Goal: Information Seeking & Learning: Learn about a topic

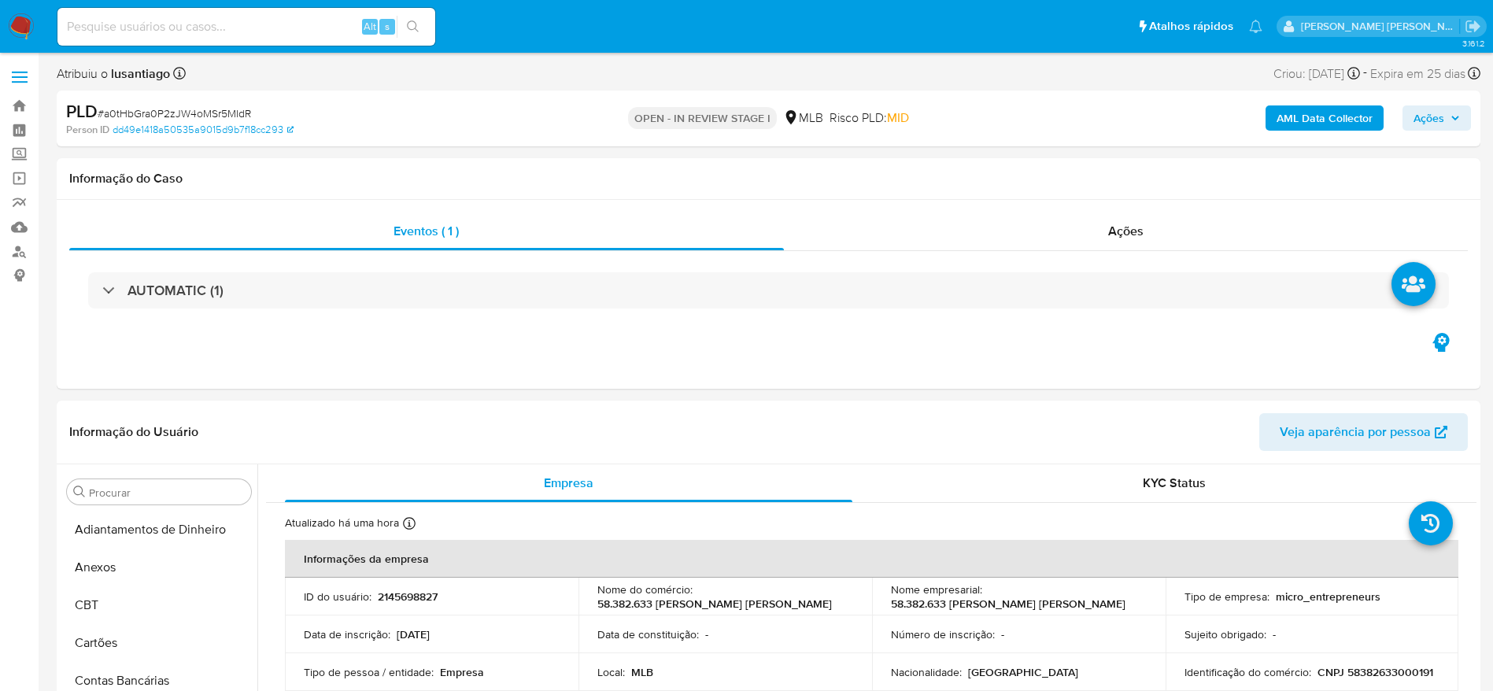
select select "10"
click at [1229, 242] on div "Ações" at bounding box center [1126, 231] width 685 height 38
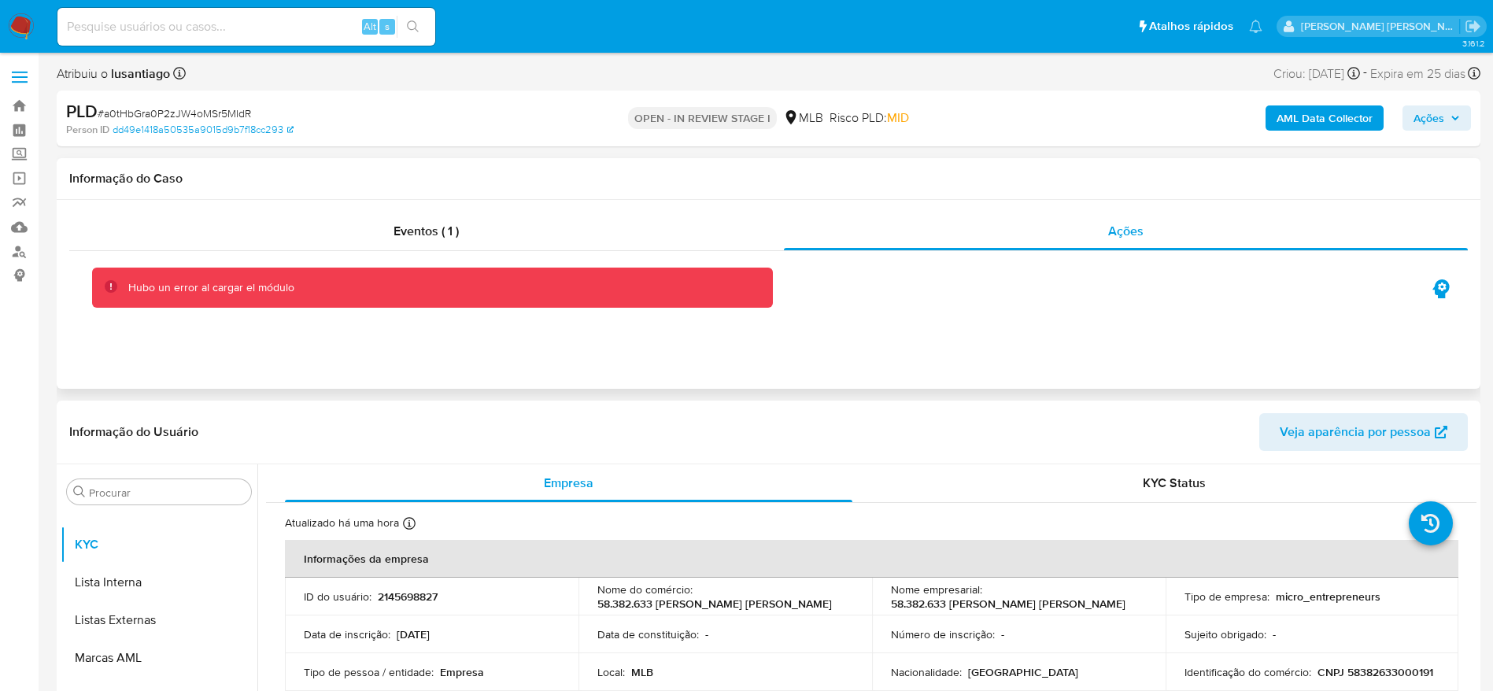
click at [922, 175] on h1 "Informação do Caso" at bounding box center [768, 179] width 1398 height 16
click at [602, 222] on div "Eventos ( 1 )" at bounding box center [426, 231] width 714 height 38
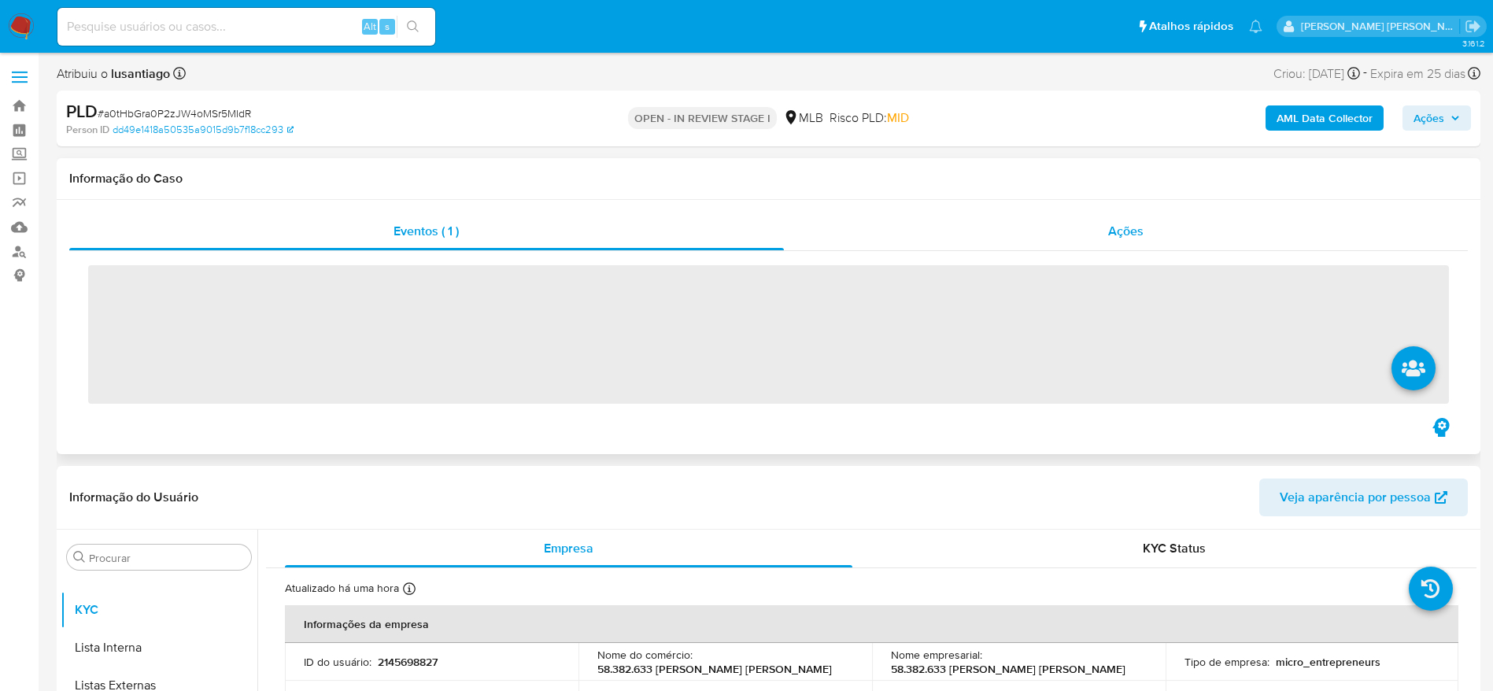
click at [891, 234] on div "Ações" at bounding box center [1126, 231] width 685 height 38
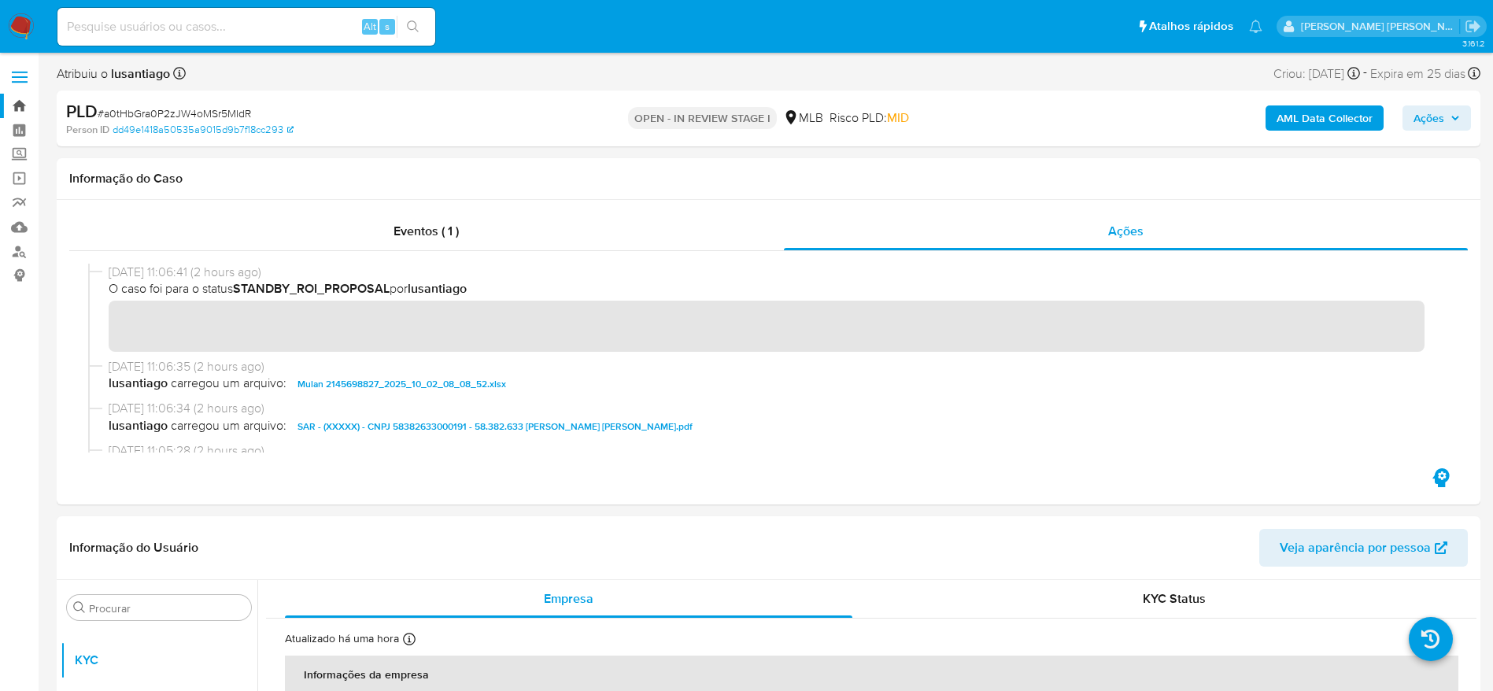
click at [20, 104] on link "Bandeja" at bounding box center [93, 106] width 187 height 24
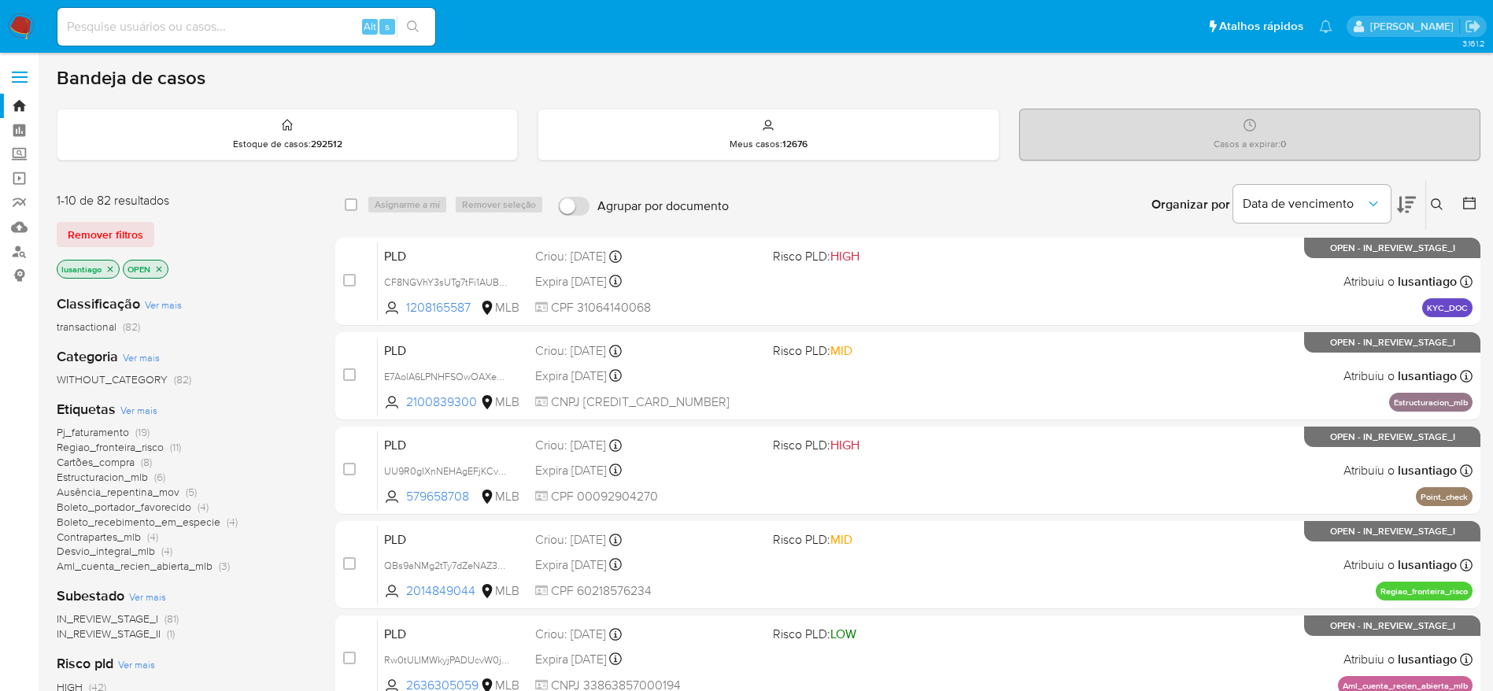
click at [192, 24] on input at bounding box center [246, 27] width 378 height 20
paste input "79700690"
type input "79700690"
click at [414, 27] on icon "search-icon" at bounding box center [413, 26] width 13 height 13
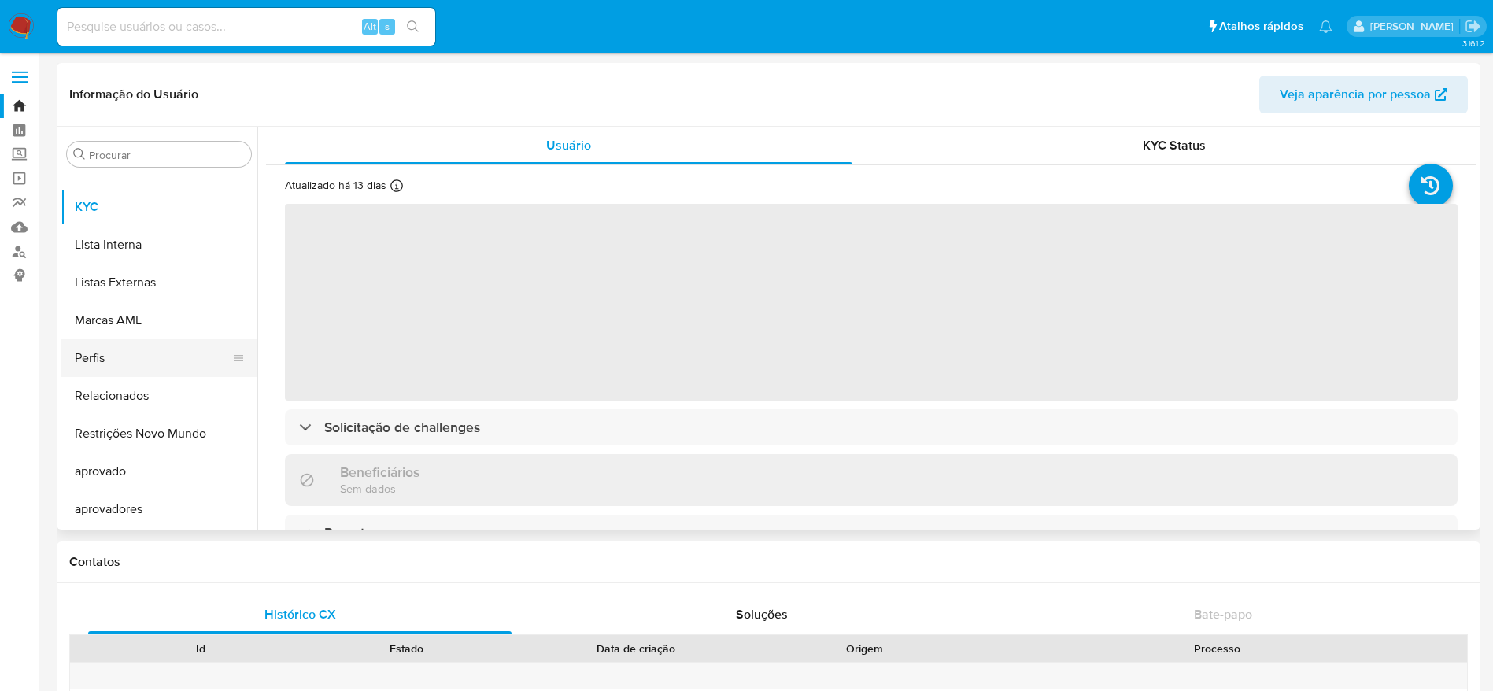
select select "10"
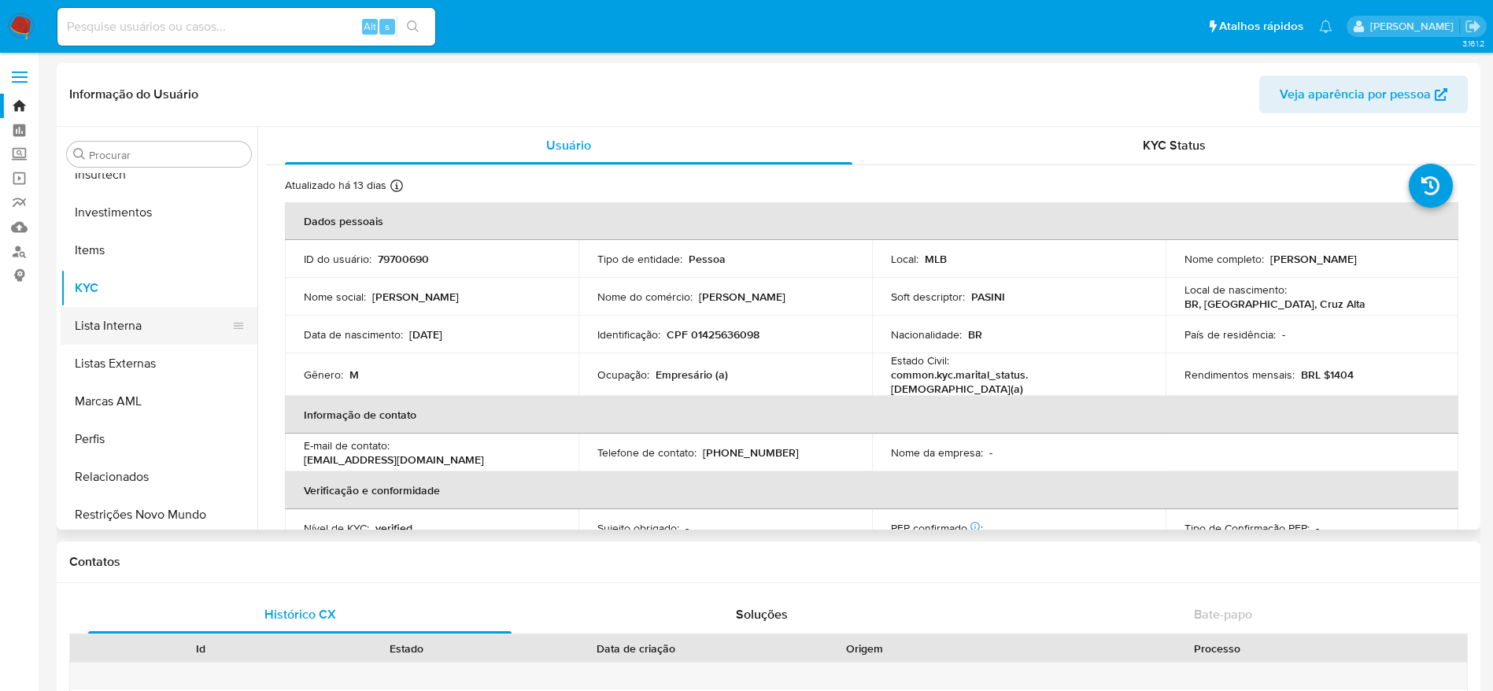
scroll to position [580, 0]
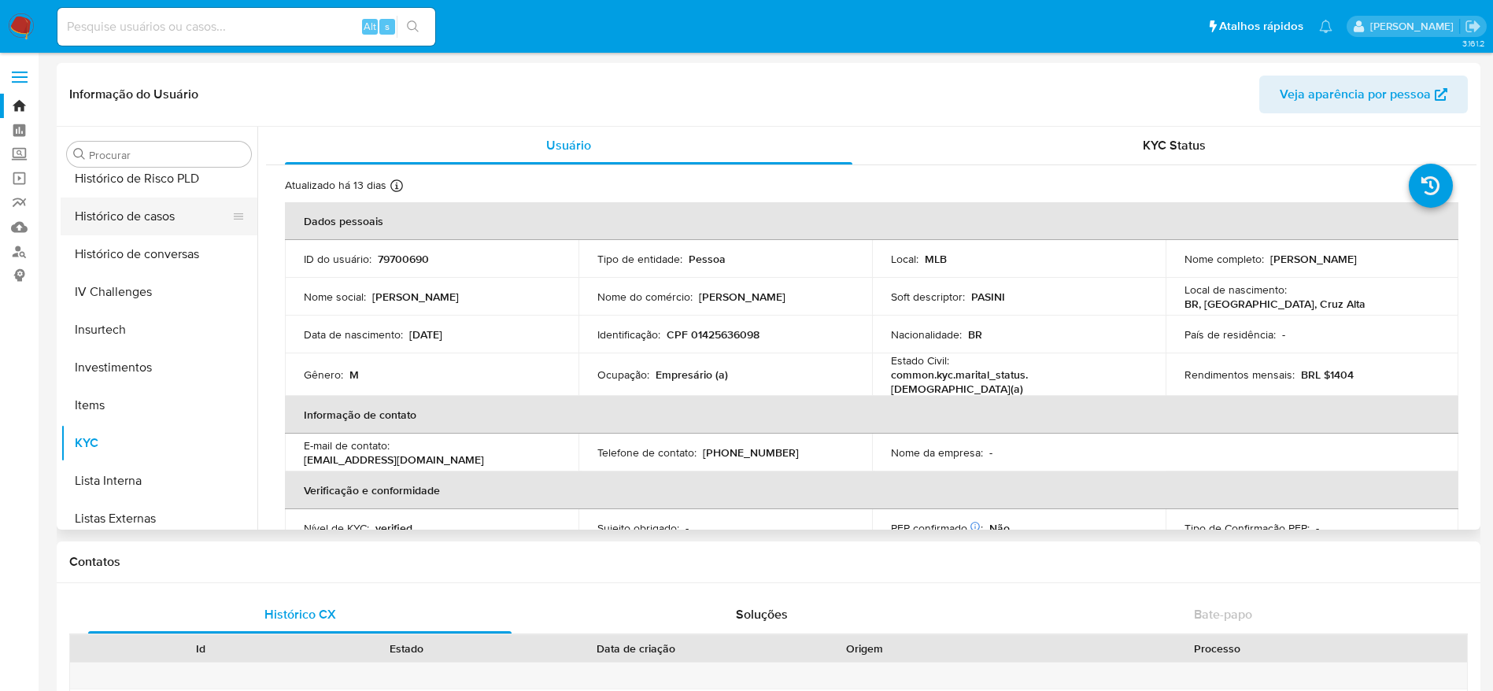
click at [132, 216] on button "Histórico de casos" at bounding box center [153, 216] width 184 height 38
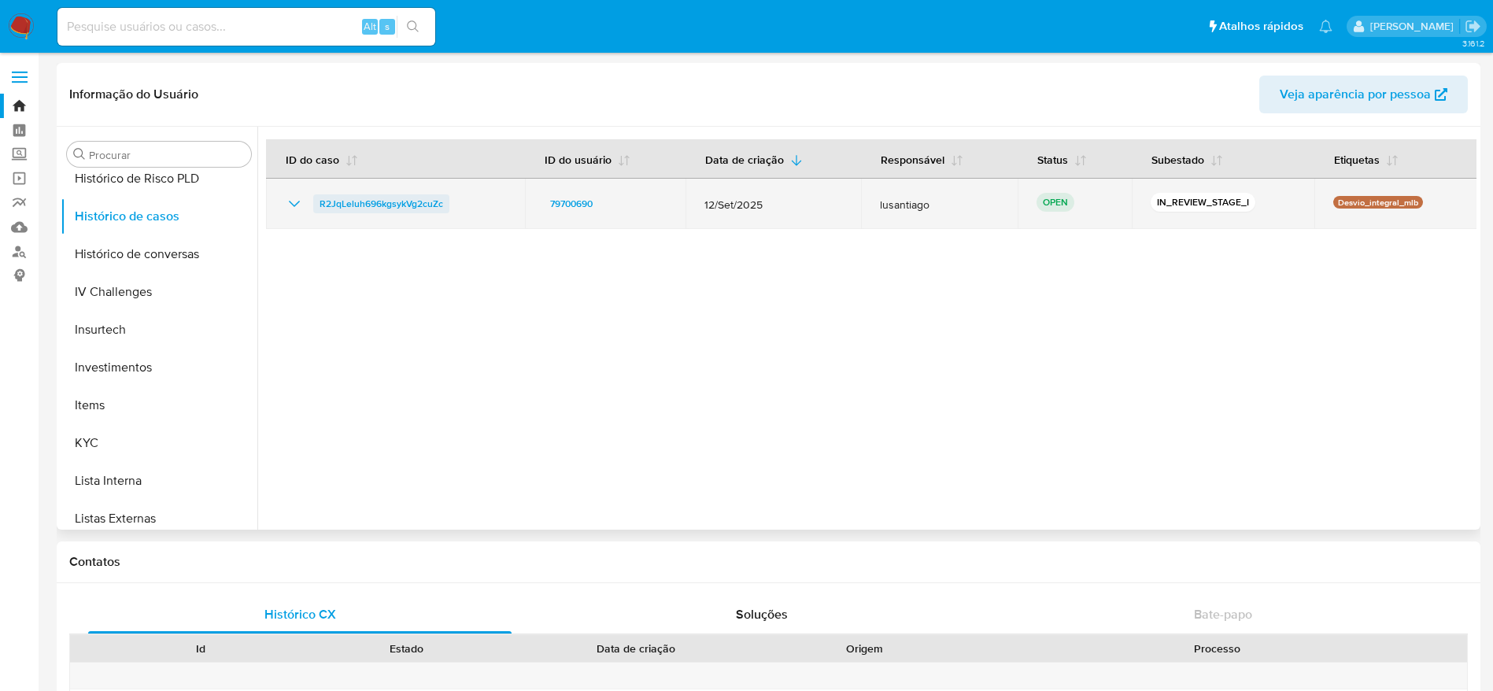
click at [403, 198] on span "R2JqLeluh696kgsykVg2cuZc" at bounding box center [381, 203] width 124 height 19
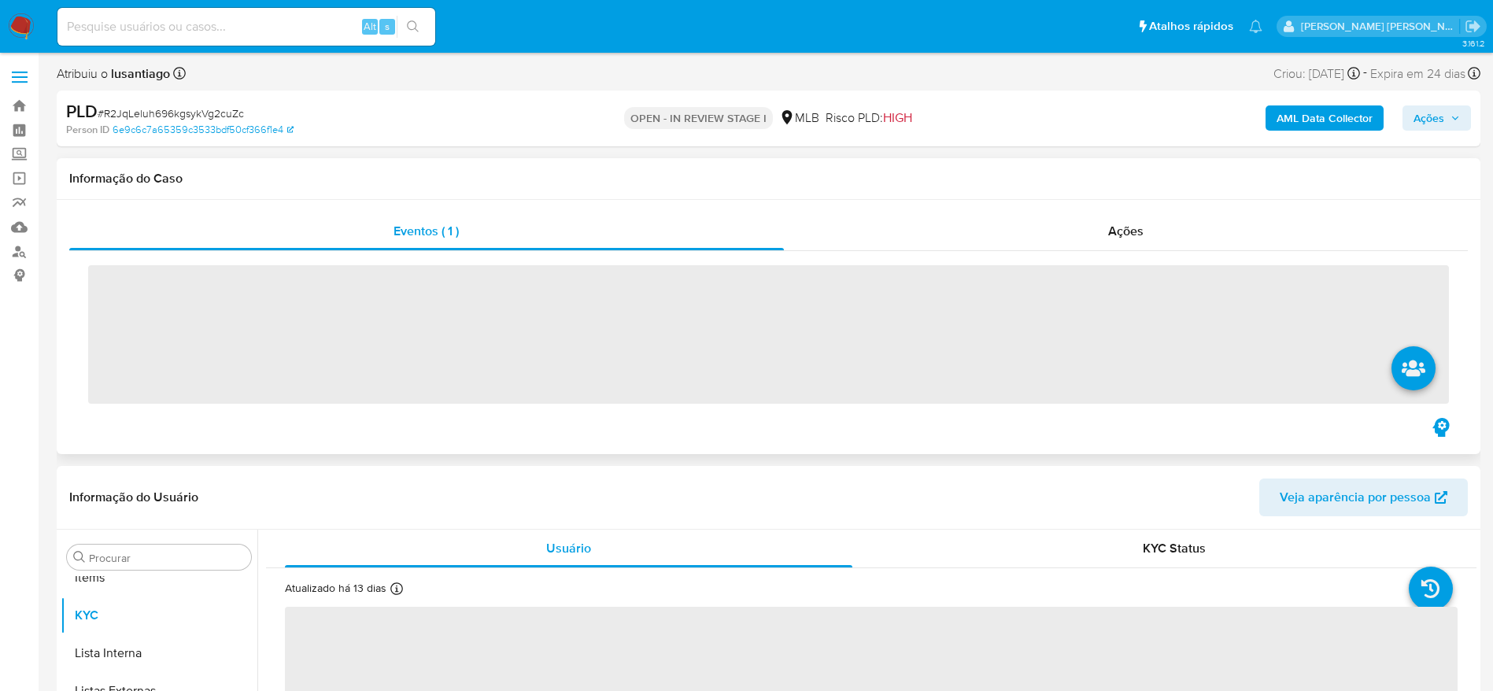
scroll to position [816, 0]
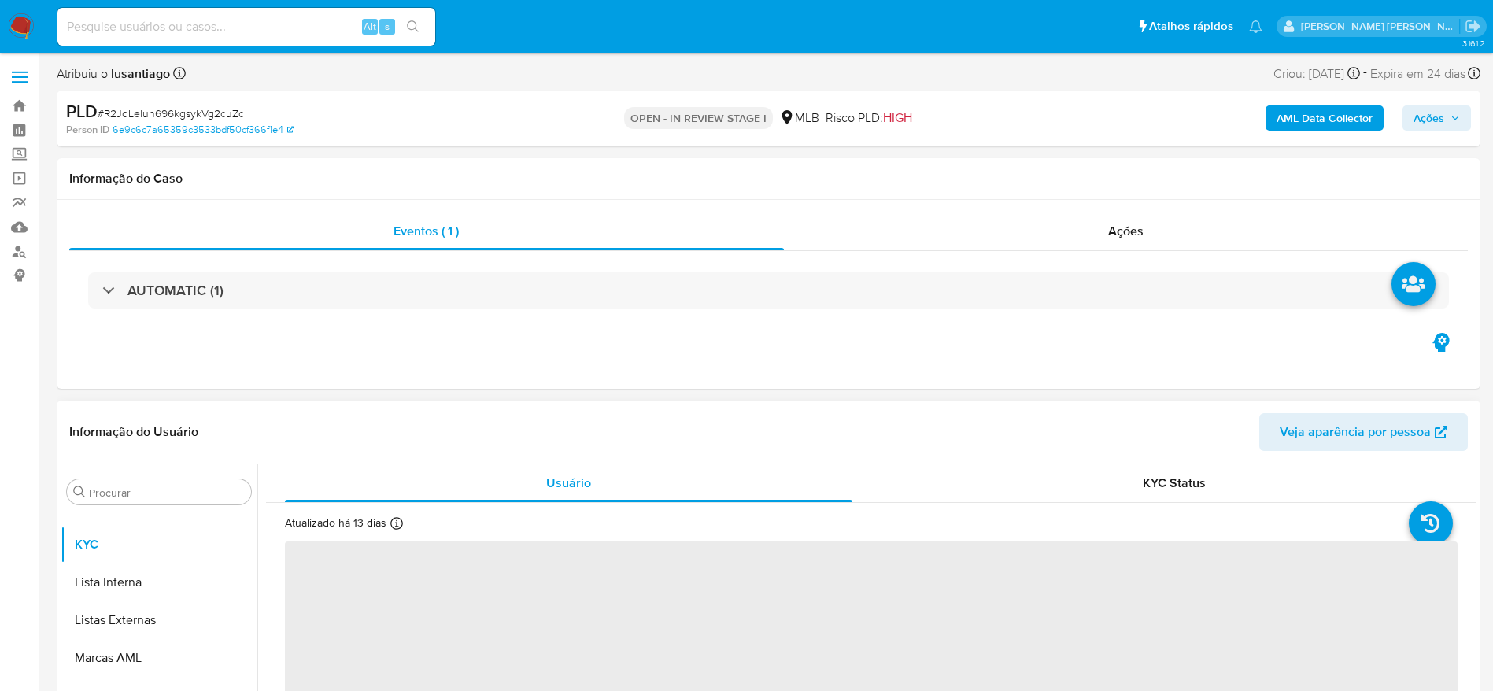
select select "10"
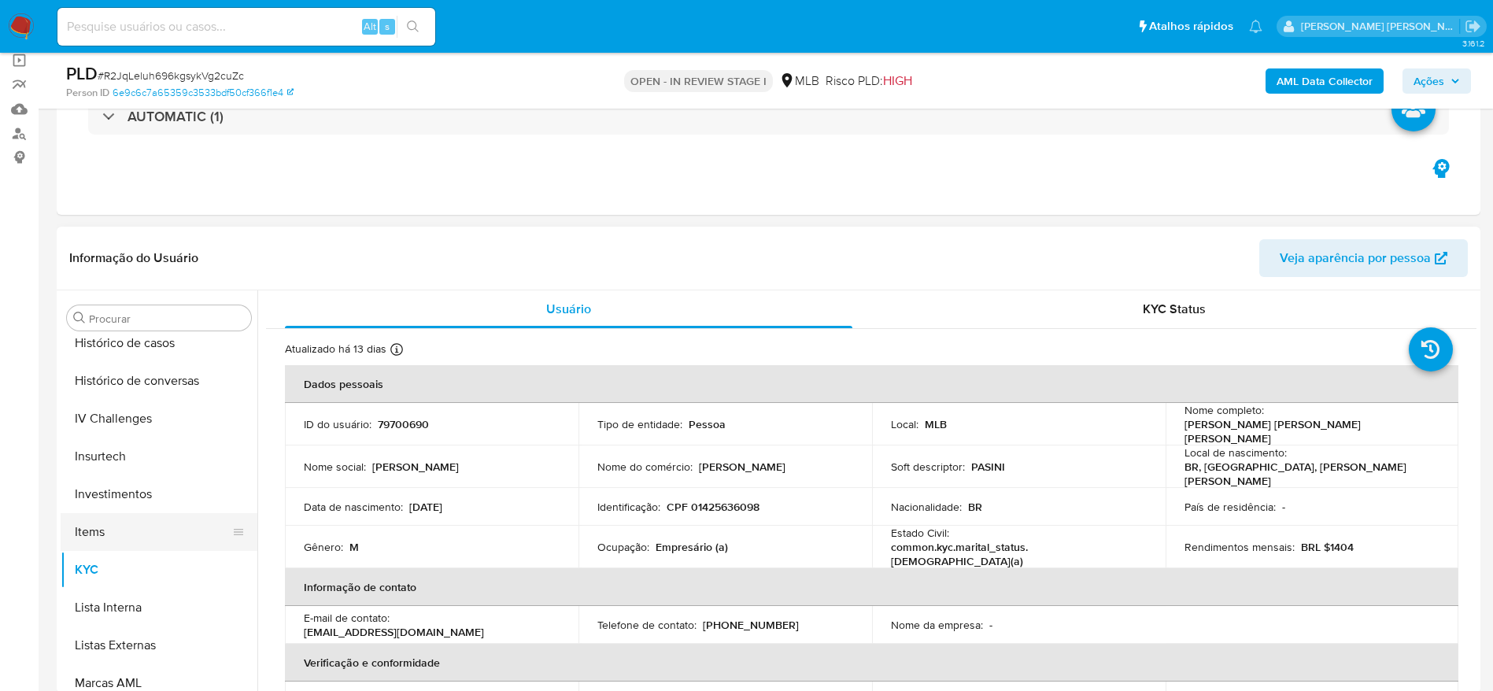
scroll to position [580, 0]
click at [733, 505] on td "Identificação : CPF 01425636098" at bounding box center [724, 507] width 293 height 38
click at [731, 500] on p "CPF 01425636098" at bounding box center [712, 507] width 93 height 14
click at [730, 500] on p "CPF 01425636098" at bounding box center [712, 507] width 93 height 14
copy p "01425636098"
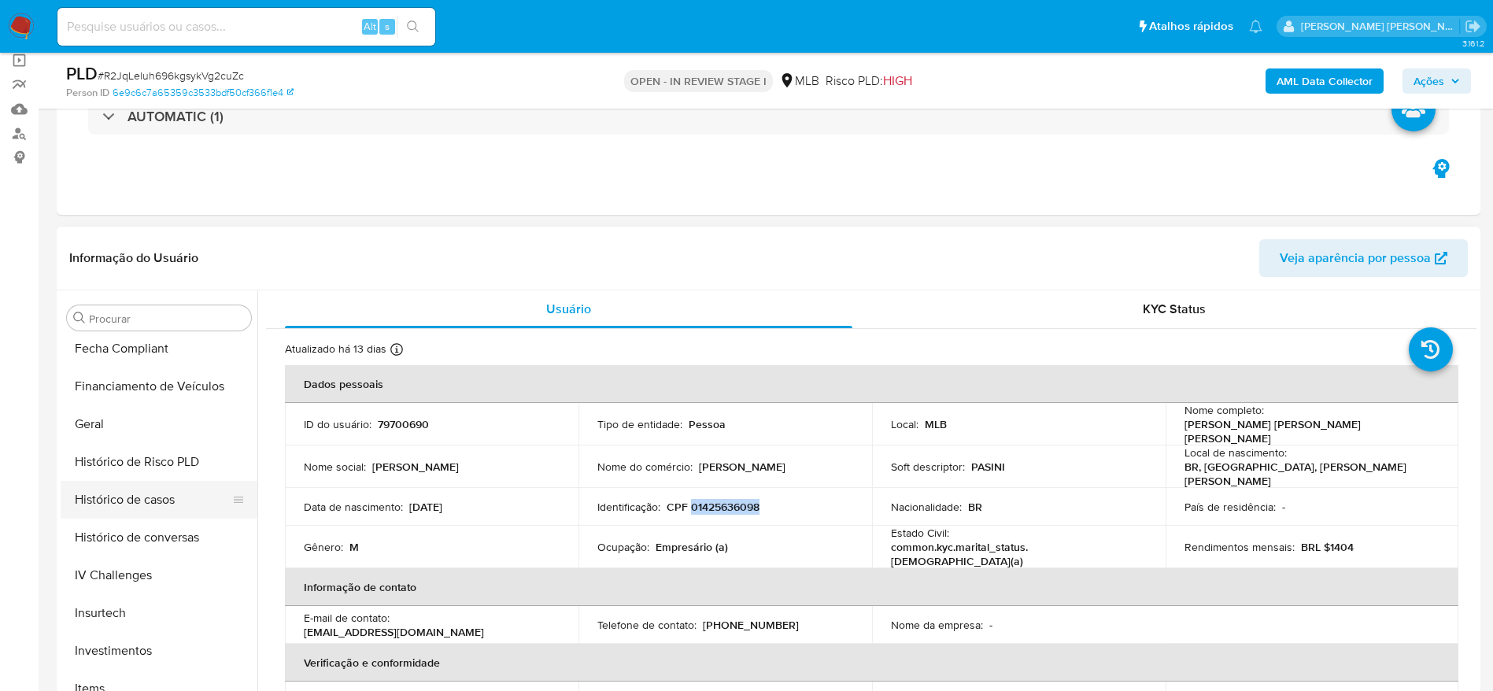
scroll to position [344, 0]
click at [113, 559] on button "Histórico de Risco PLD" at bounding box center [159, 578] width 197 height 38
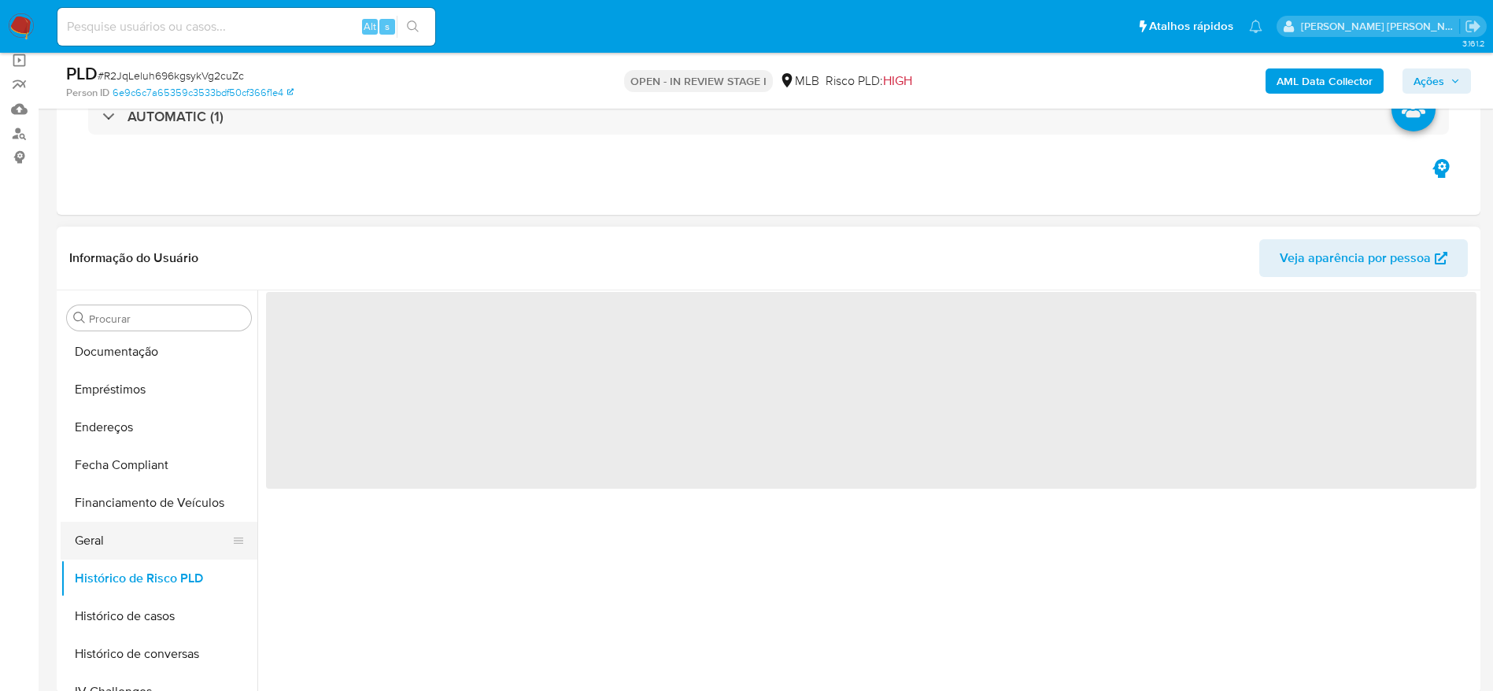
click at [110, 550] on button "Geral" at bounding box center [153, 541] width 184 height 38
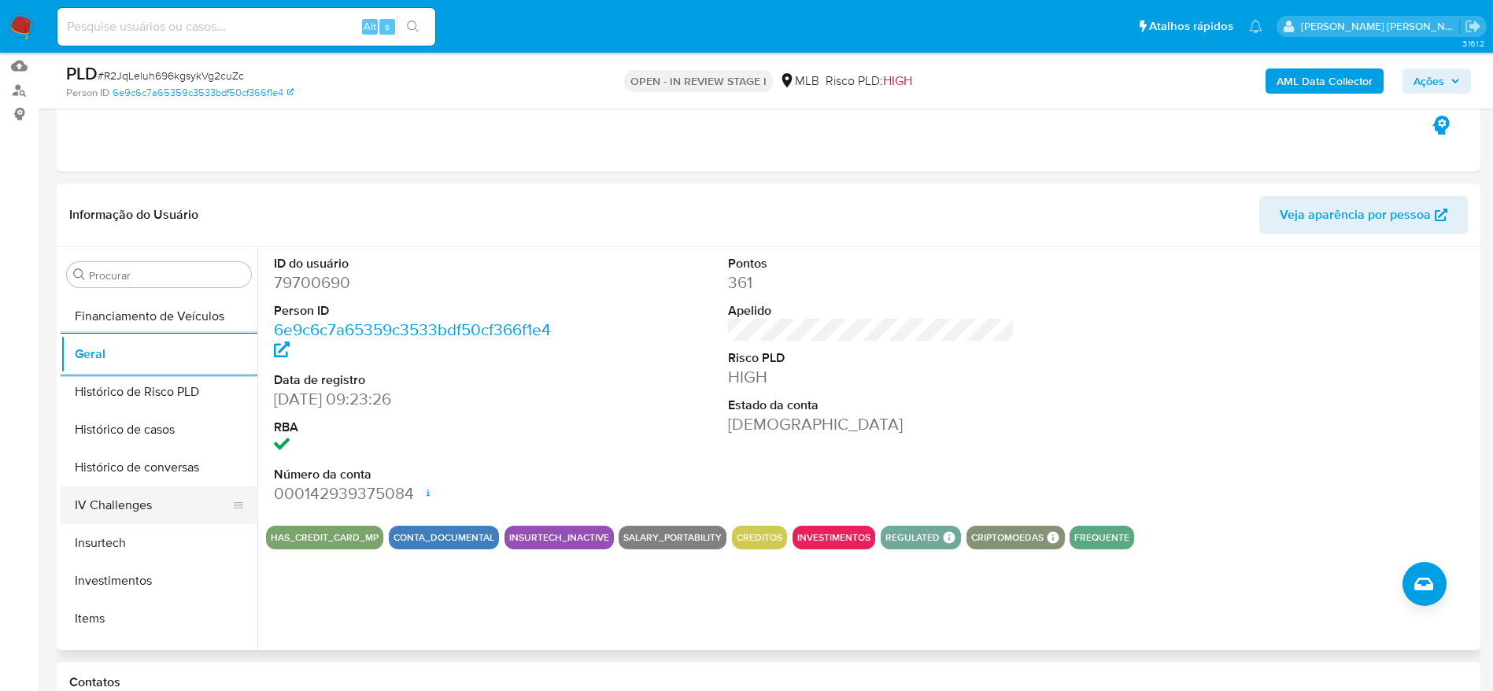
scroll to position [580, 0]
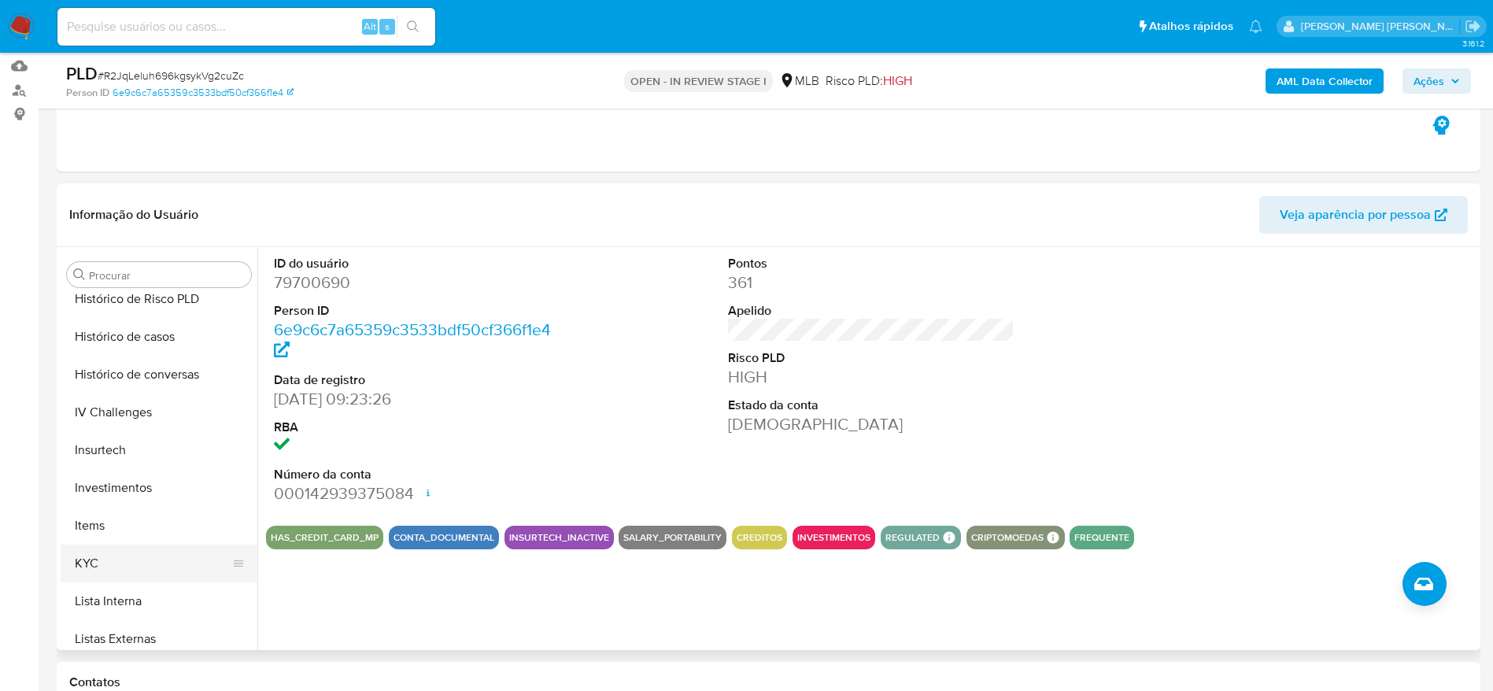
click at [156, 580] on button "KYC" at bounding box center [153, 563] width 184 height 38
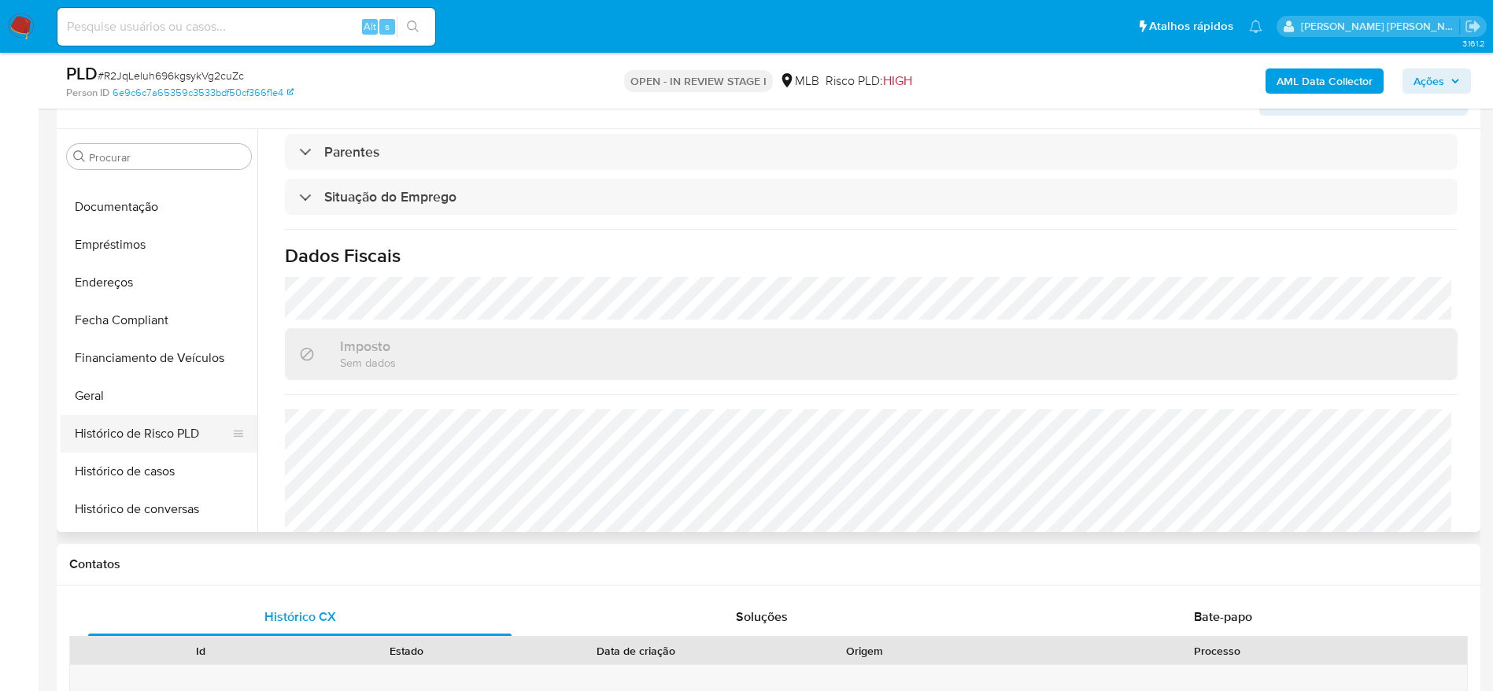
scroll to position [226, 0]
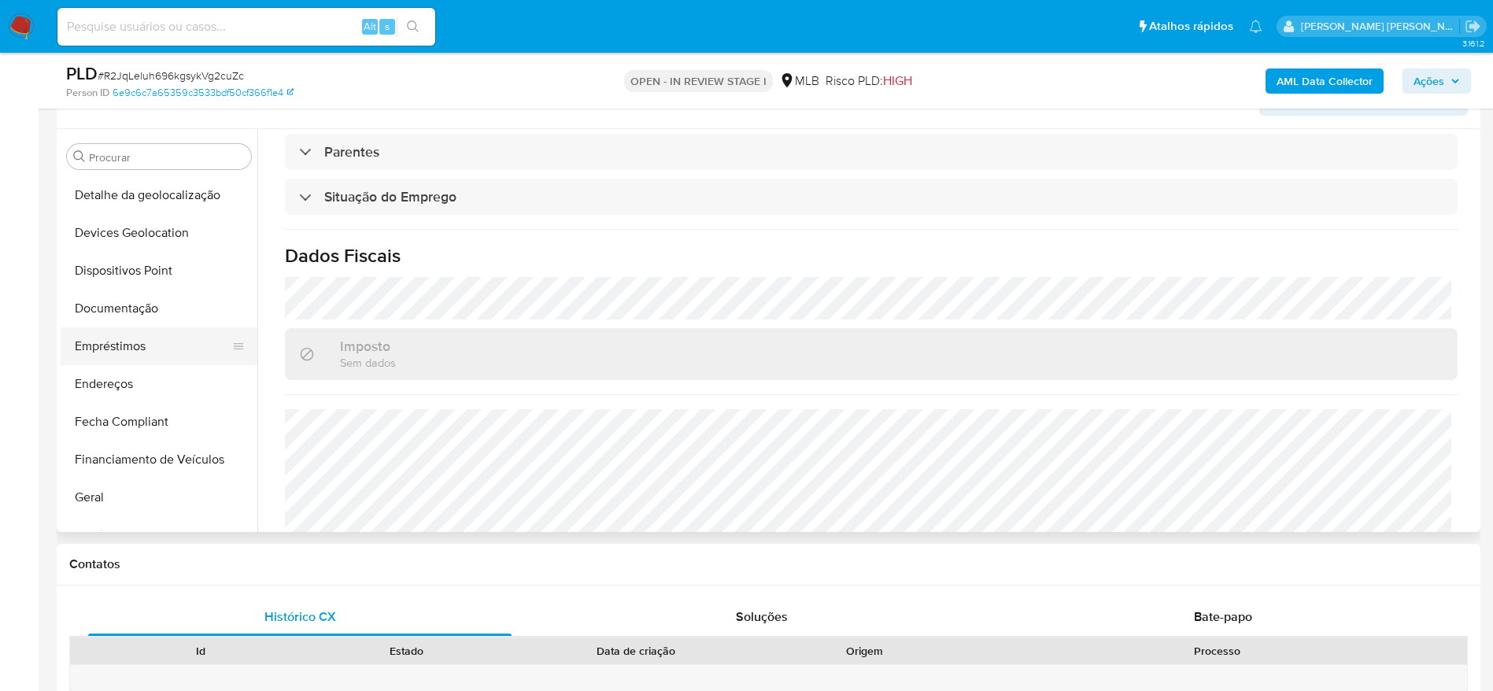
click at [153, 336] on button "Empréstimos" at bounding box center [153, 346] width 184 height 38
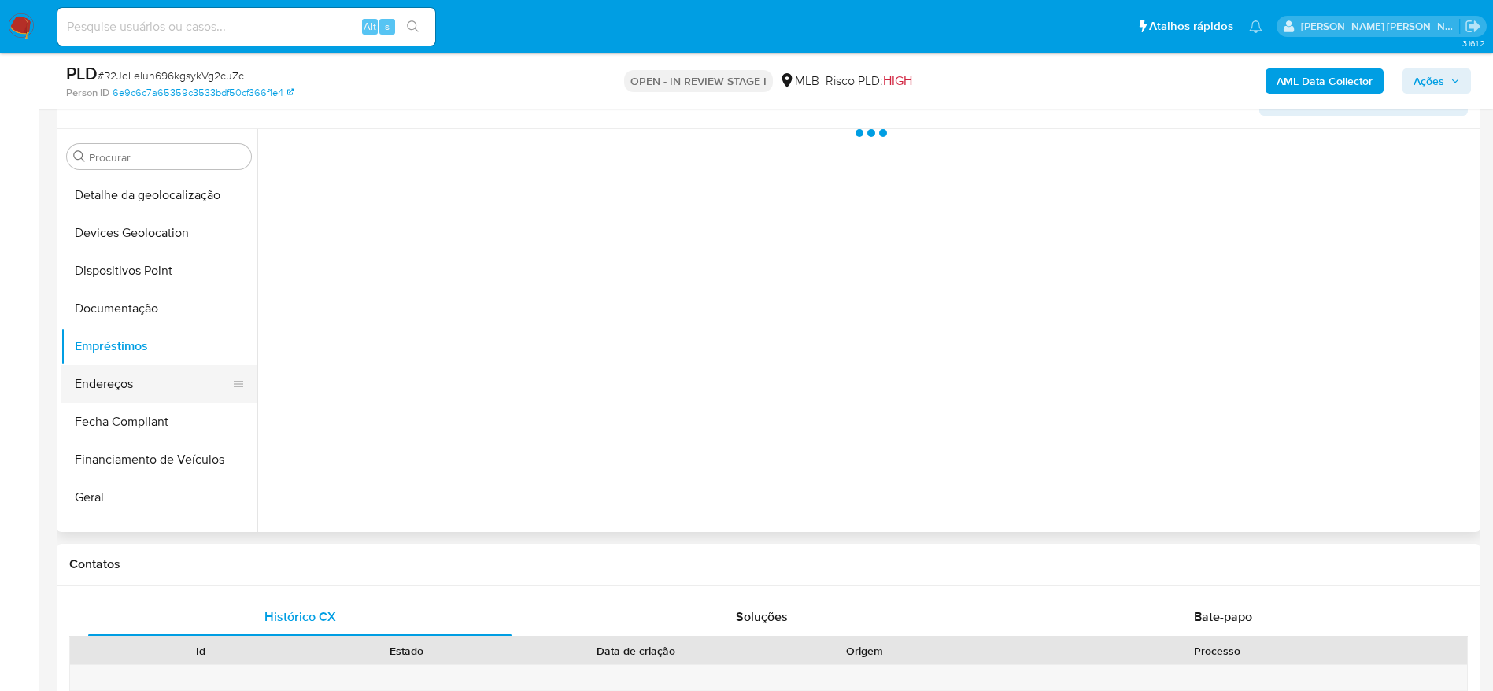
click at [127, 370] on button "Endereços" at bounding box center [153, 384] width 184 height 38
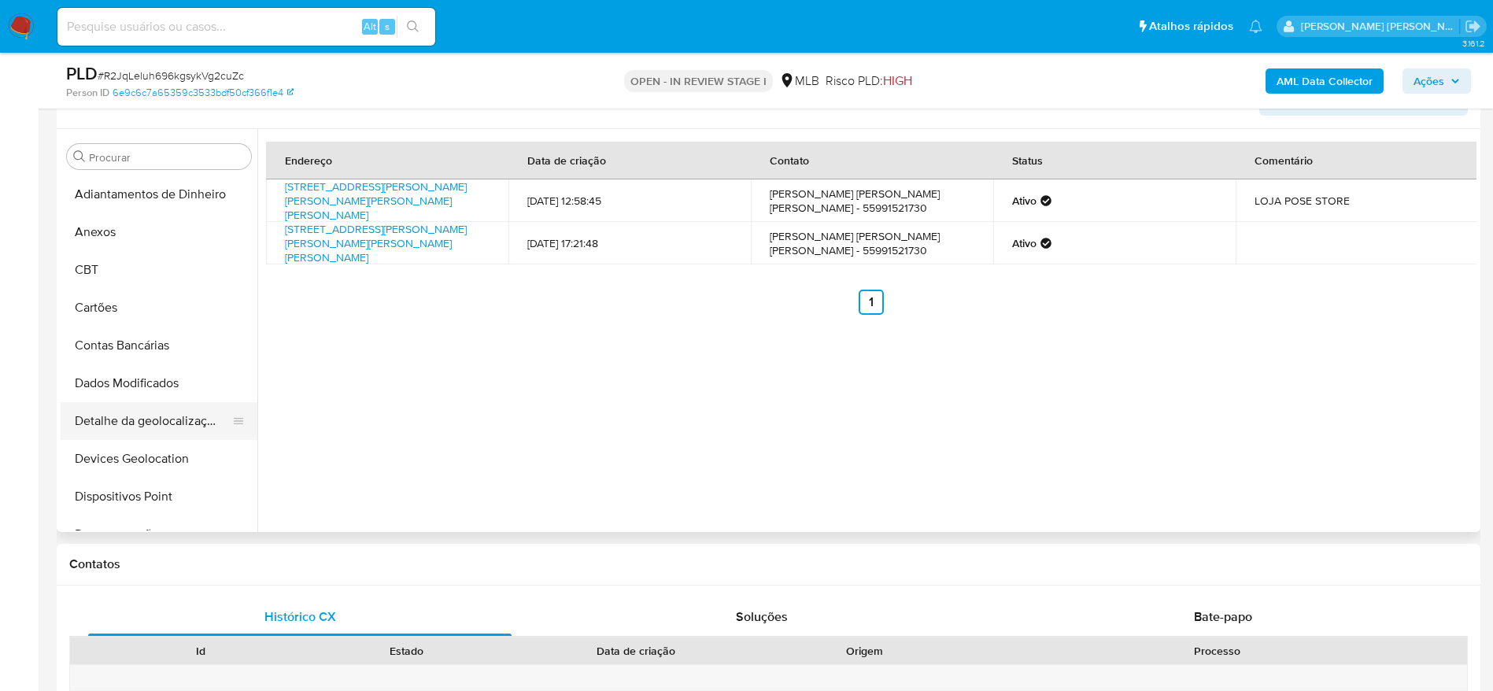
click at [162, 414] on button "Detalhe da geolocalização" at bounding box center [153, 421] width 184 height 38
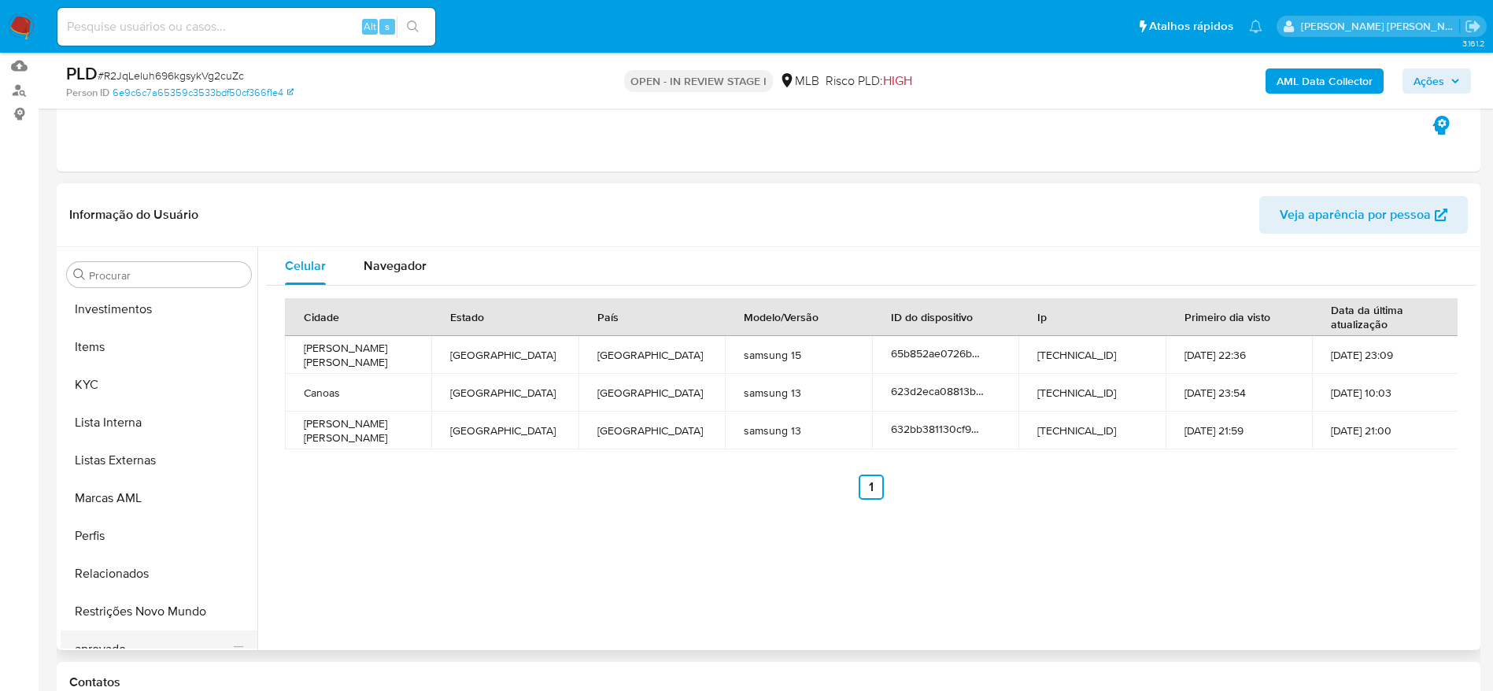
scroll to position [816, 0]
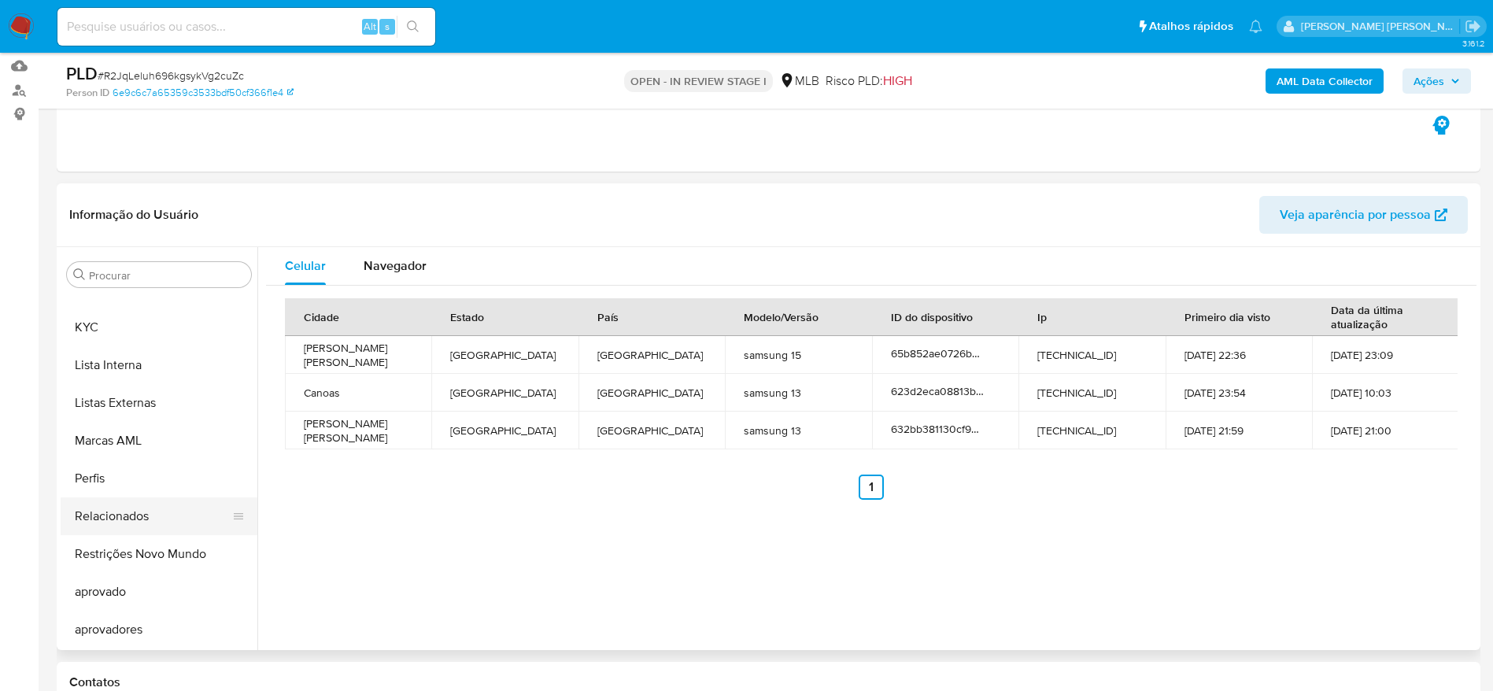
click at [153, 533] on button "Relacionados" at bounding box center [153, 516] width 184 height 38
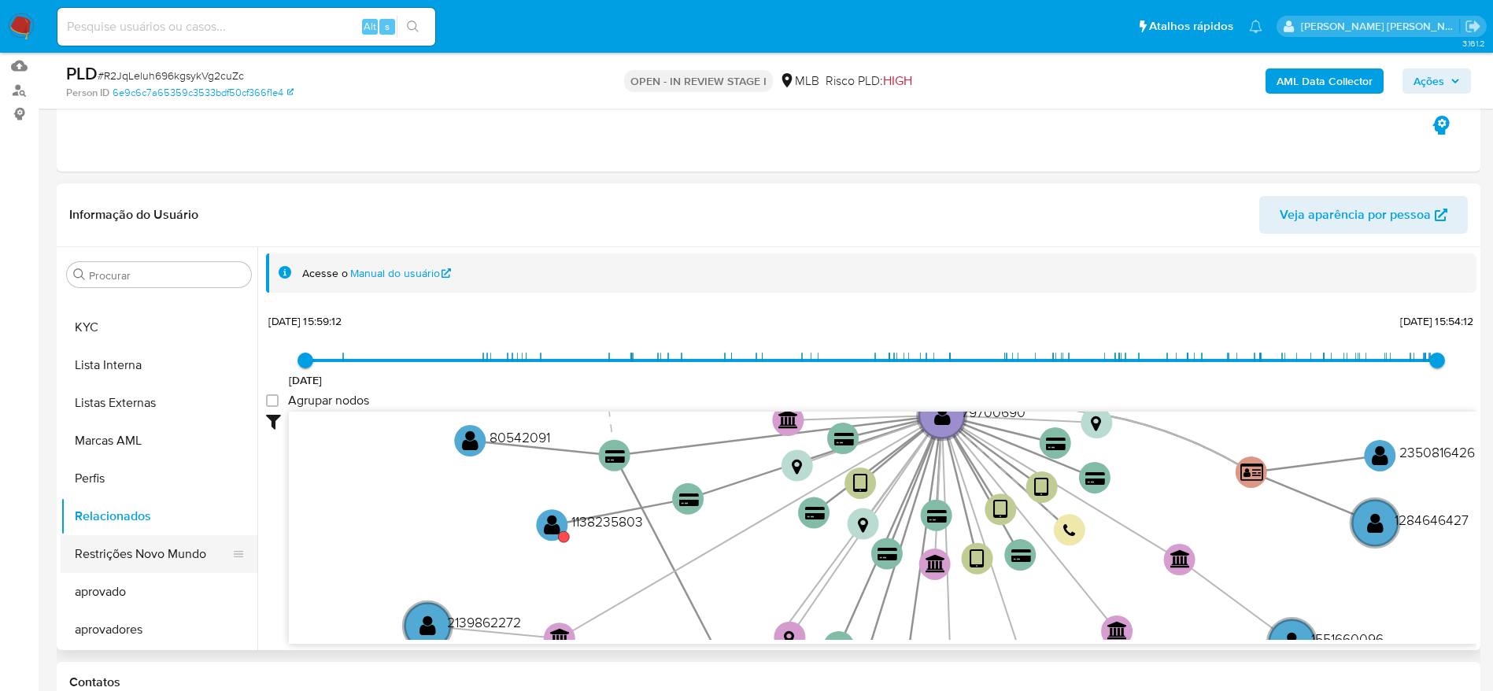
click at [175, 547] on button "Restrições Novo Mundo" at bounding box center [153, 554] width 184 height 38
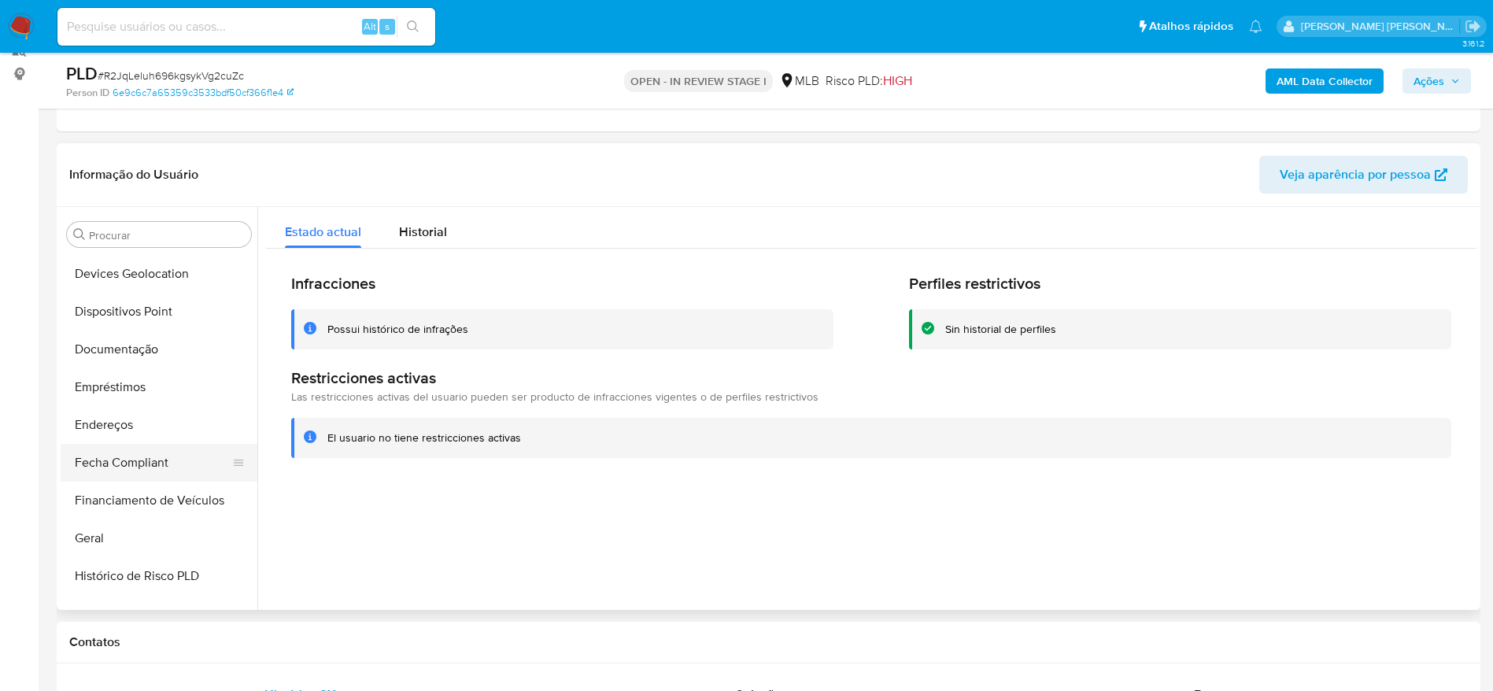
scroll to position [226, 0]
click at [146, 356] on button "Dispositivos Point" at bounding box center [153, 349] width 184 height 38
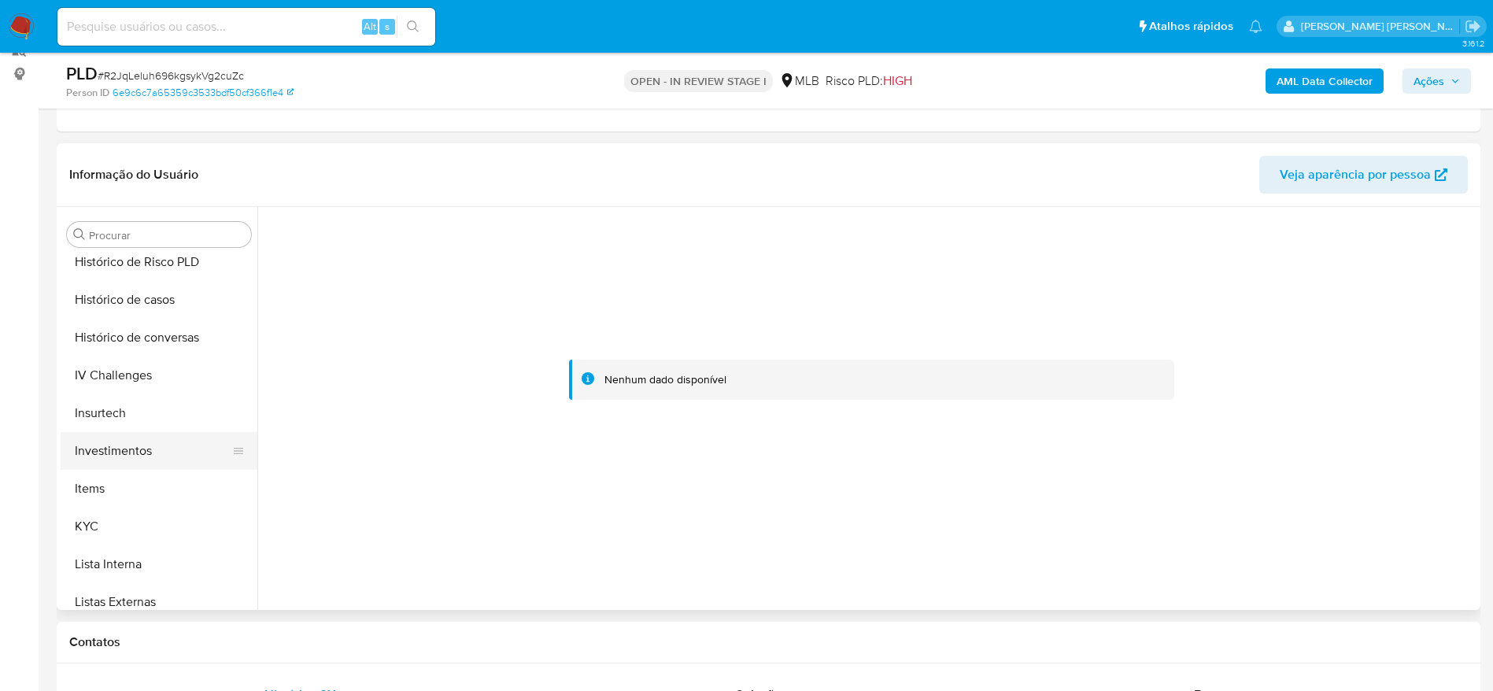
scroll to position [580, 0]
click at [115, 519] on button "KYC" at bounding box center [153, 523] width 184 height 38
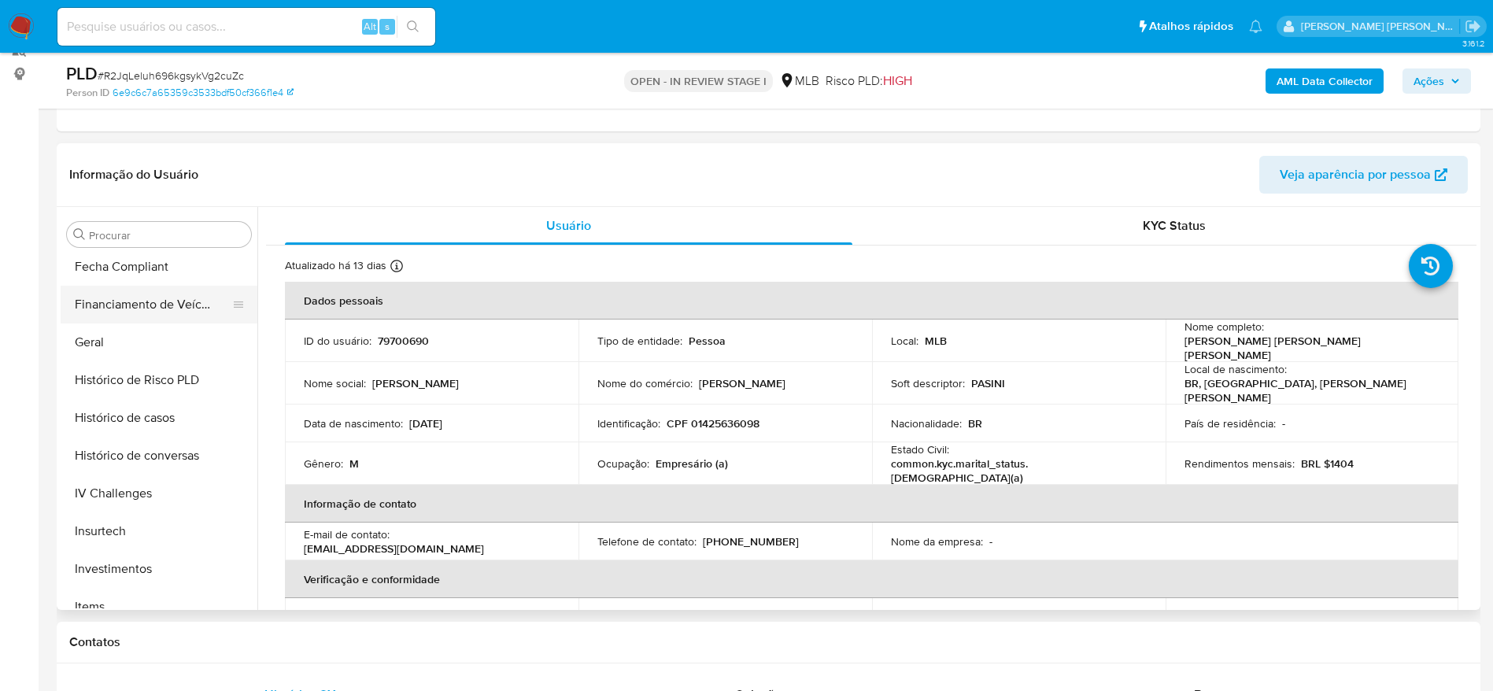
scroll to position [344, 0]
click at [94, 453] on button "Geral" at bounding box center [153, 457] width 184 height 38
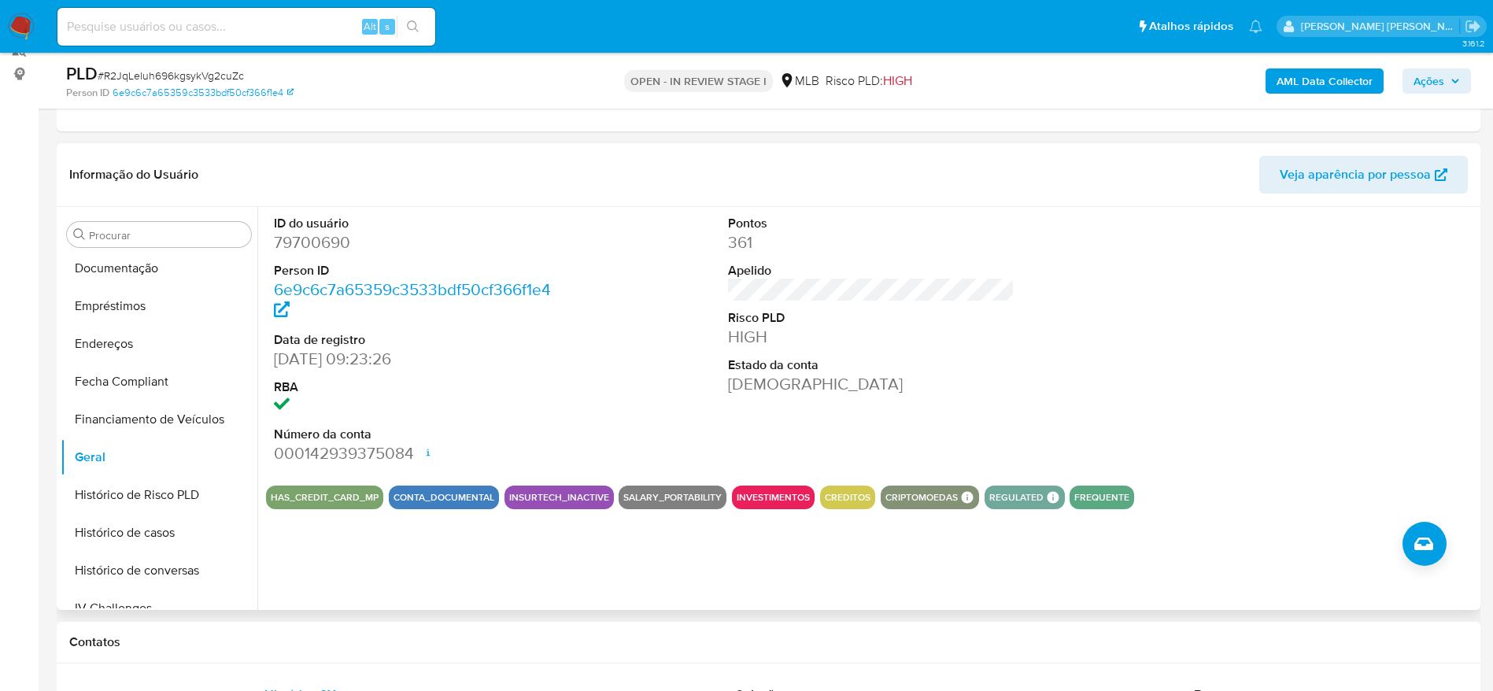
click at [328, 570] on div "ID do usuário 79700690 Person ID 6e9c6c7a65359c3533bdf50cf366f1e4 Data de regis…" at bounding box center [866, 408] width 1219 height 403
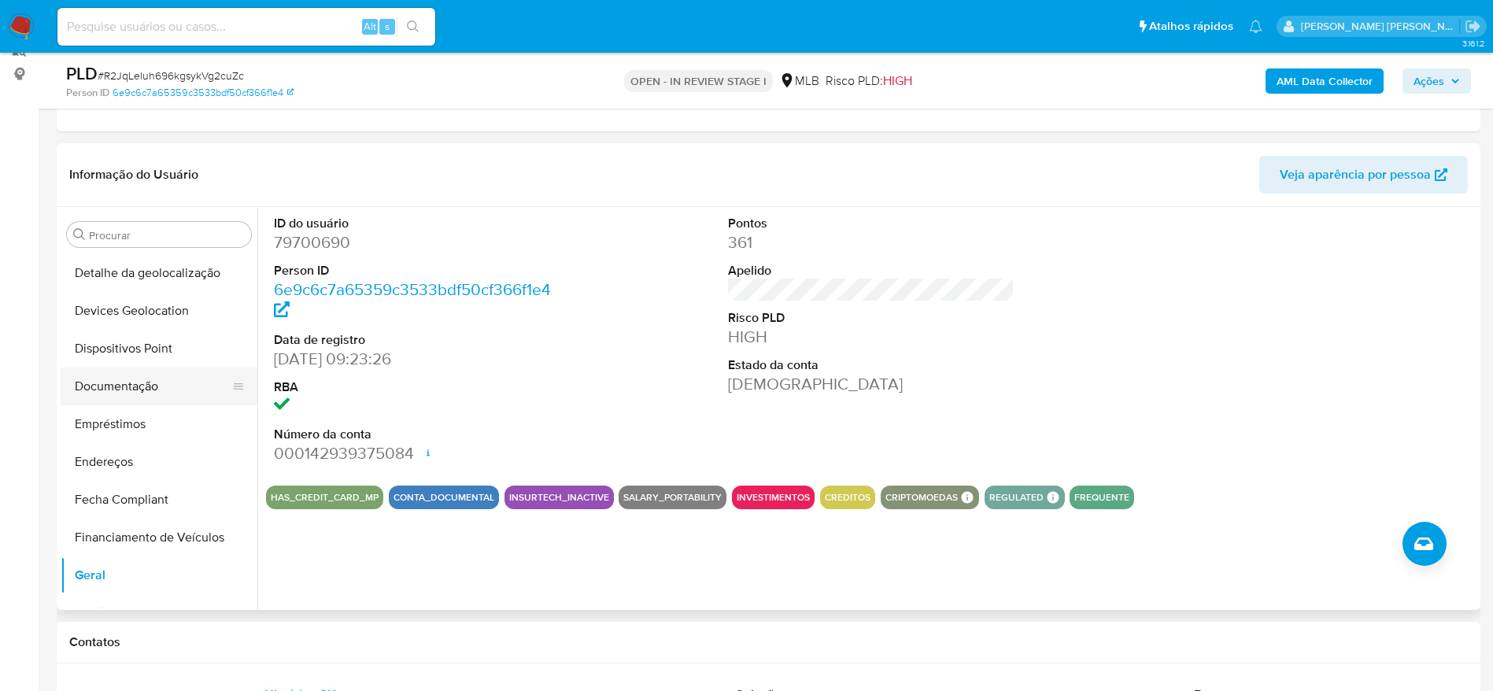
click at [134, 389] on button "Documentação" at bounding box center [153, 386] width 184 height 38
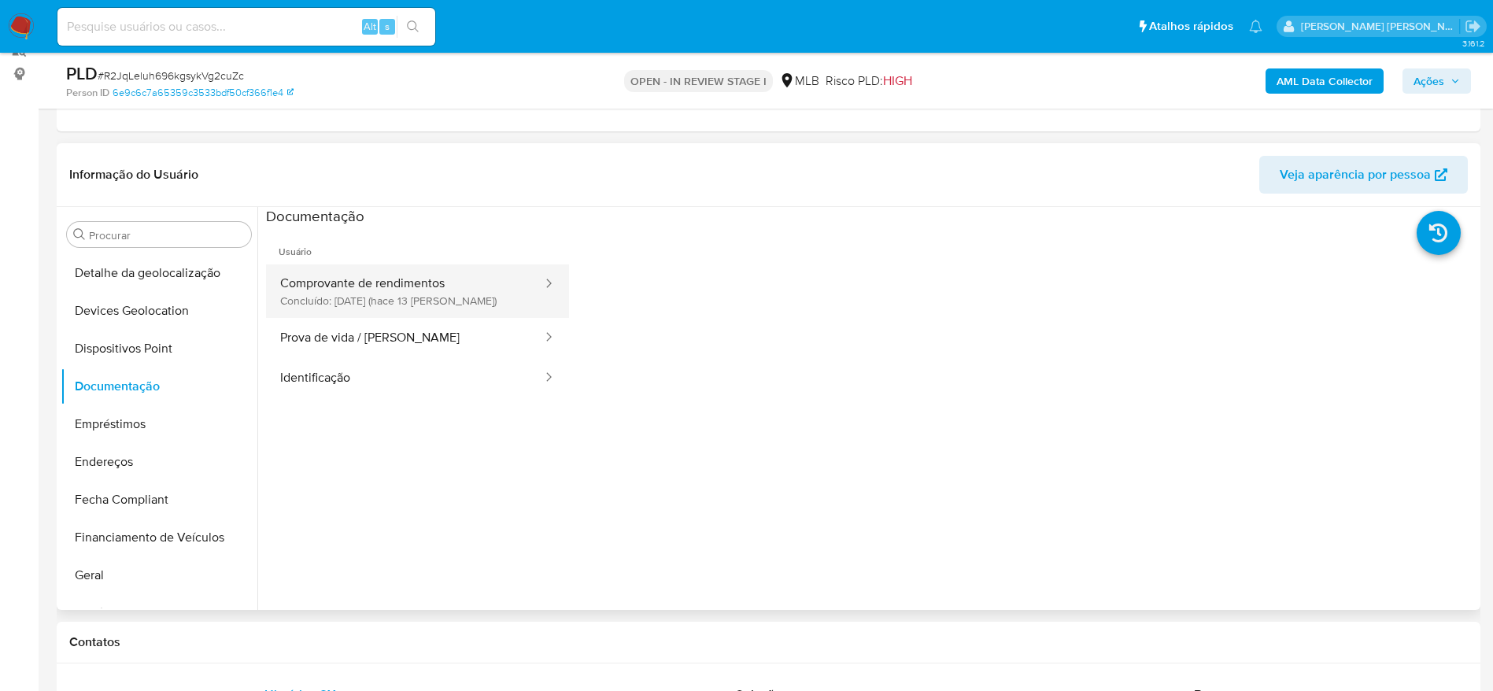
click at [409, 292] on button "Comprovante de rendimentos Concluído: 19/09/2025 (hace 13 días)" at bounding box center [405, 291] width 278 height 54
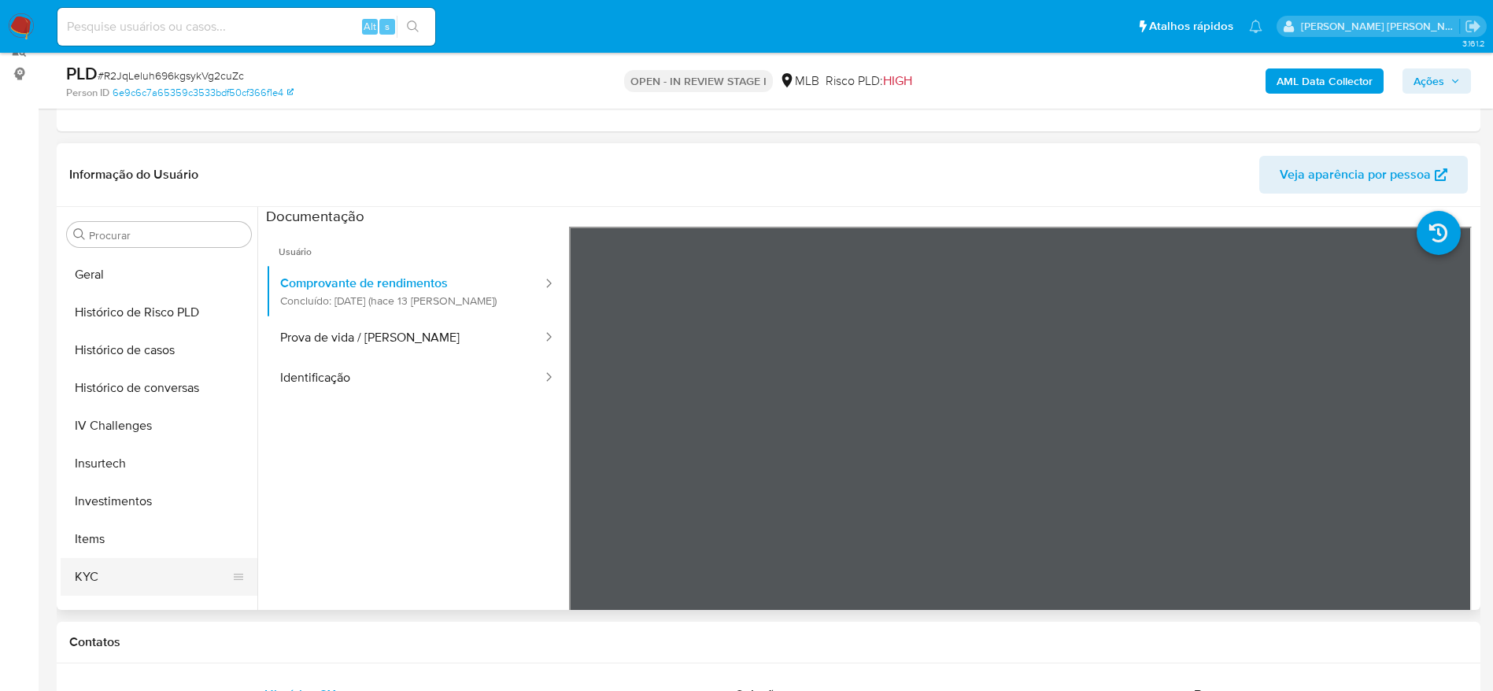
scroll to position [580, 0]
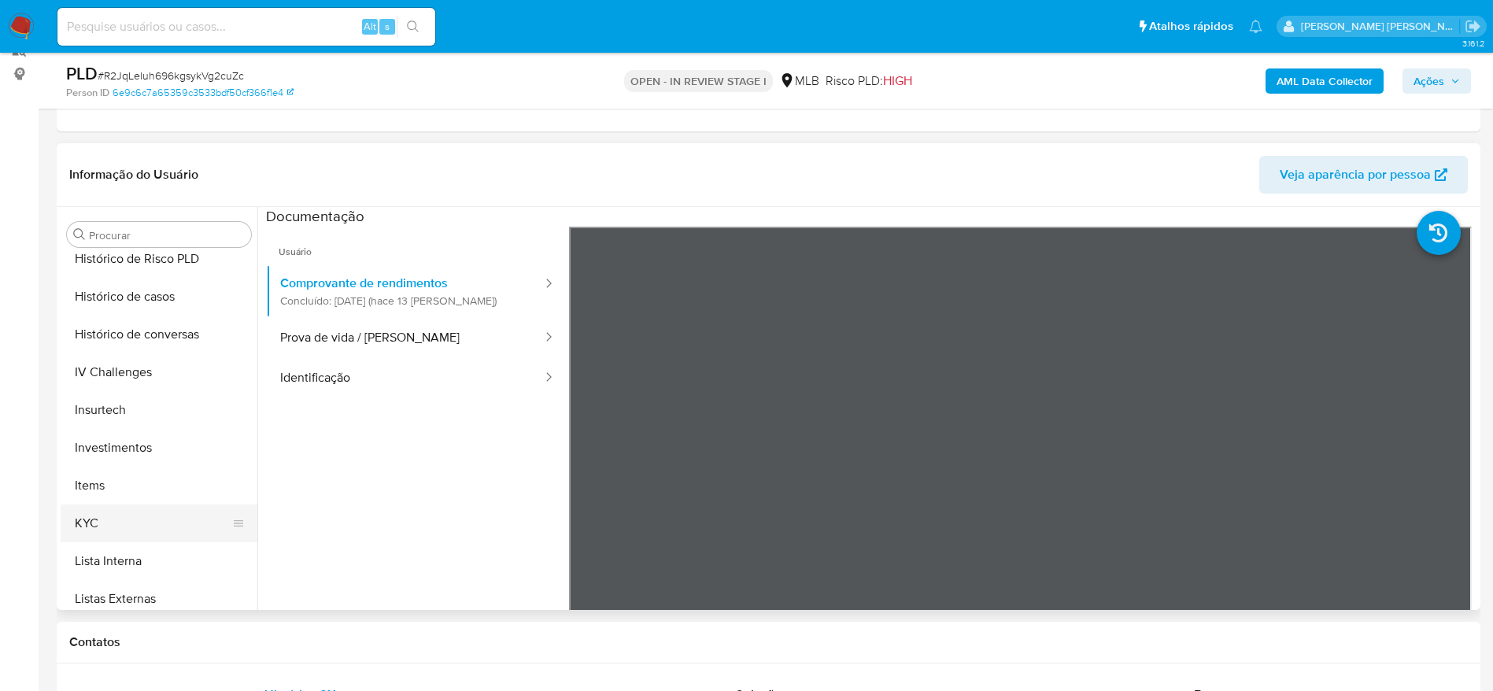
click at [126, 519] on button "KYC" at bounding box center [153, 523] width 184 height 38
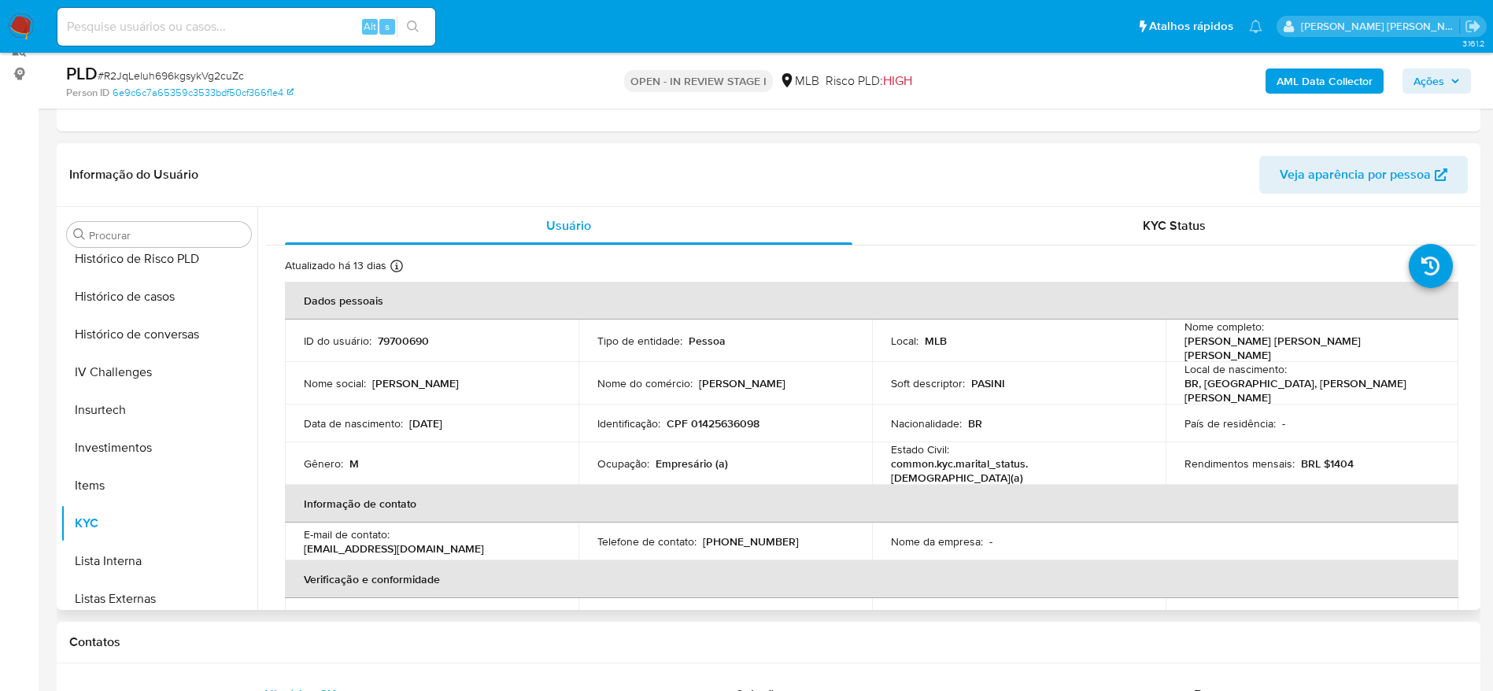
scroll to position [118, 0]
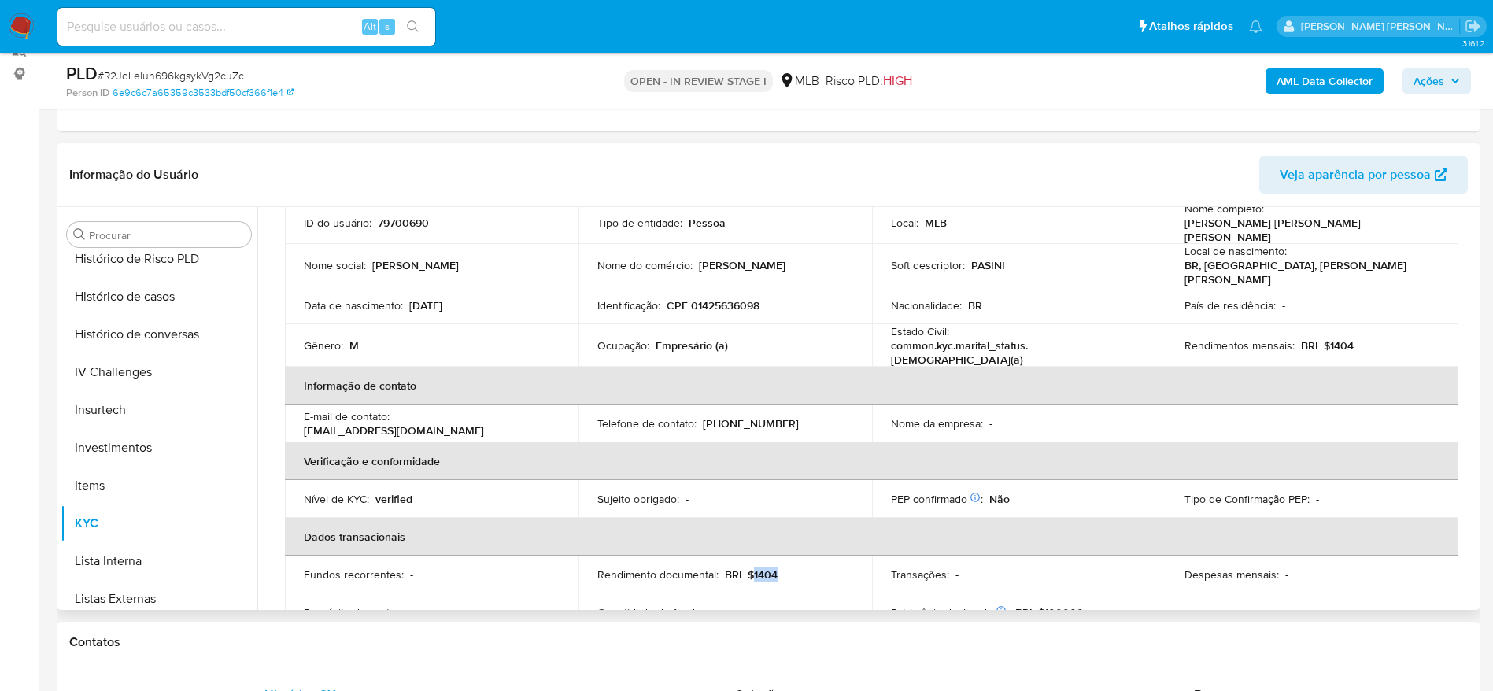
drag, startPoint x: 765, startPoint y: 565, endPoint x: 750, endPoint y: 567, distance: 15.1
click at [750, 567] on div "Rendimento documental : BRL $1404" at bounding box center [725, 574] width 256 height 14
copy p "1404"
drag, startPoint x: 708, startPoint y: 334, endPoint x: 654, endPoint y: 335, distance: 54.3
click at [655, 338] on p "Empresário (a)" at bounding box center [691, 345] width 72 height 14
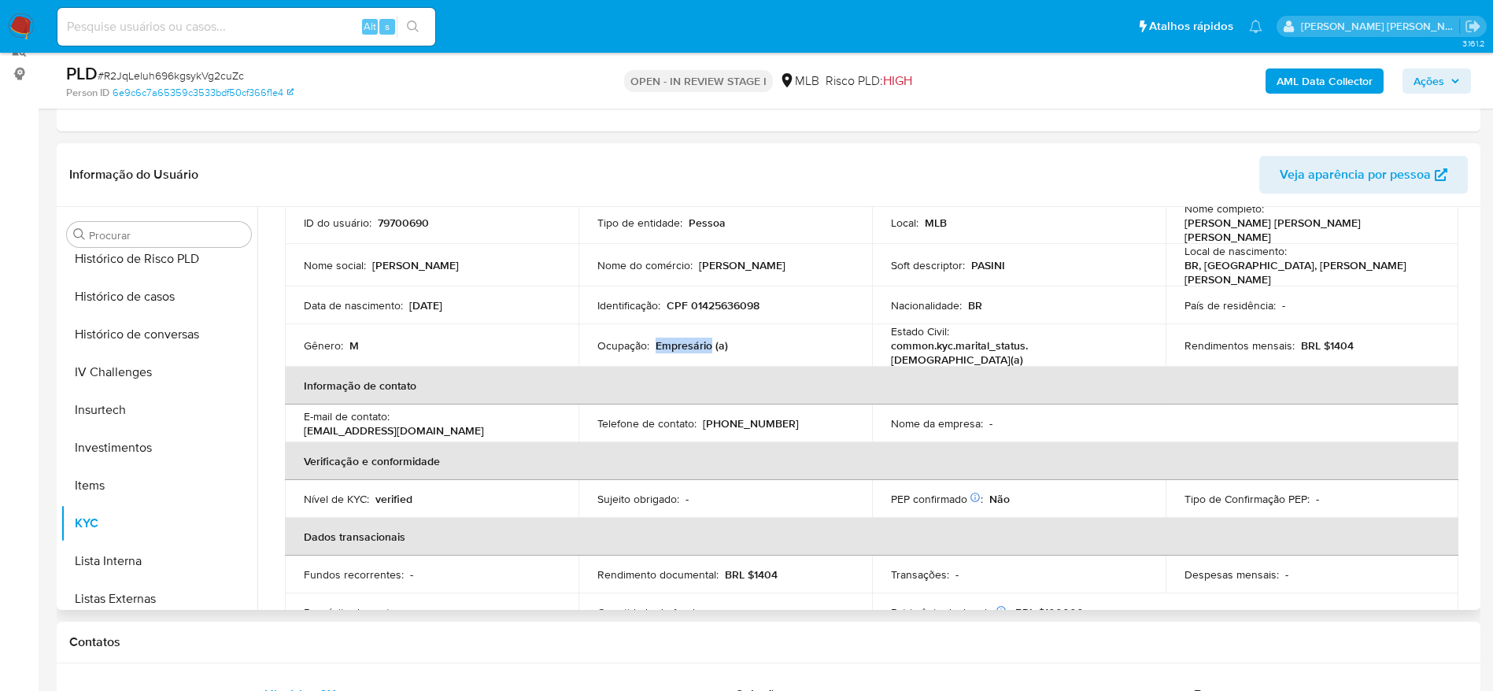
copy p "Empresário"
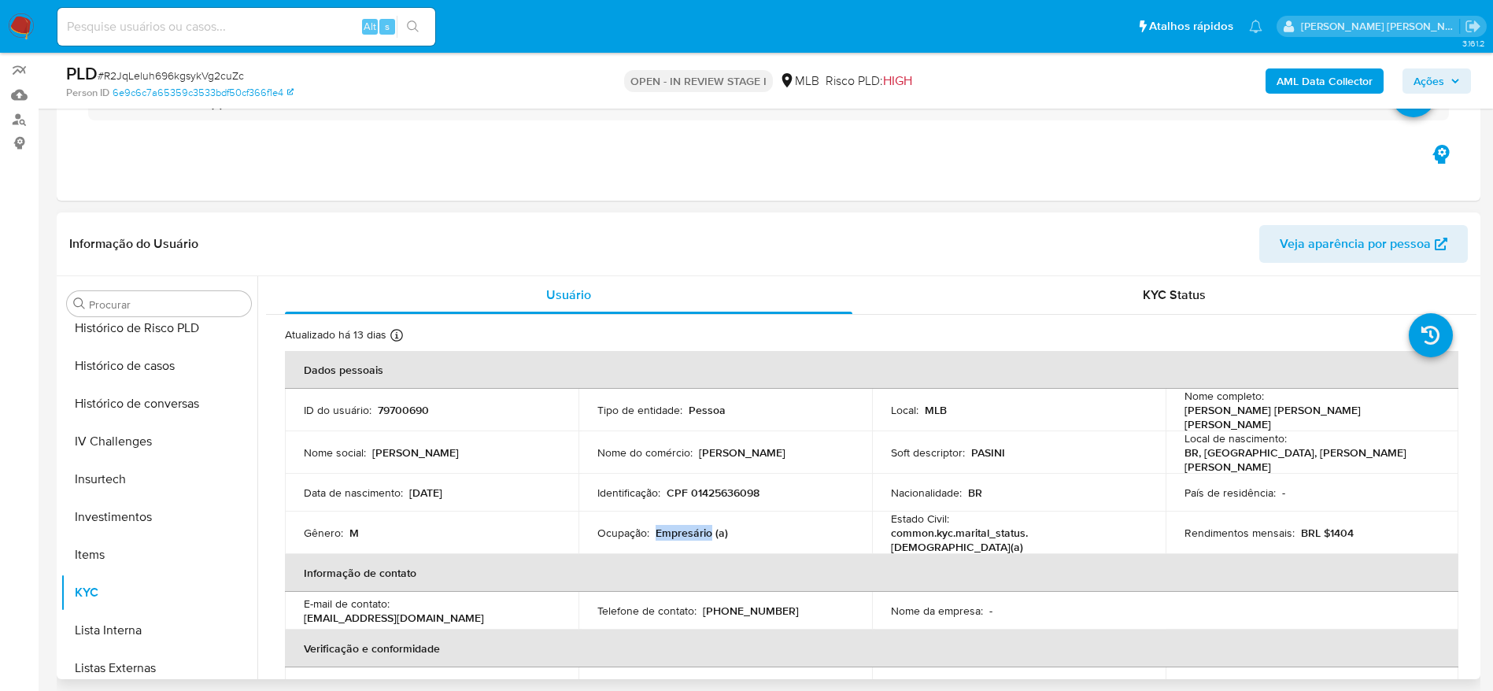
scroll to position [83, 0]
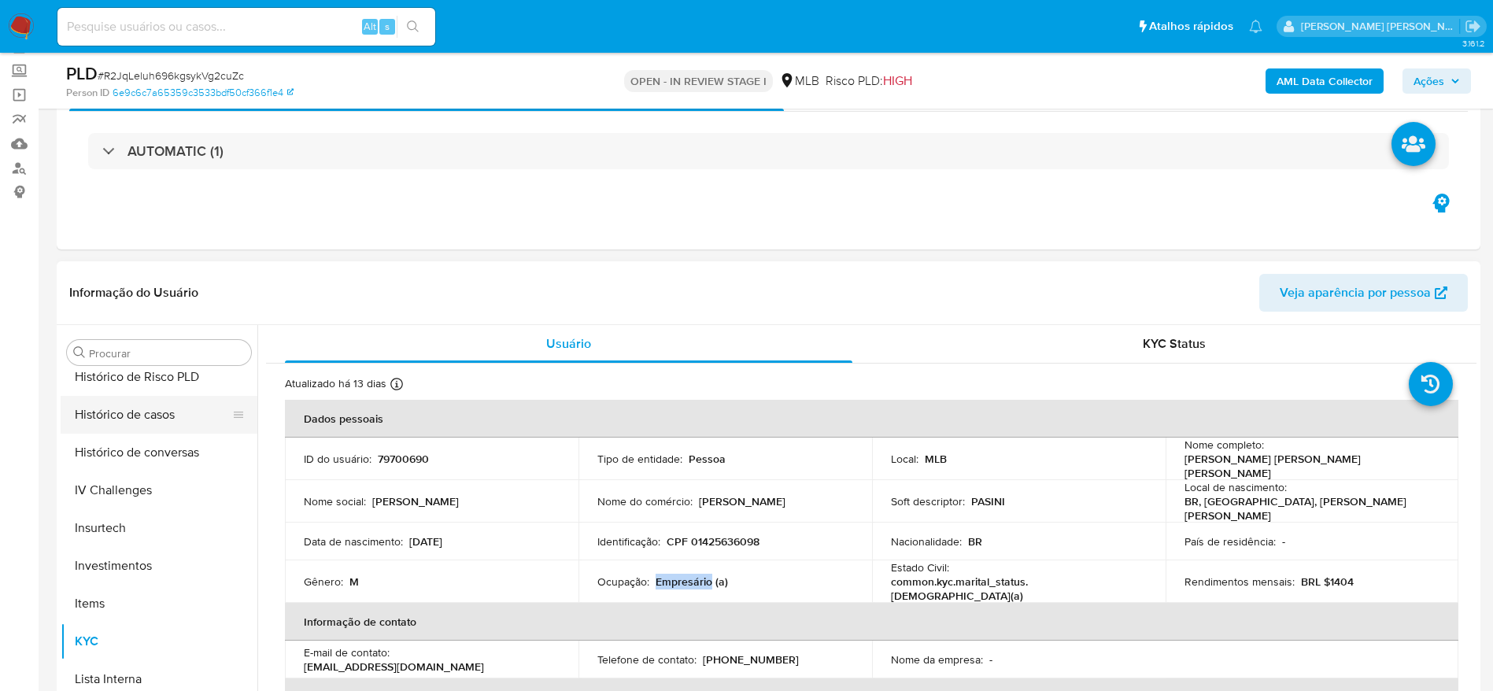
click at [139, 422] on button "Histórico de casos" at bounding box center [153, 415] width 184 height 38
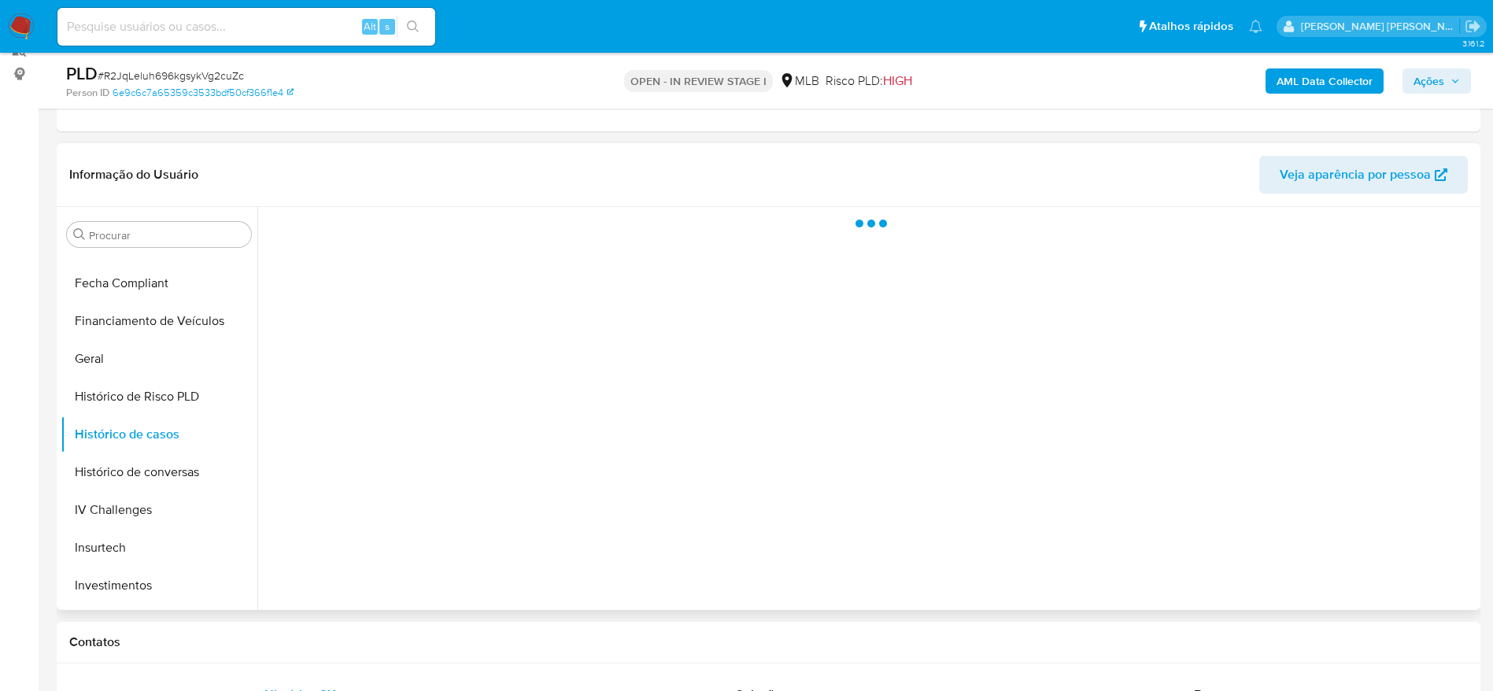
scroll to position [344, 0]
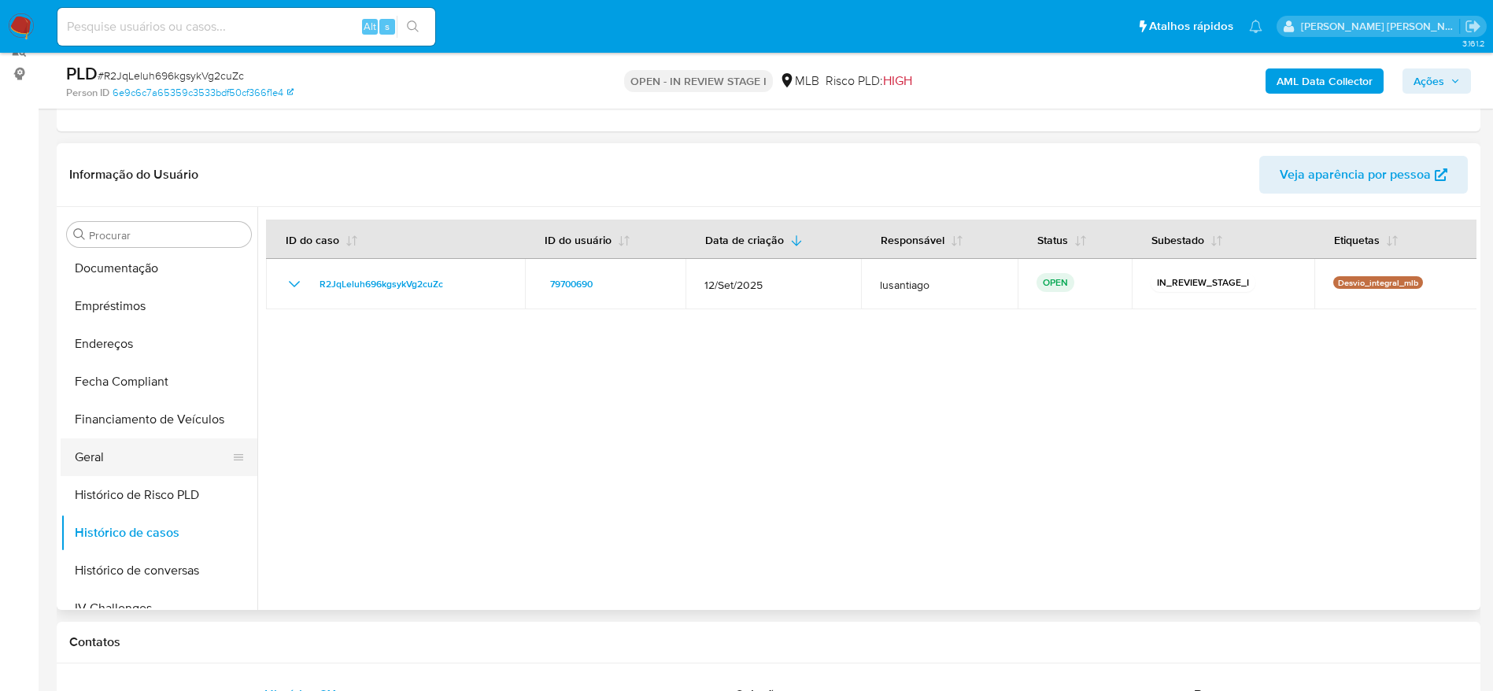
click at [107, 458] on button "Geral" at bounding box center [153, 457] width 184 height 38
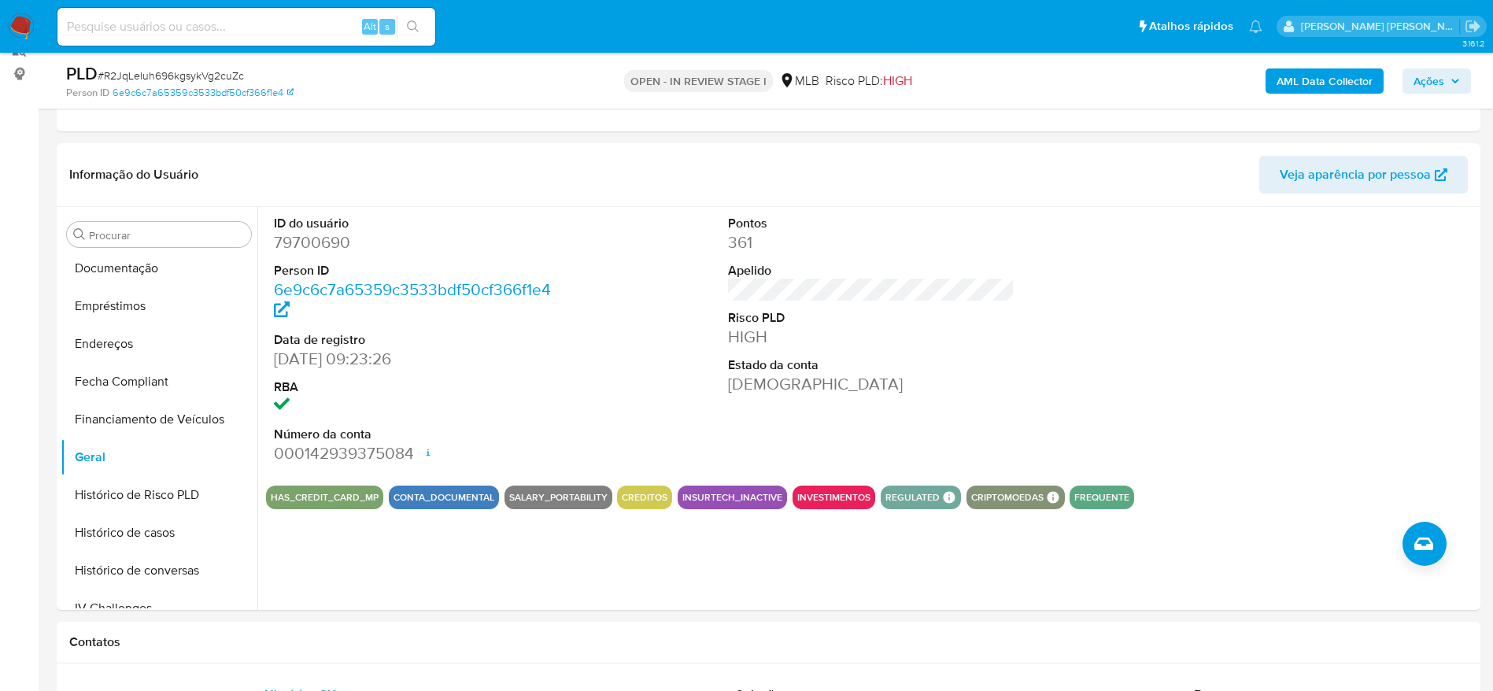
drag, startPoint x: 1430, startPoint y: 87, endPoint x: 1402, endPoint y: 94, distance: 29.2
click at [1430, 86] on span "Ações" at bounding box center [1428, 80] width 31 height 25
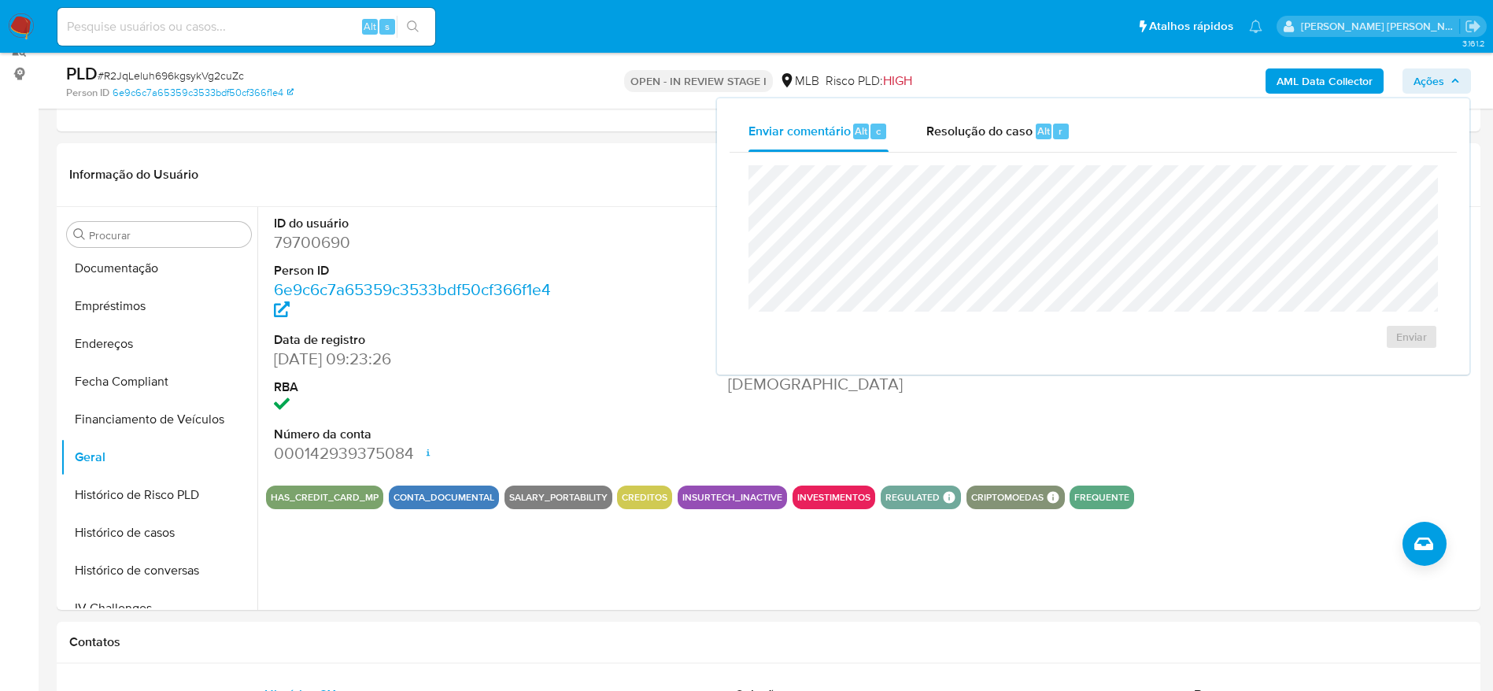
drag, startPoint x: 980, startPoint y: 139, endPoint x: 974, endPoint y: 159, distance: 20.7
click at [979, 142] on div "Resolução do caso Alt r" at bounding box center [998, 131] width 144 height 41
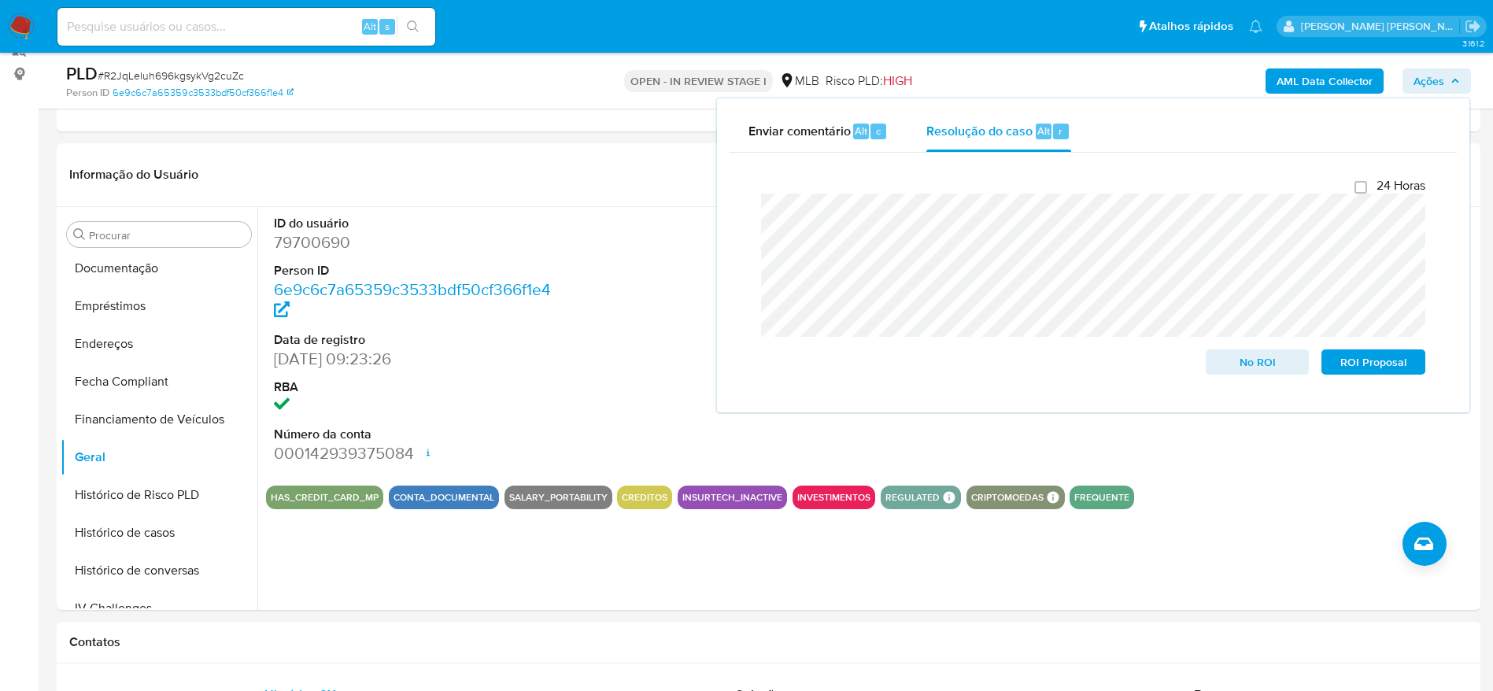
click at [1317, 75] on b "AML Data Collector" at bounding box center [1324, 80] width 96 height 25
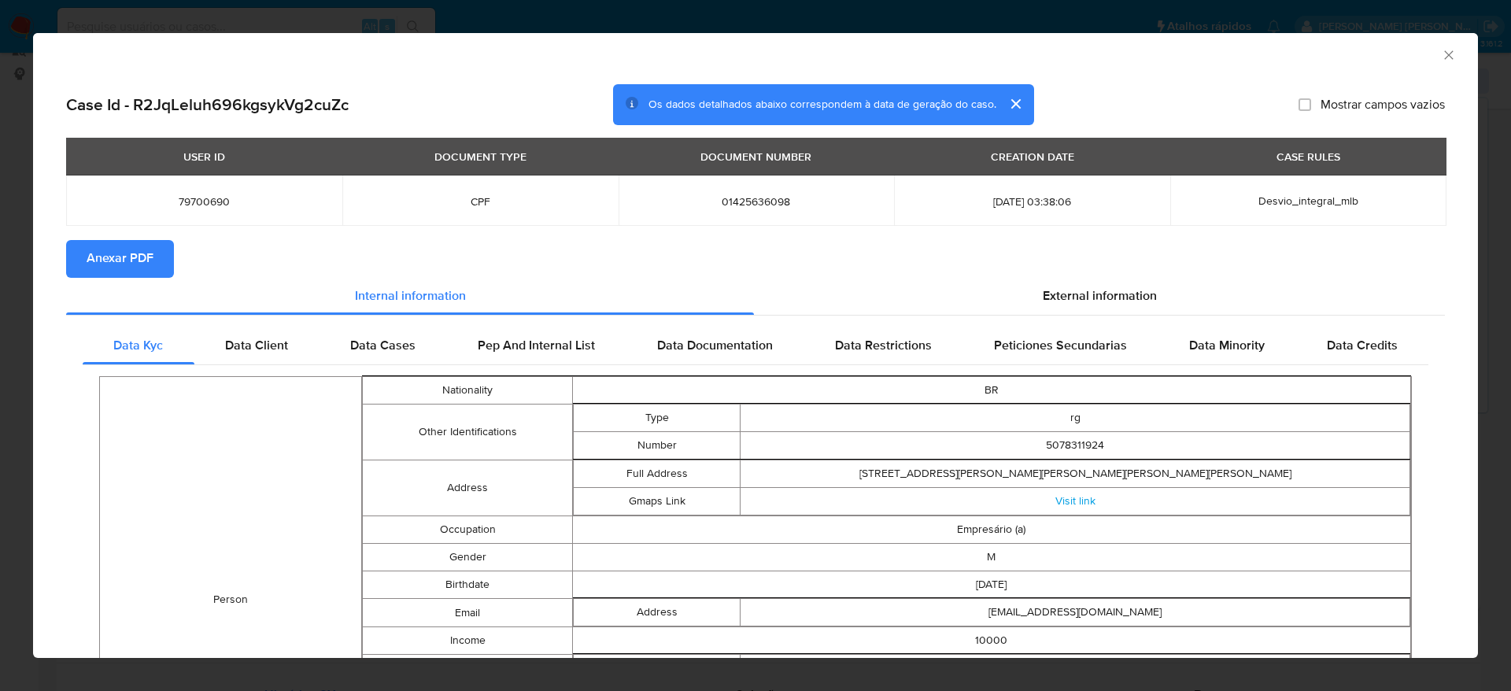
click at [113, 256] on span "Anexar PDF" at bounding box center [120, 259] width 67 height 35
click at [1441, 59] on icon "Fechar a janela" at bounding box center [1449, 55] width 16 height 16
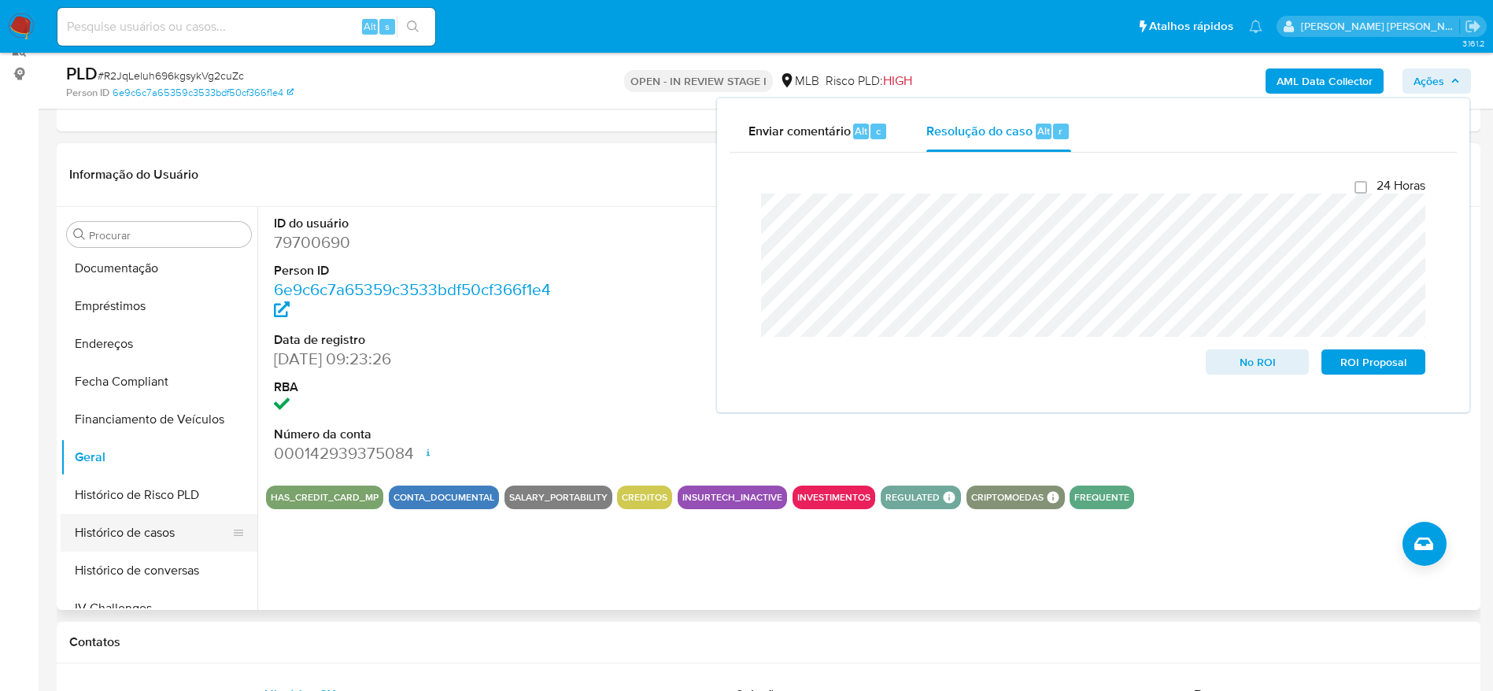
click at [122, 528] on button "Histórico de casos" at bounding box center [153, 533] width 184 height 38
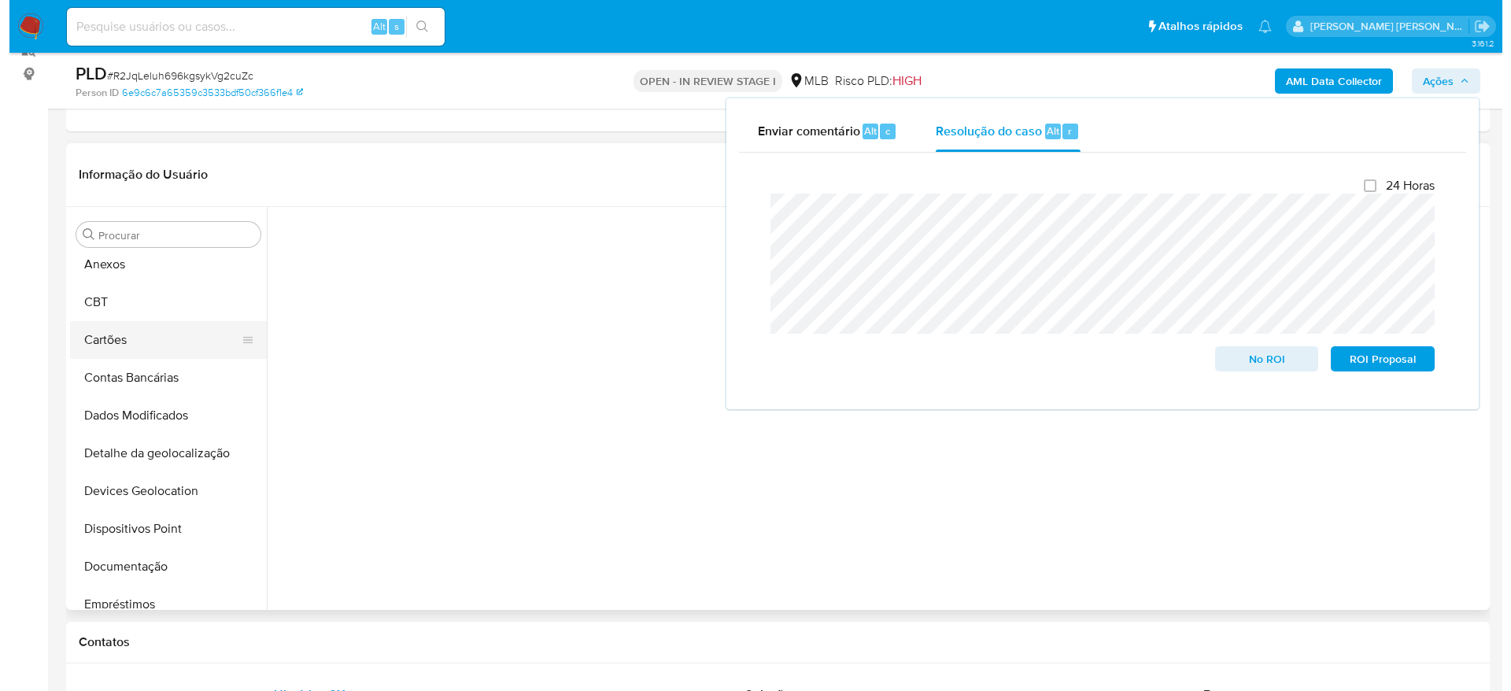
scroll to position [0, 0]
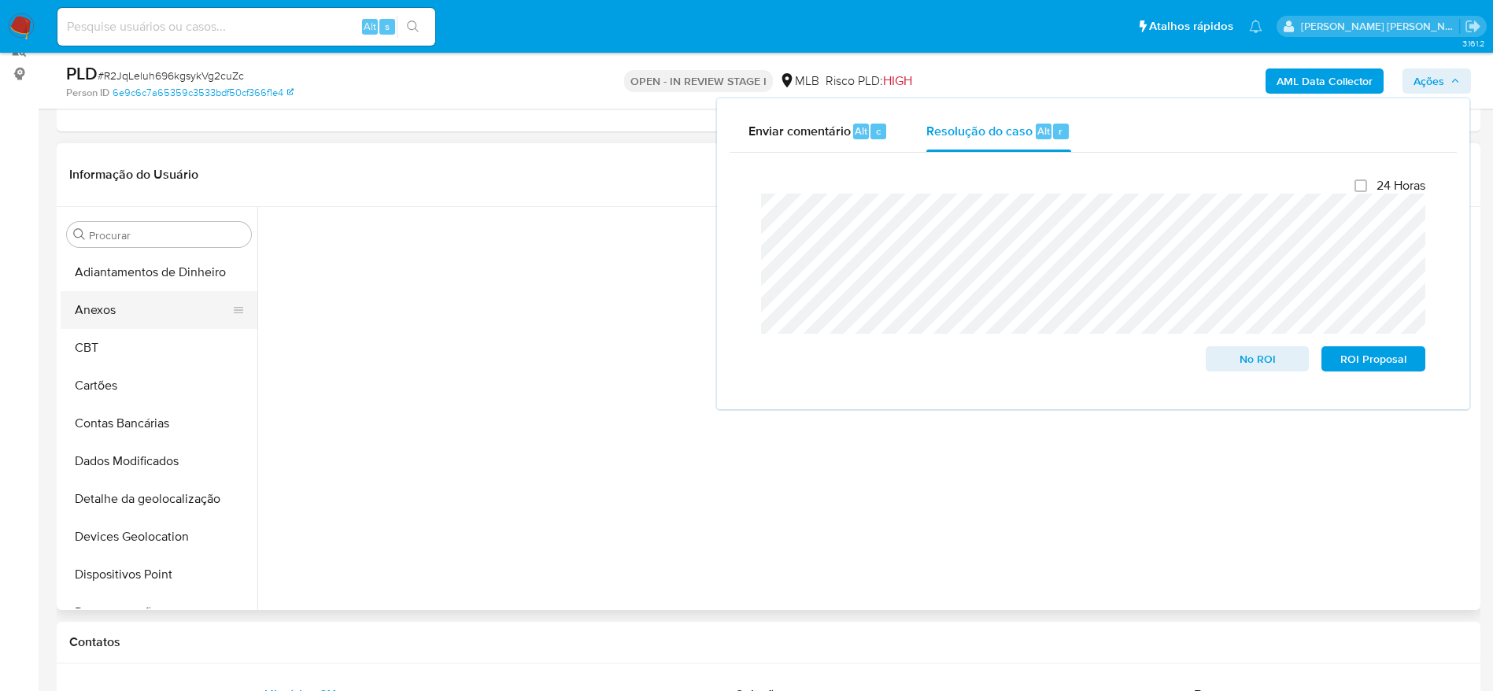
click at [124, 321] on button "Anexos" at bounding box center [153, 310] width 184 height 38
click at [569, 172] on header "Informação do Usuário Veja aparência por pessoa" at bounding box center [768, 175] width 1398 height 38
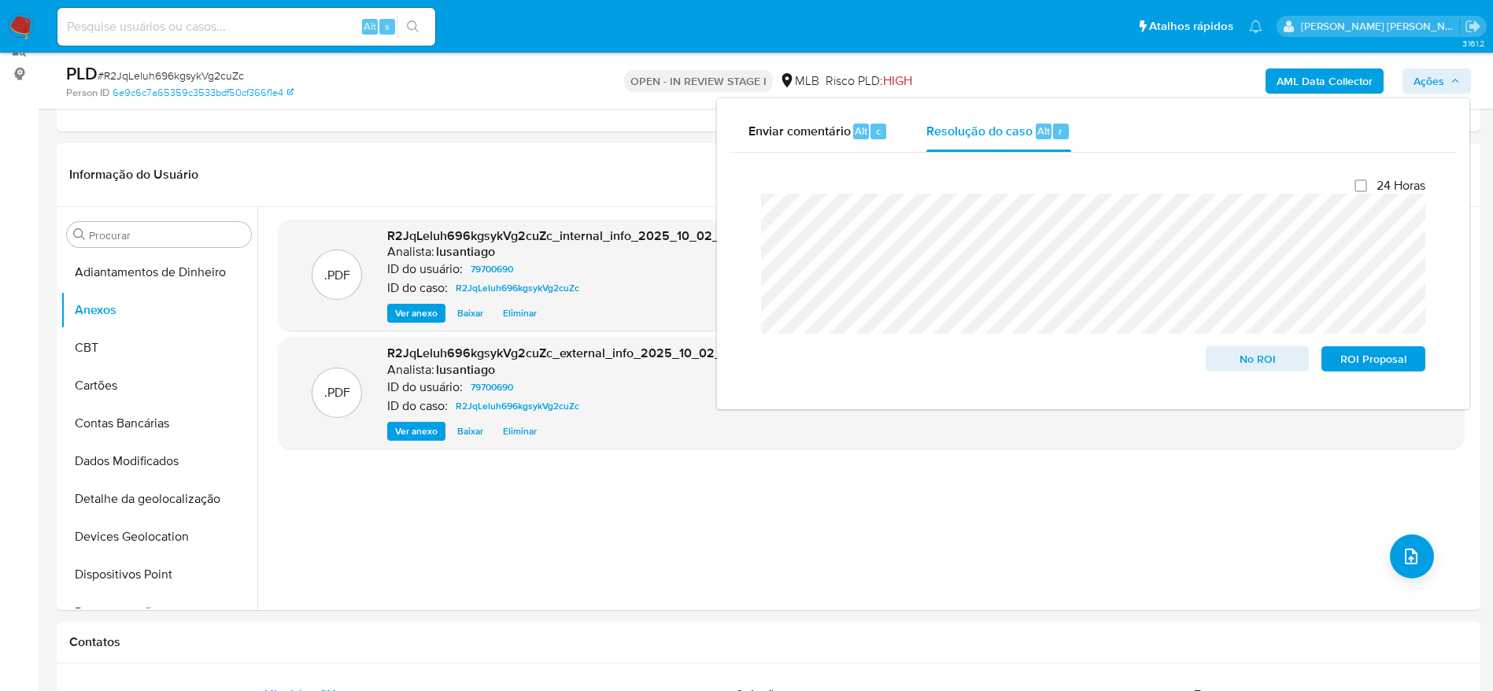
click at [1441, 75] on span "Ações" at bounding box center [1428, 80] width 31 height 25
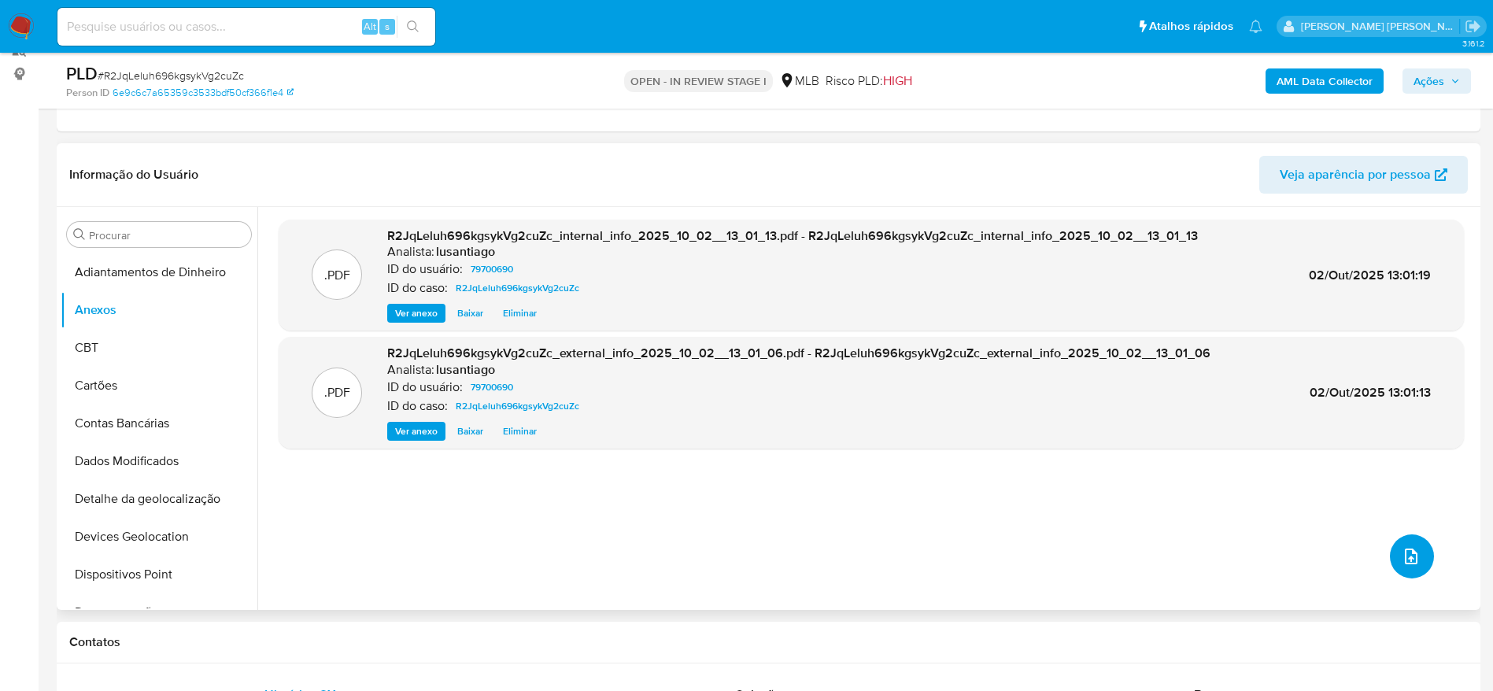
click at [1404, 555] on icon "upload-file" at bounding box center [1410, 556] width 19 height 19
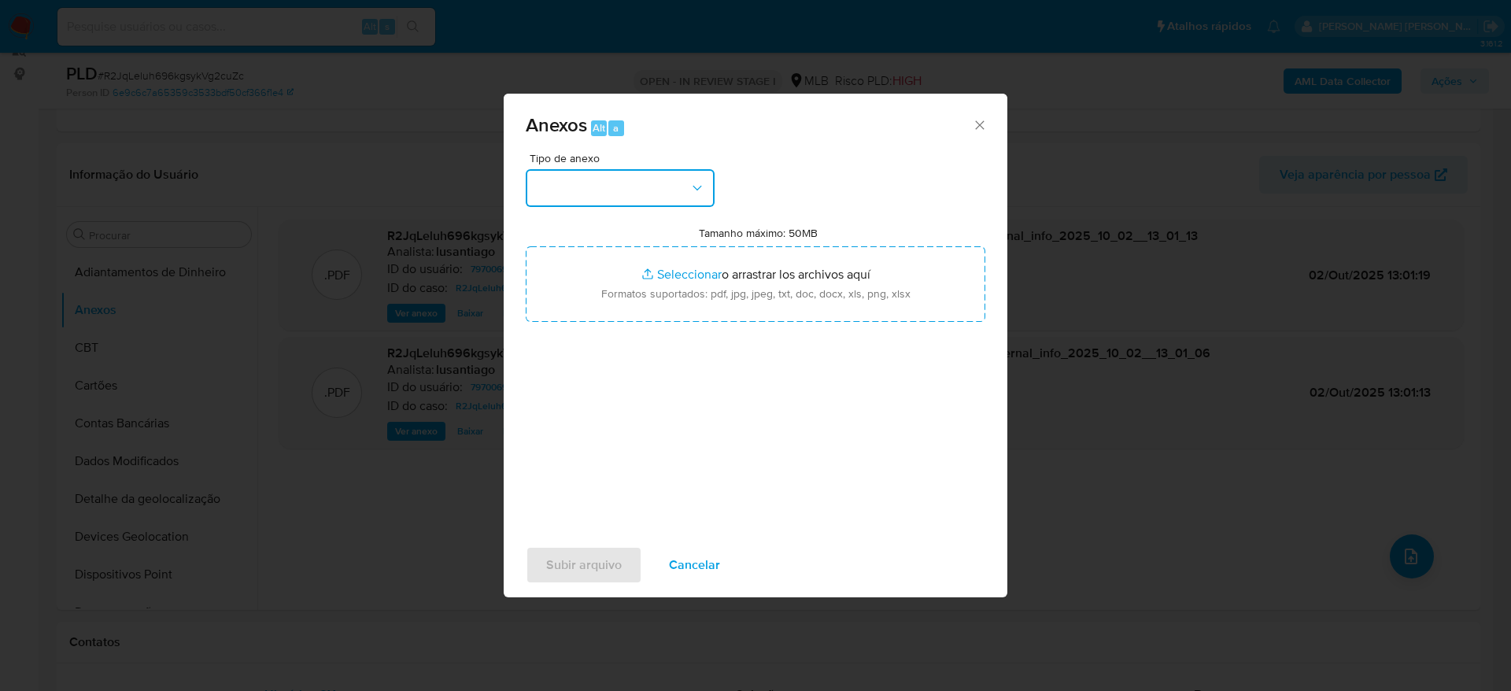
click at [587, 183] on button "button" at bounding box center [620, 188] width 189 height 38
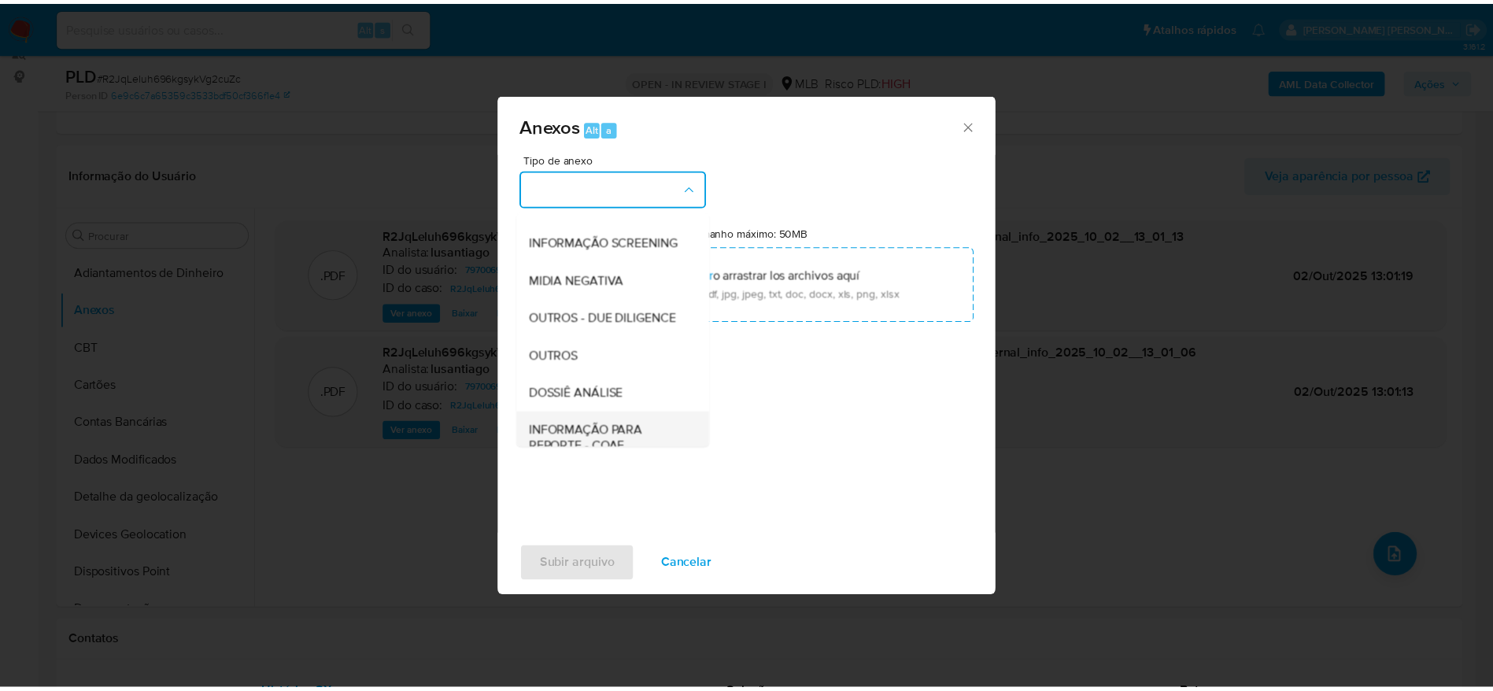
scroll to position [242, 0]
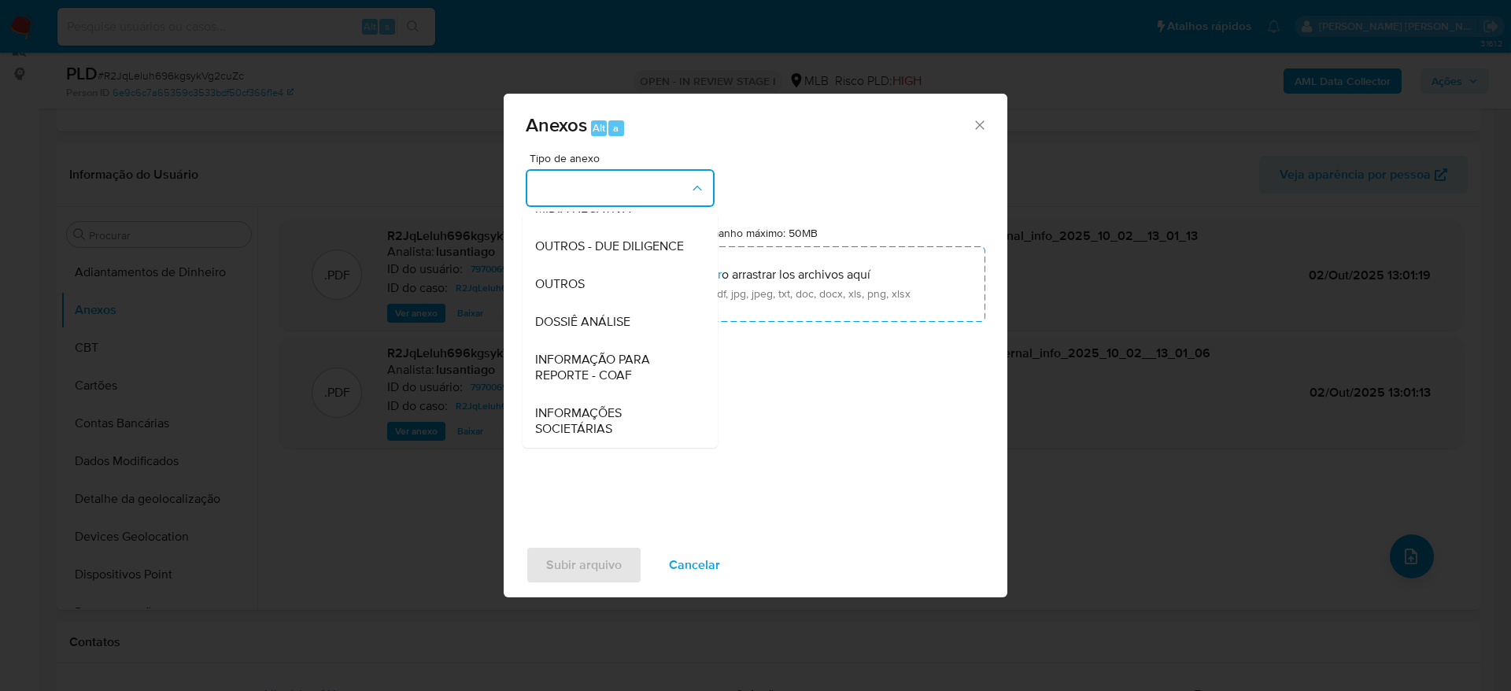
click at [603, 327] on span "DOSSIÊ ANÁLISE" at bounding box center [582, 322] width 95 height 16
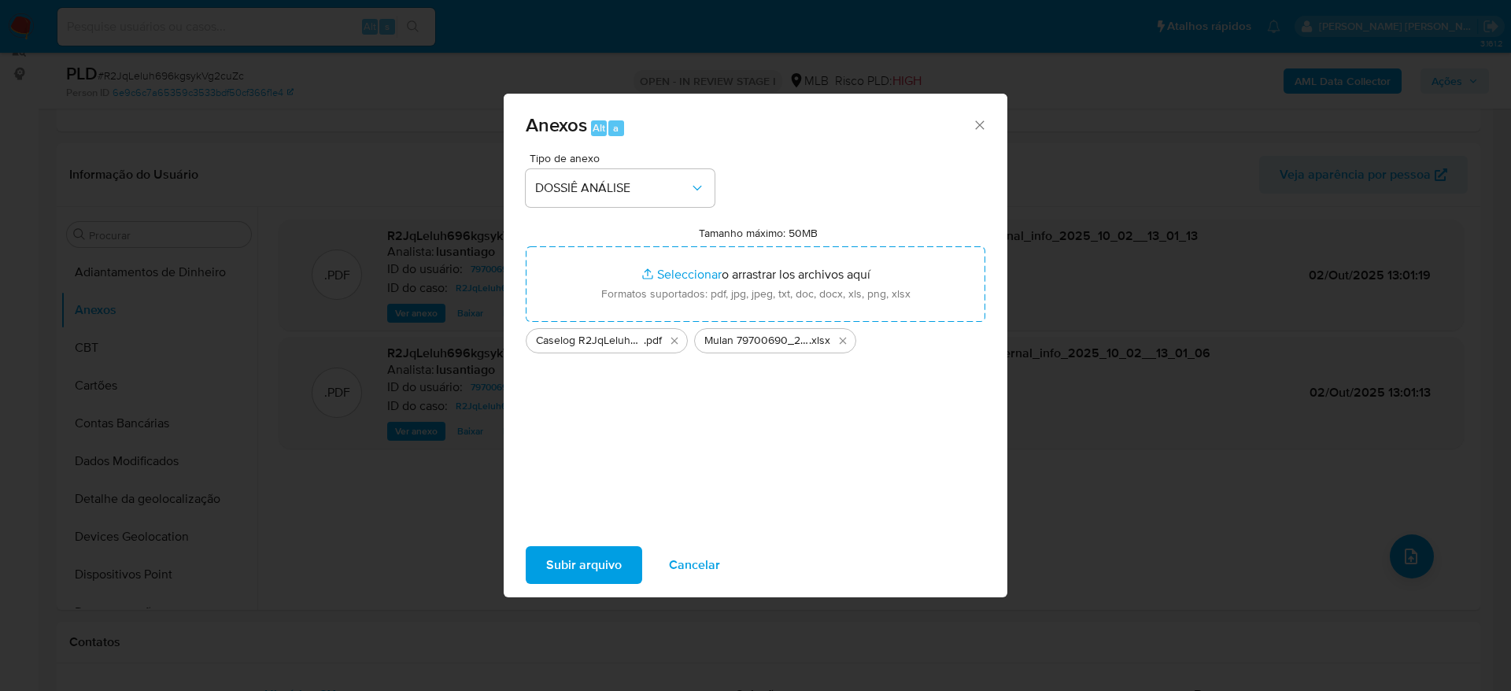
click at [598, 557] on span "Subir arquivo" at bounding box center [584, 565] width 76 height 35
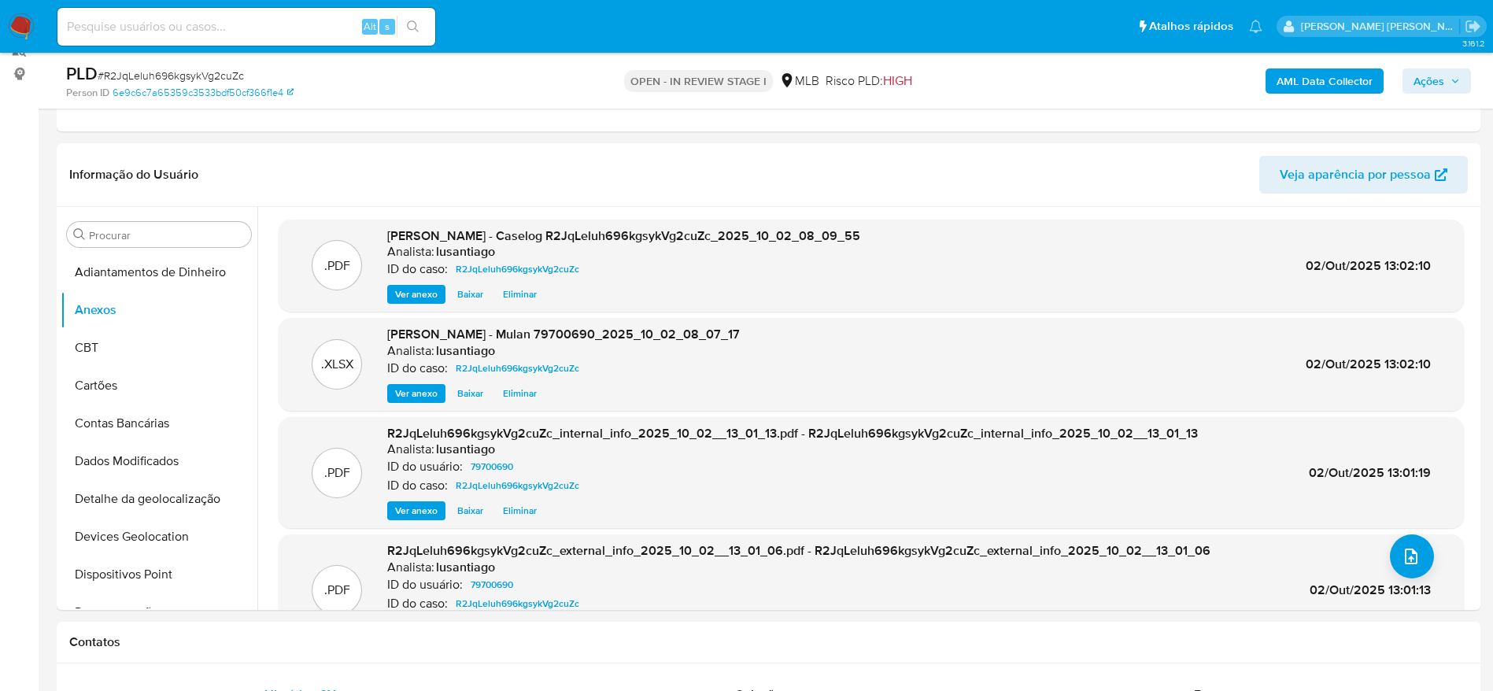
click at [1438, 85] on span "Ações" at bounding box center [1428, 80] width 31 height 25
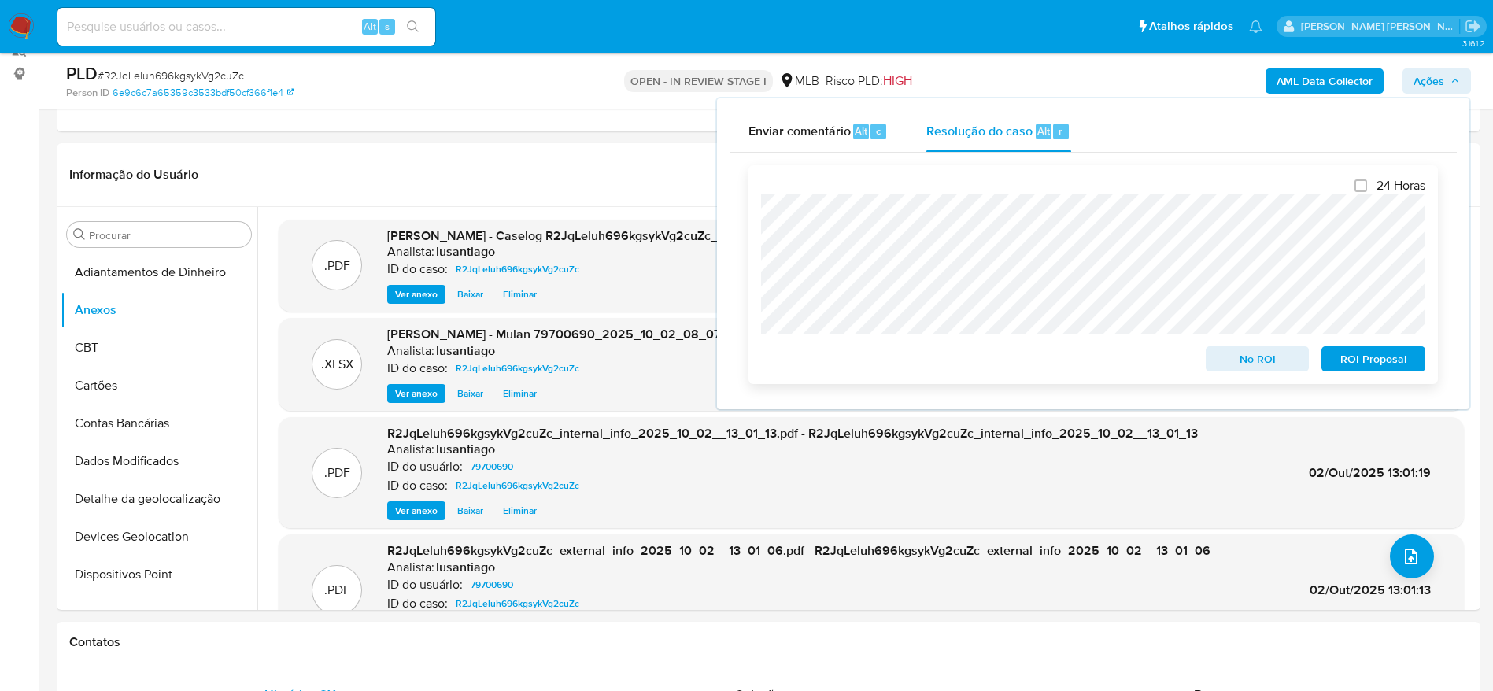
click at [1251, 361] on span "No ROI" at bounding box center [1257, 359] width 82 height 22
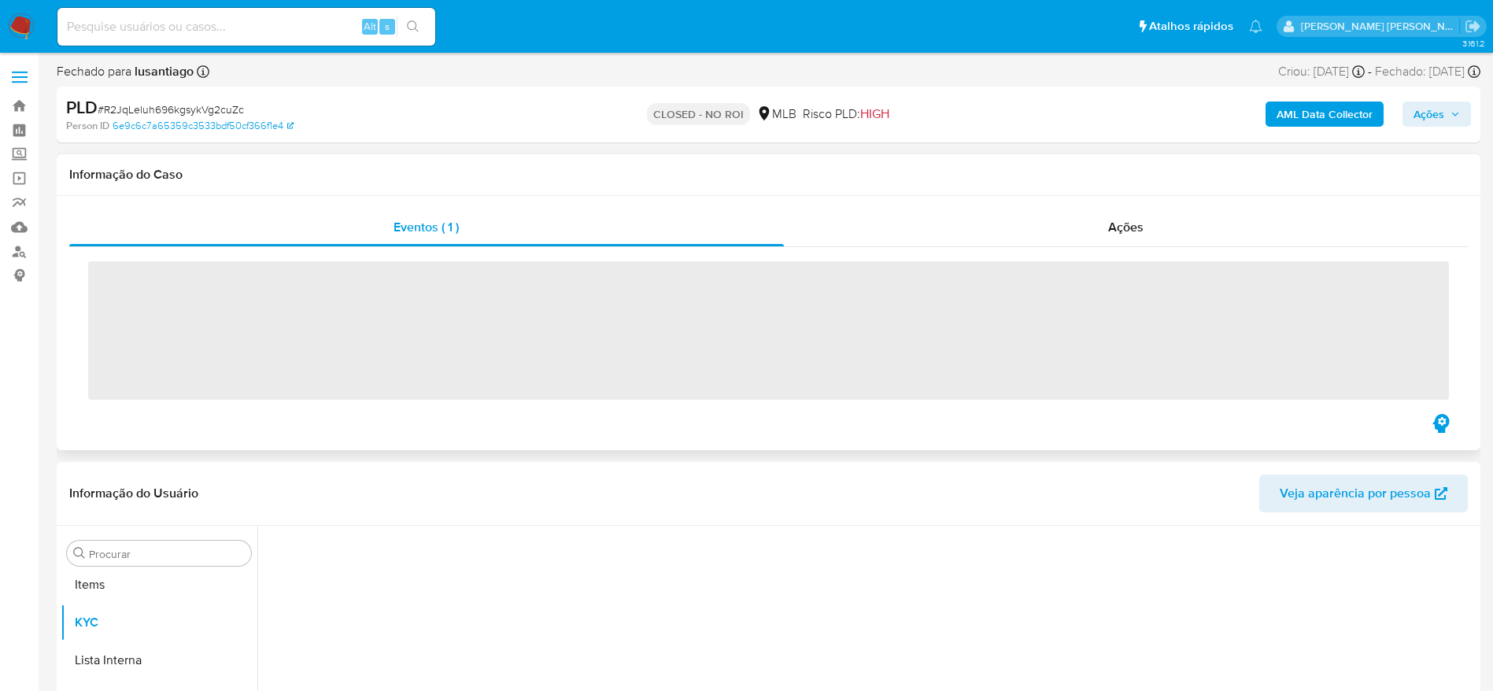
scroll to position [816, 0]
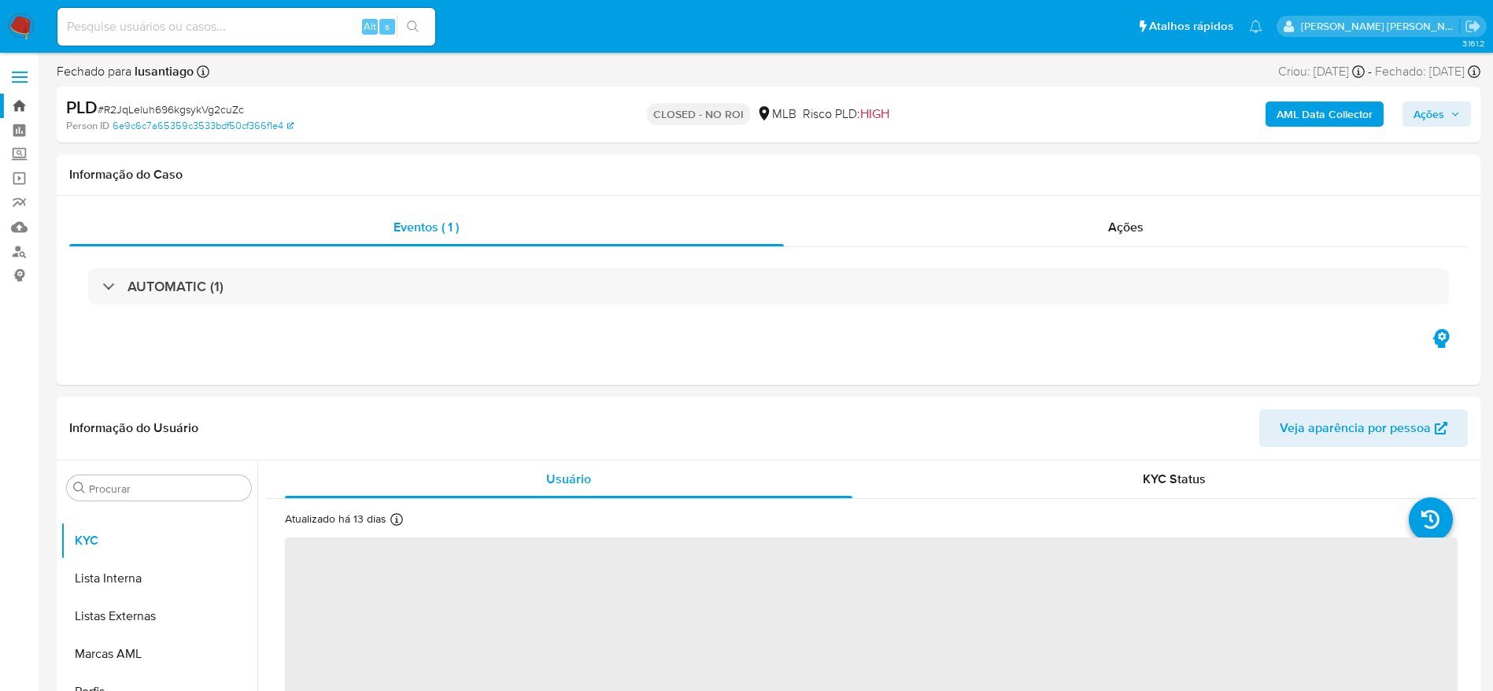
select select "10"
click at [13, 104] on link "Bandeja" at bounding box center [93, 106] width 187 height 24
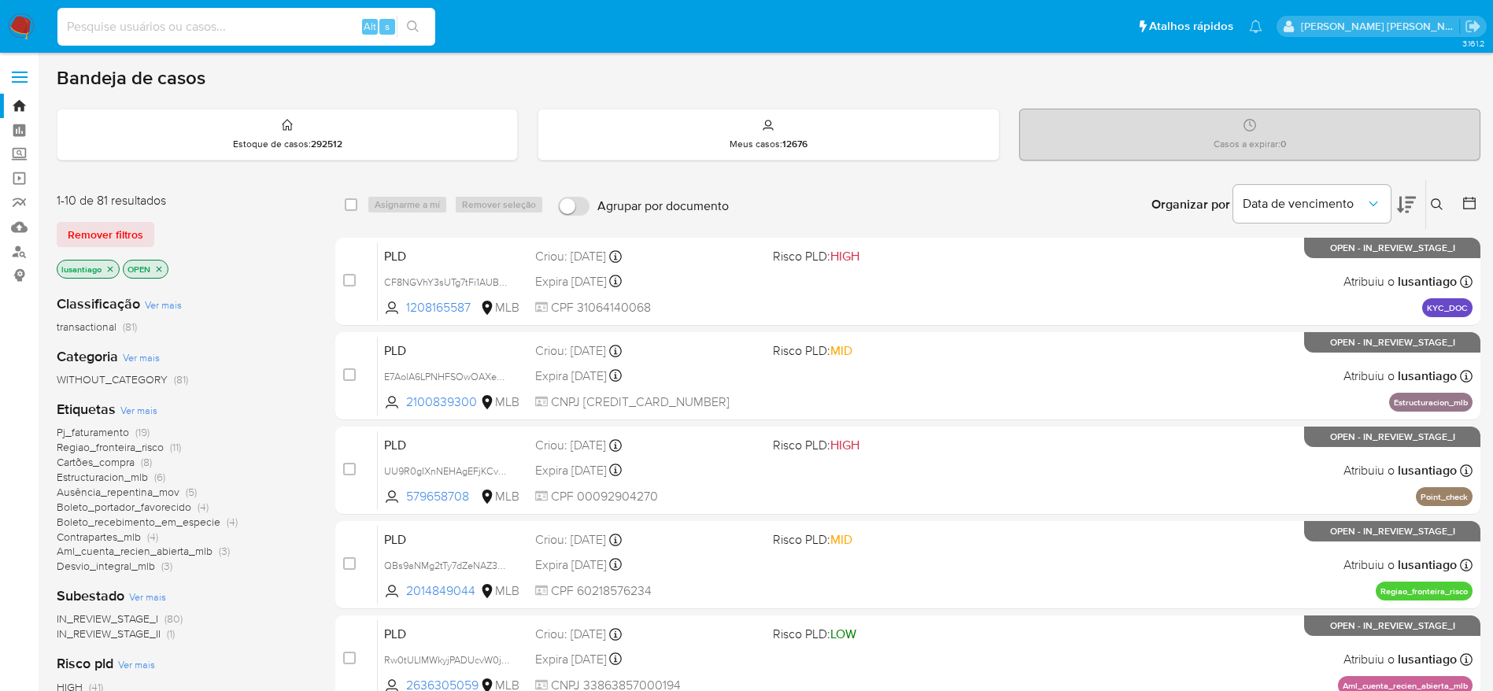
click at [260, 33] on input at bounding box center [246, 27] width 378 height 20
paste input "2598002347"
type input "2598002347"
click at [412, 28] on icon "search-icon" at bounding box center [413, 26] width 13 height 13
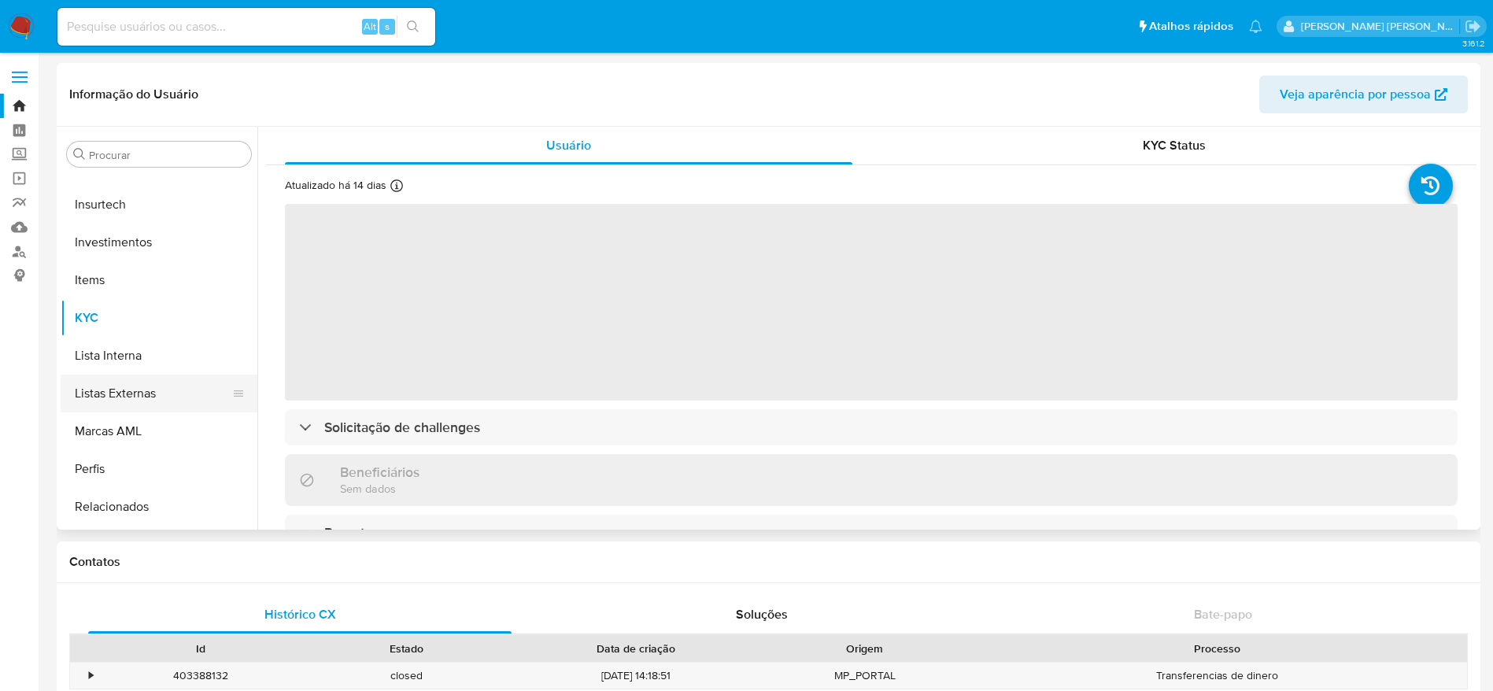
select select "10"
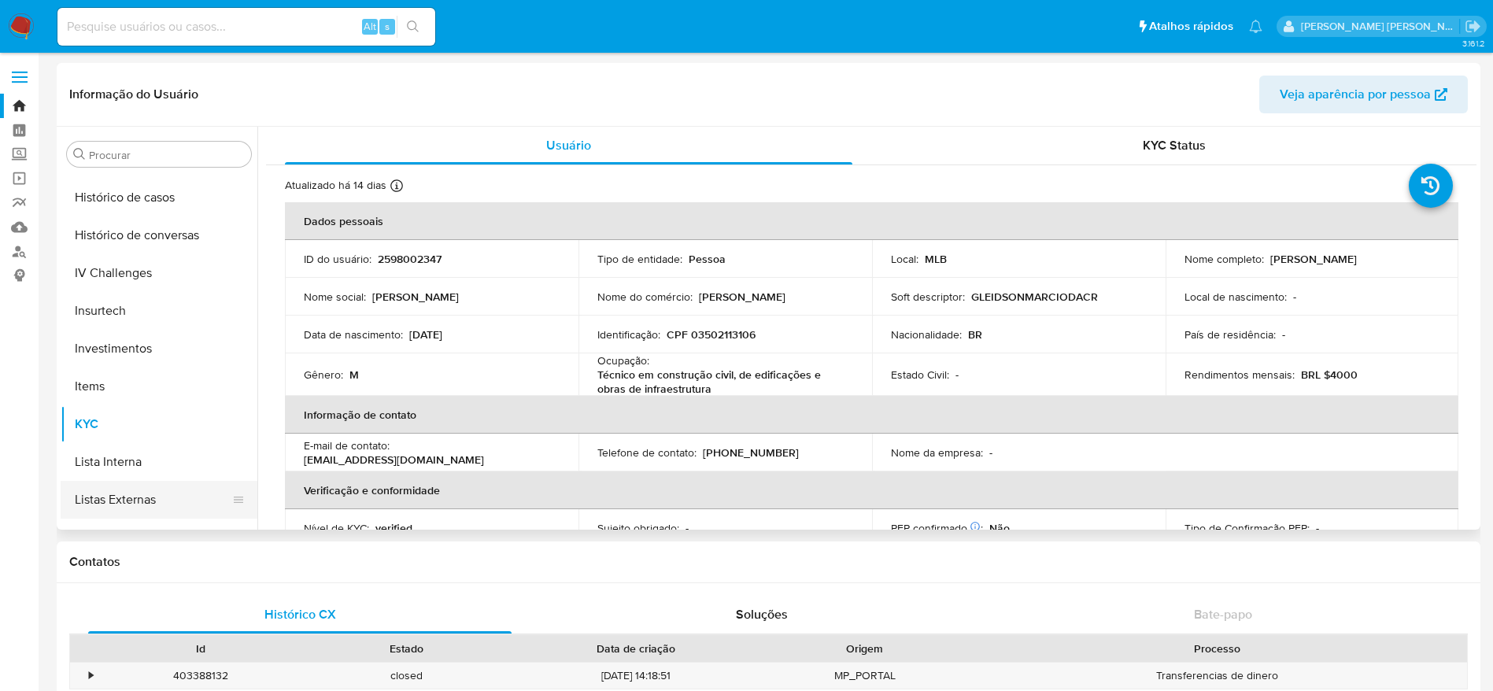
scroll to position [580, 0]
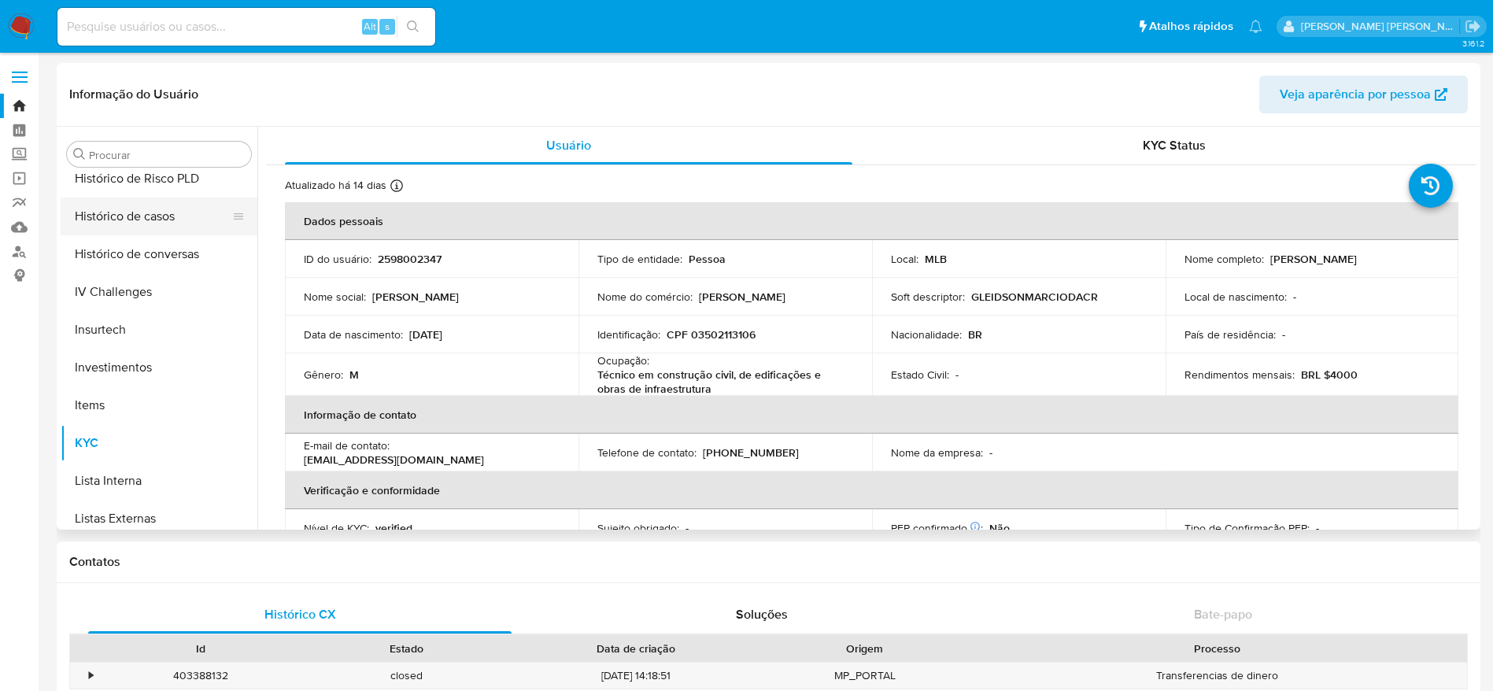
click at [127, 216] on button "Histórico de casos" at bounding box center [153, 216] width 184 height 38
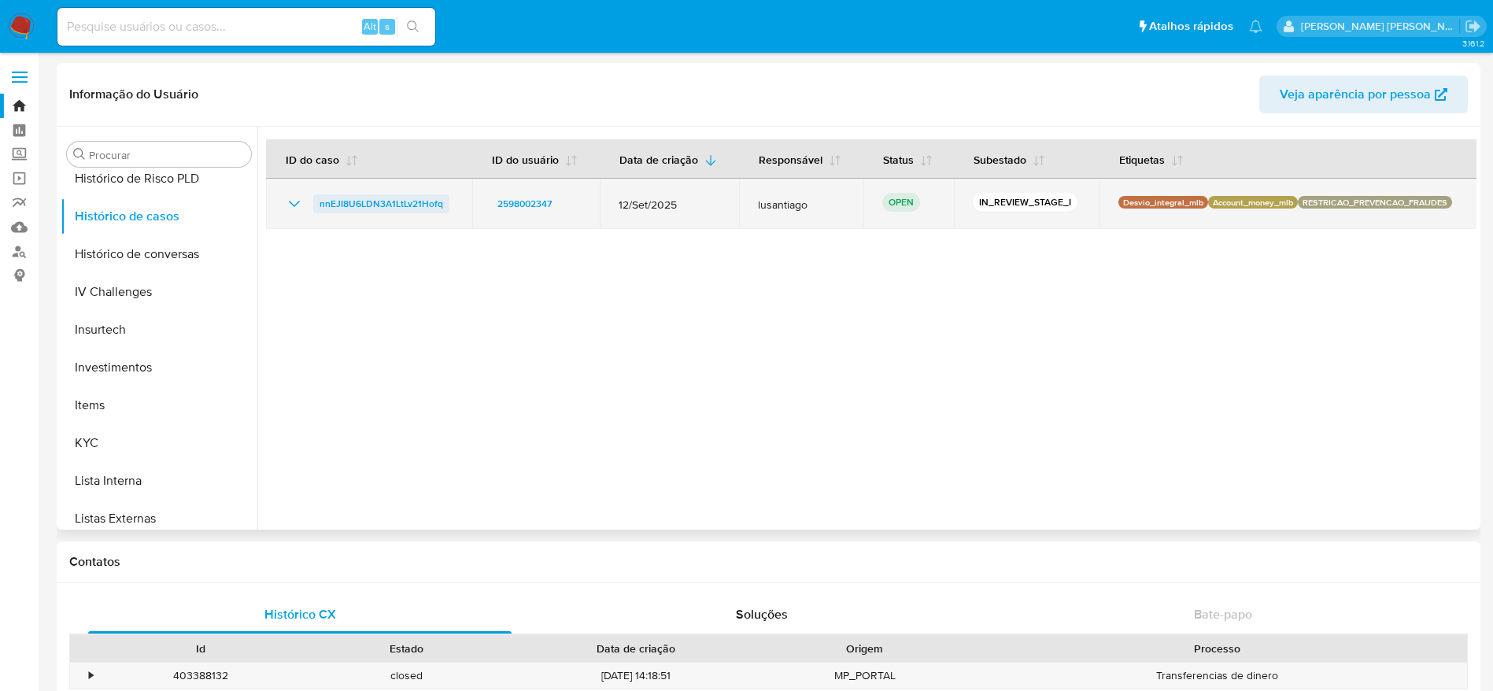
click at [398, 205] on span "nnEJI8U6LDN3A1LtLv21Hofq" at bounding box center [381, 203] width 124 height 19
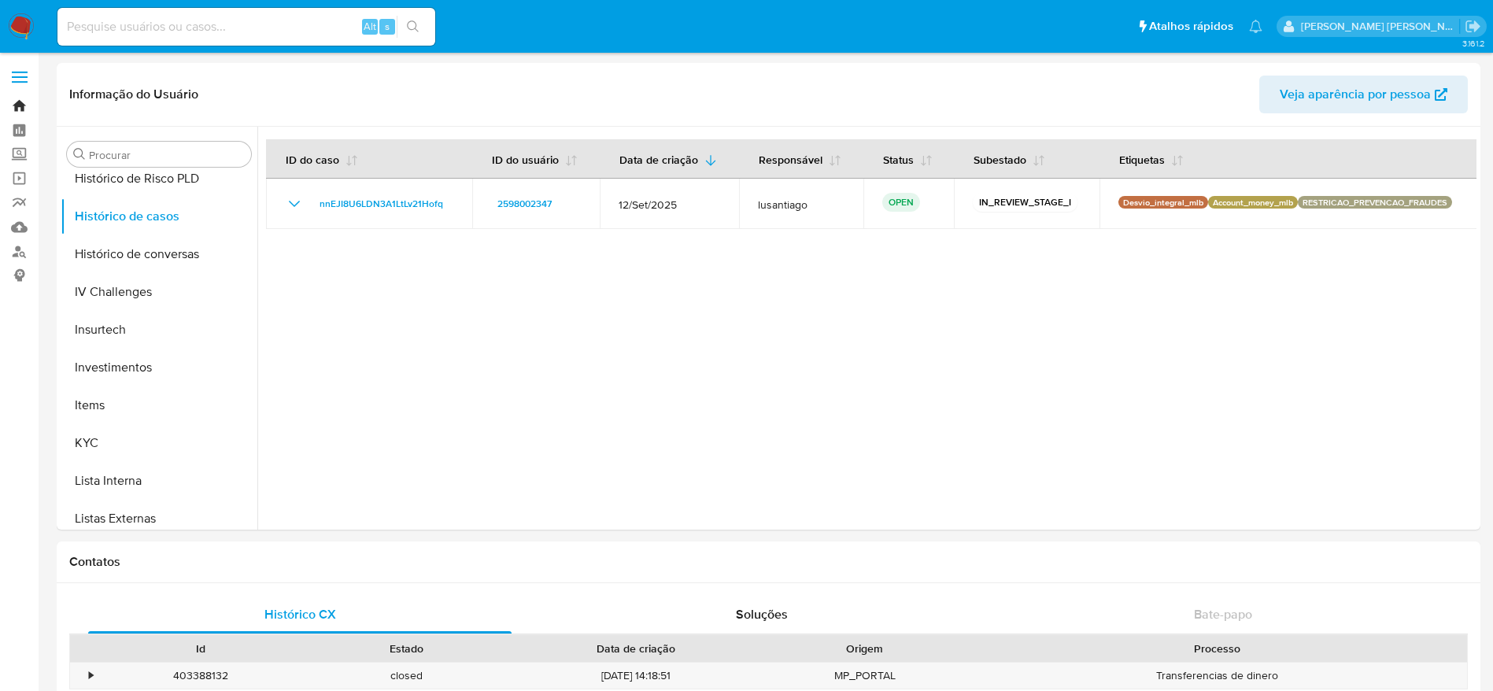
click at [25, 101] on link "Bandeja" at bounding box center [93, 106] width 187 height 24
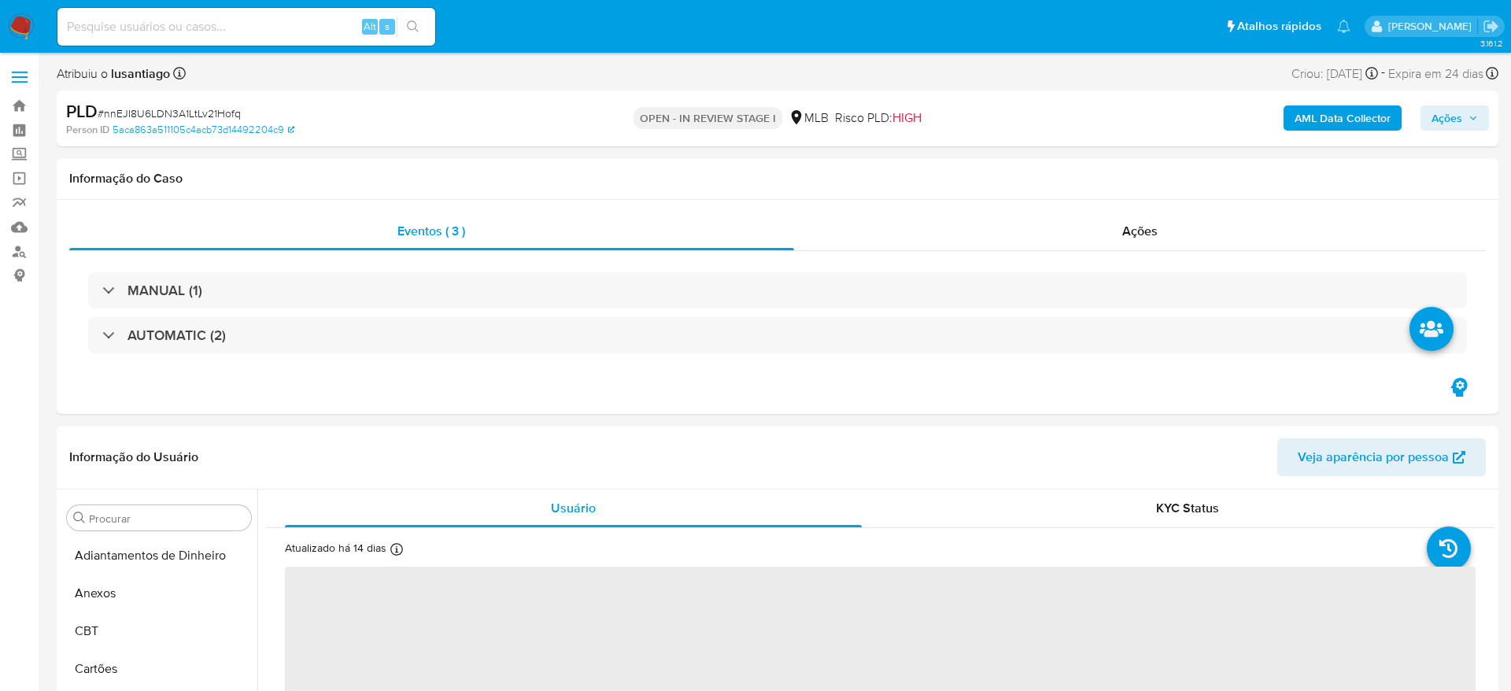
select select "10"
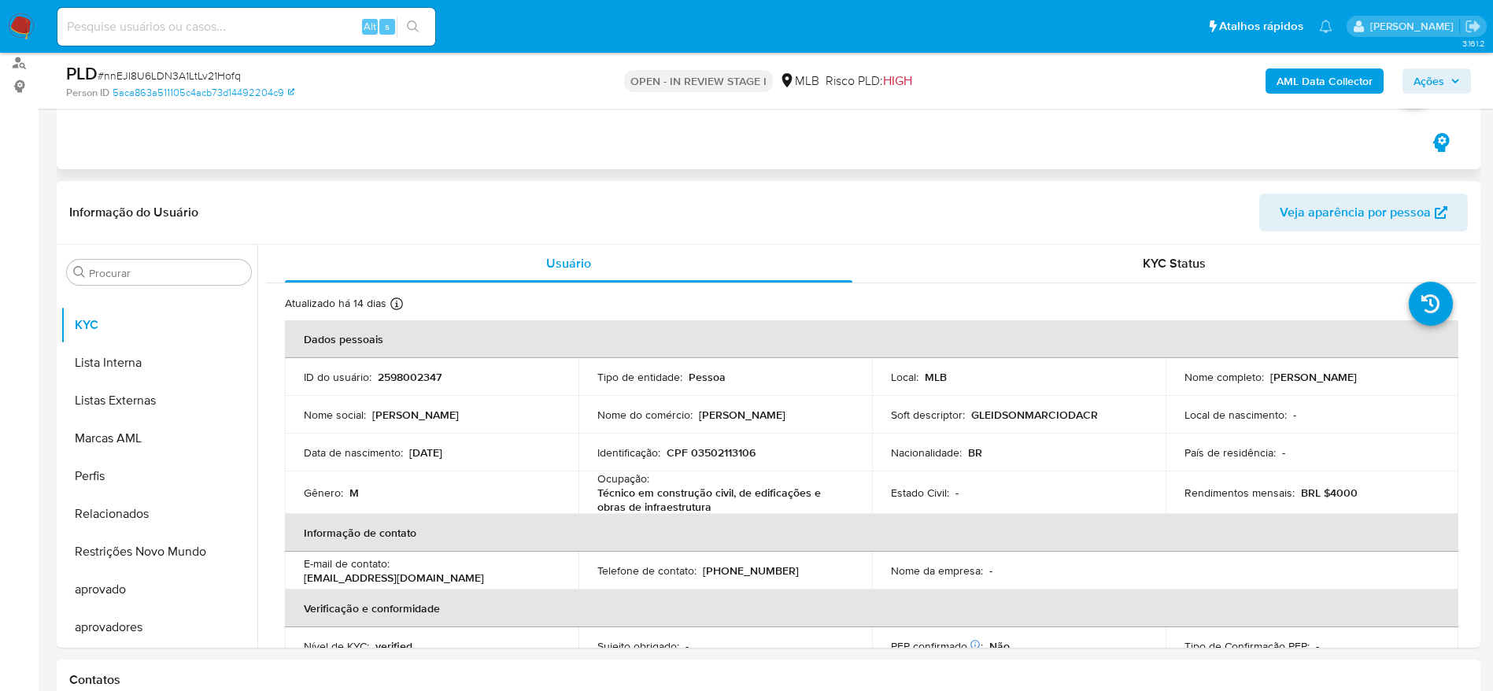
scroll to position [236, 0]
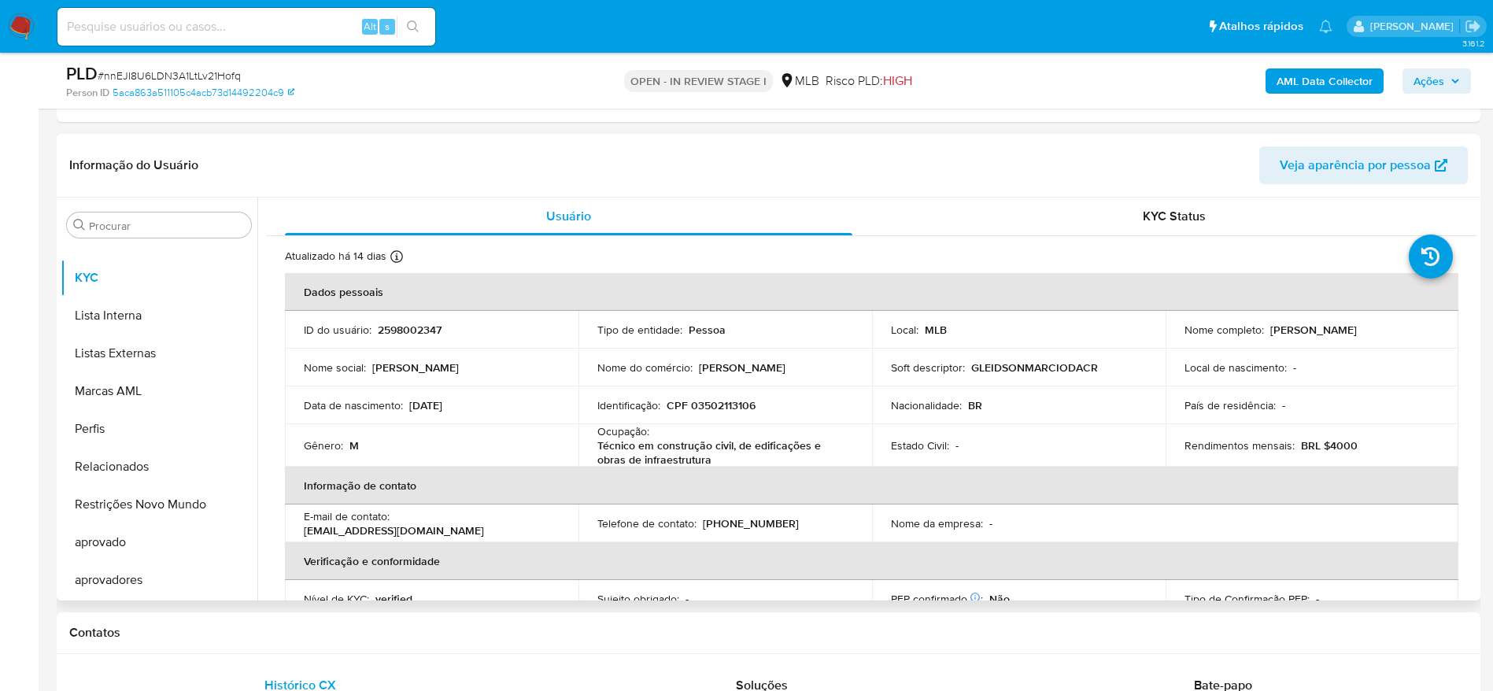
click at [716, 405] on p "CPF 03502113106" at bounding box center [710, 405] width 89 height 14
copy p "03502113106"
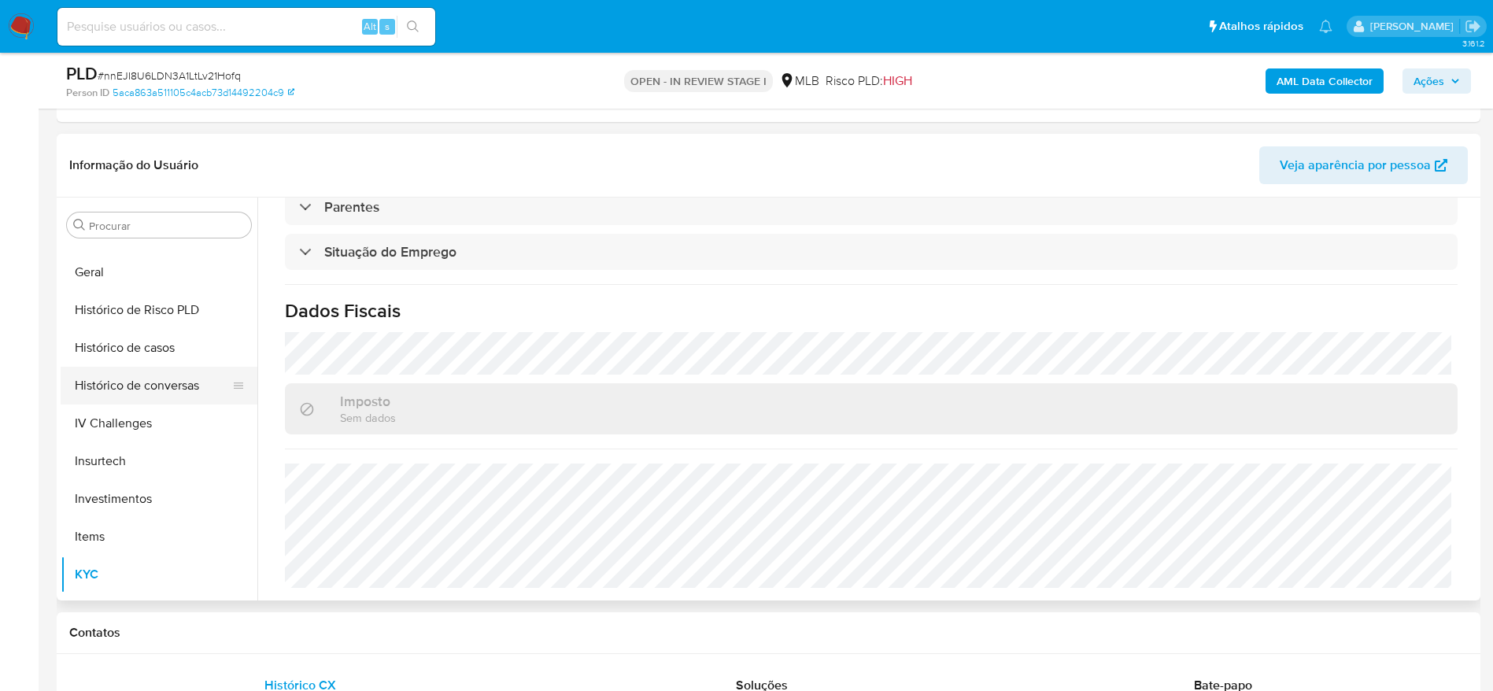
scroll to position [462, 0]
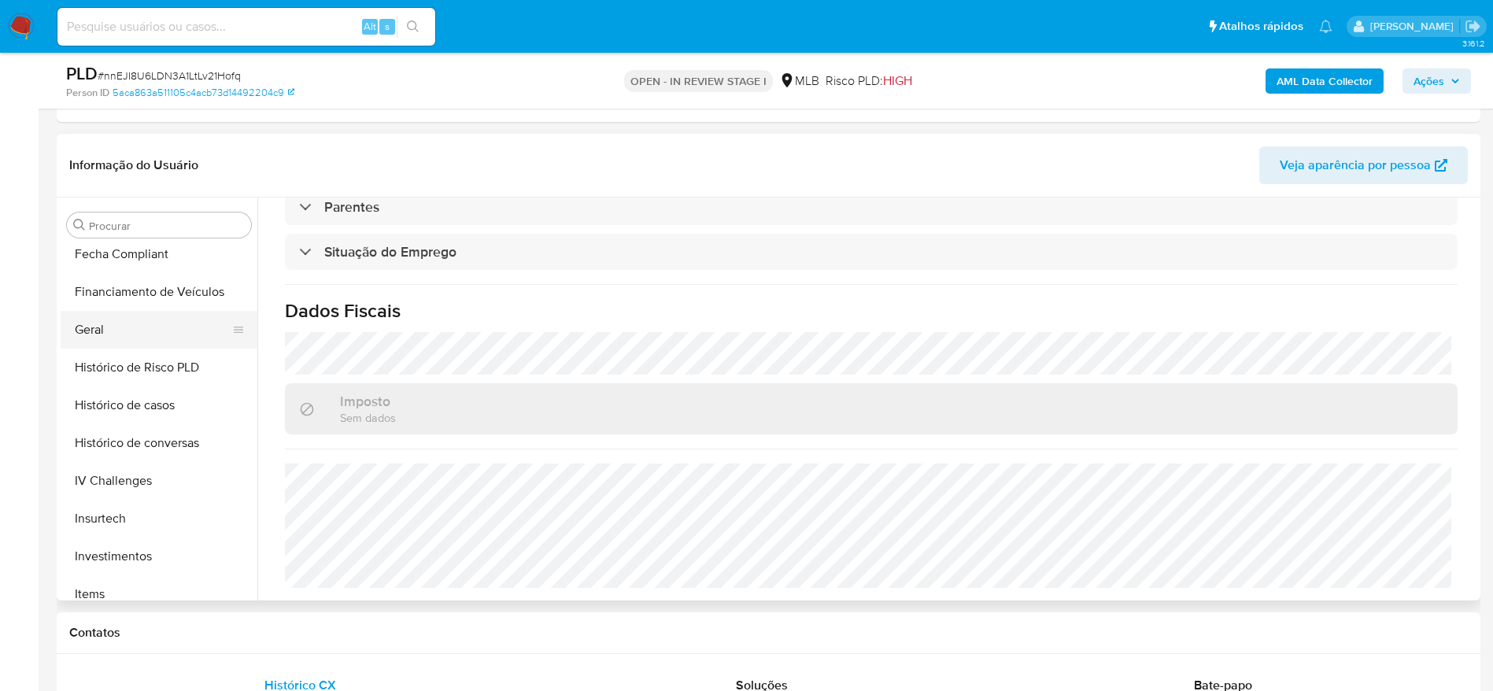
click at [109, 331] on button "Geral" at bounding box center [153, 330] width 184 height 38
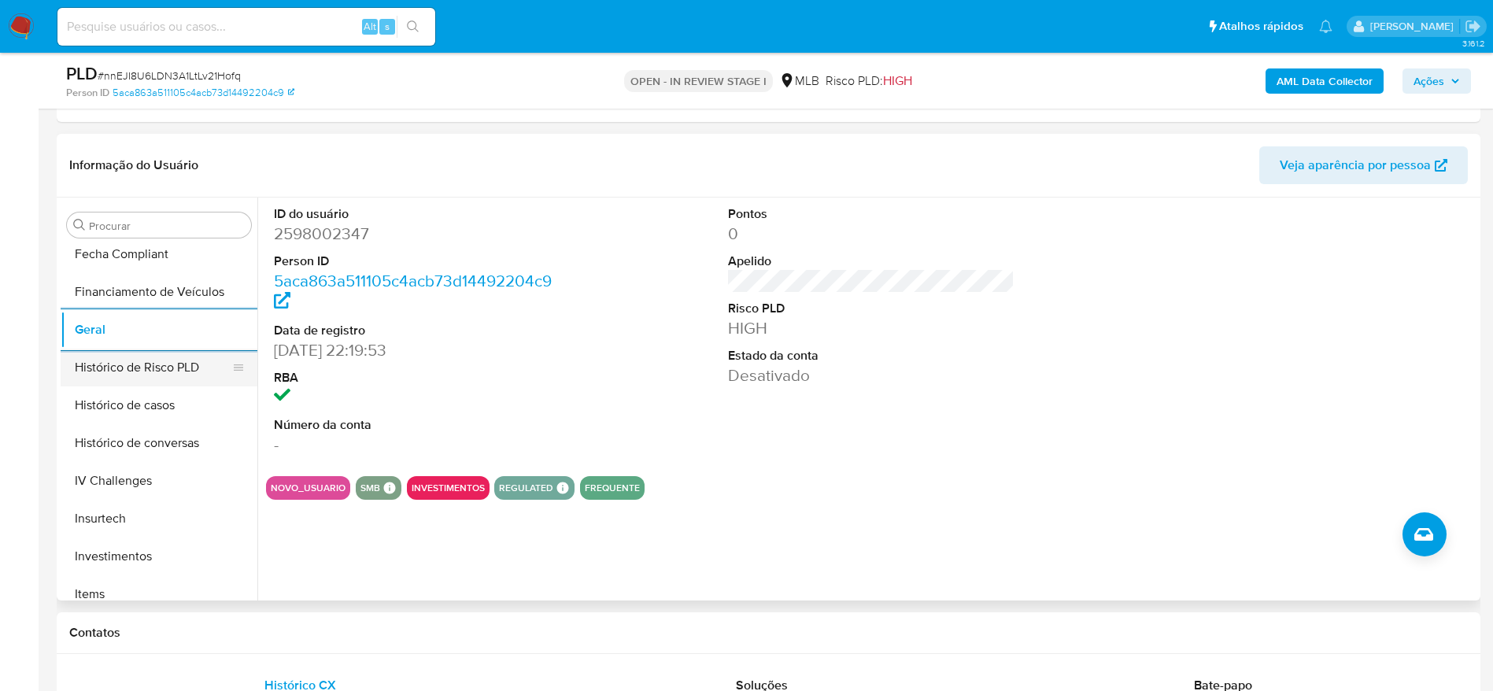
scroll to position [698, 0]
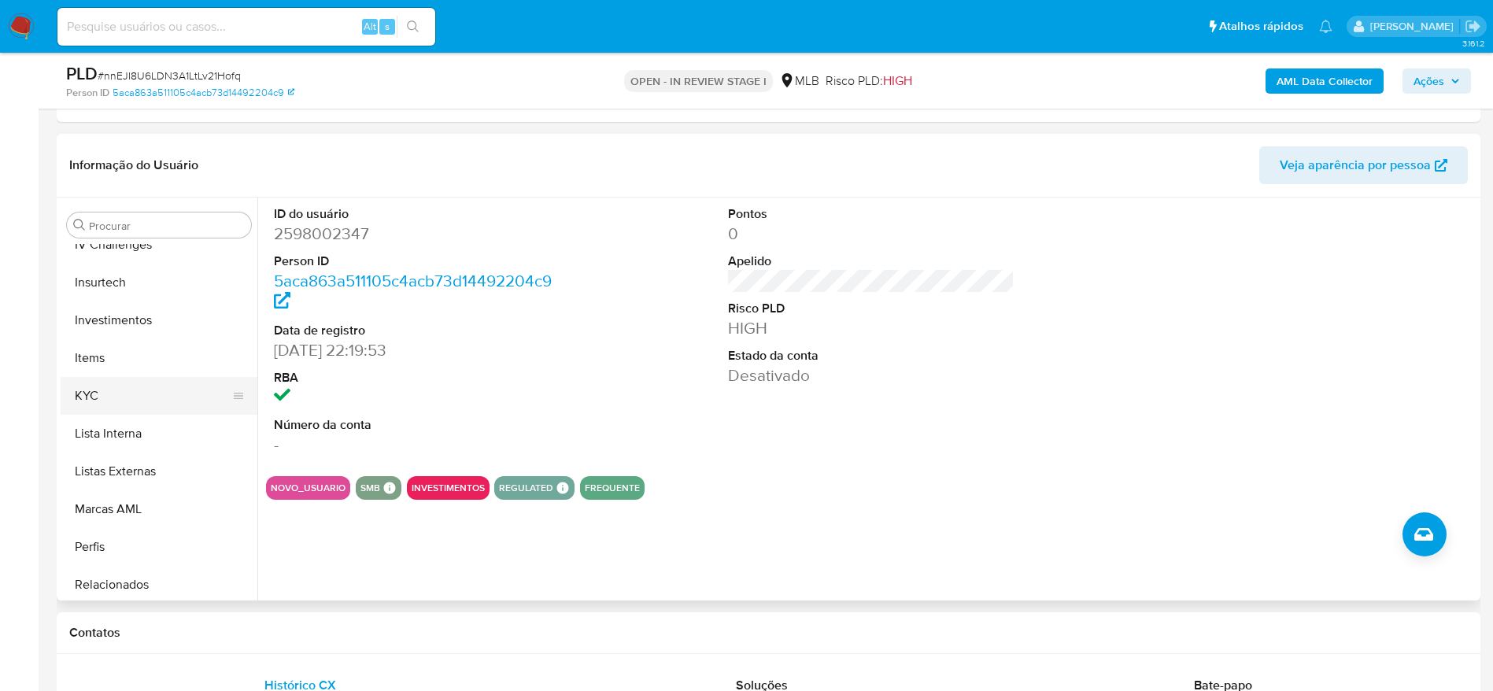
click at [138, 404] on button "KYC" at bounding box center [153, 396] width 184 height 38
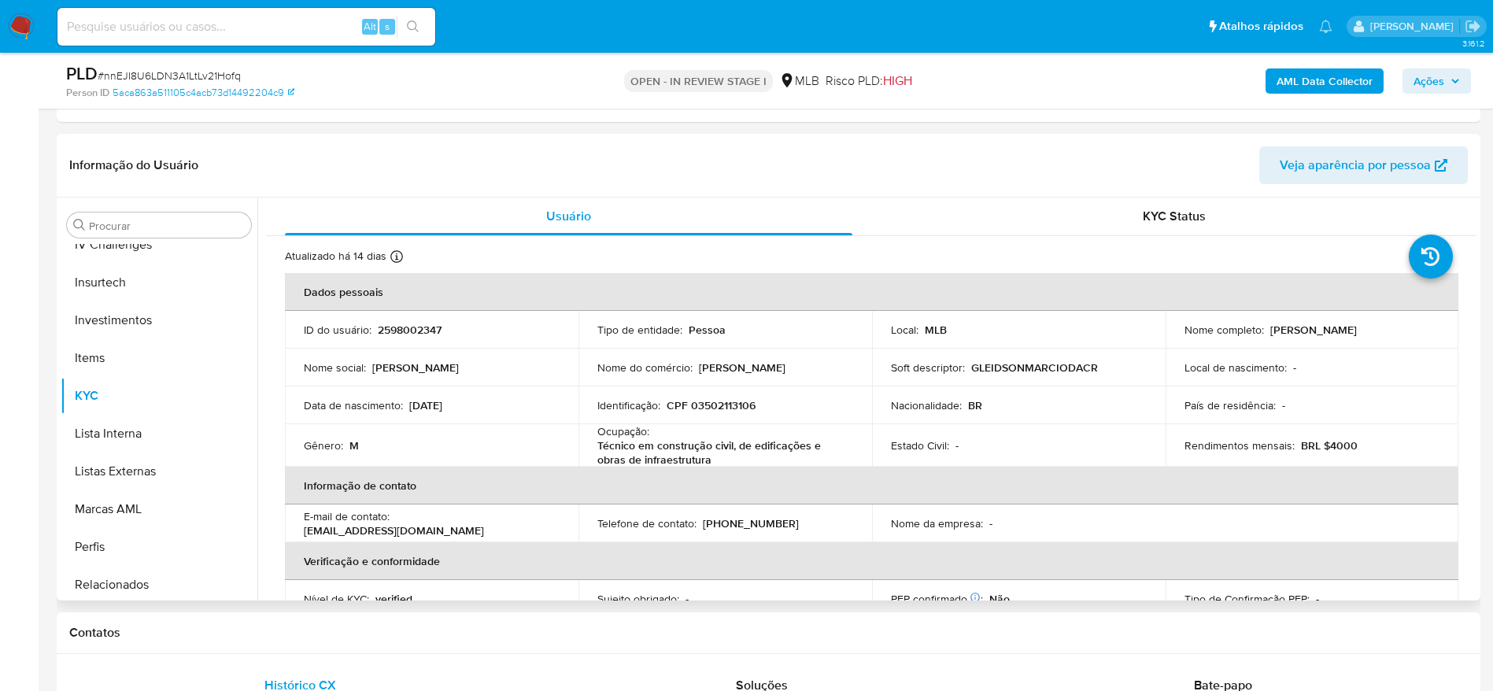
click at [1474, 258] on div "Usuário KYC Status Atualizado há 14 dias Criado: 02/08/2025 23:19:54 Atualizado…" at bounding box center [866, 398] width 1219 height 403
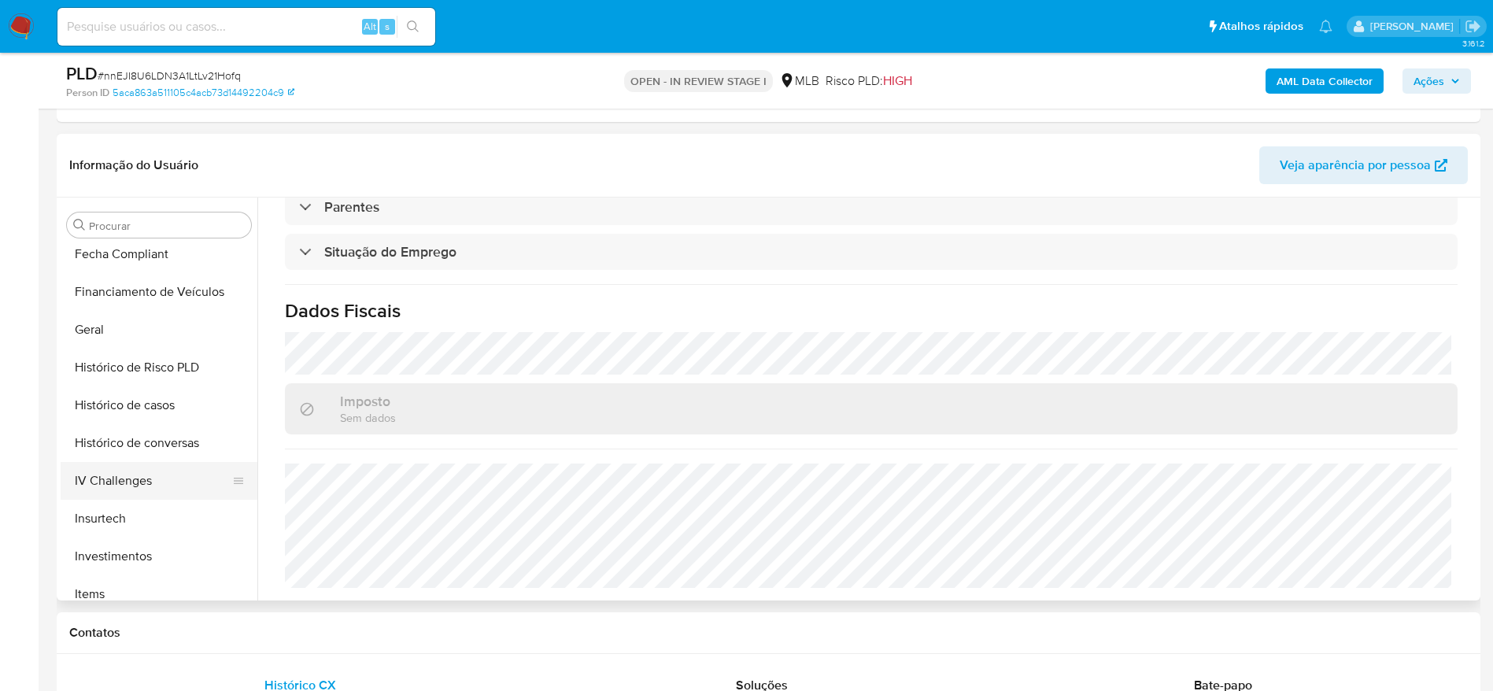
scroll to position [344, 0]
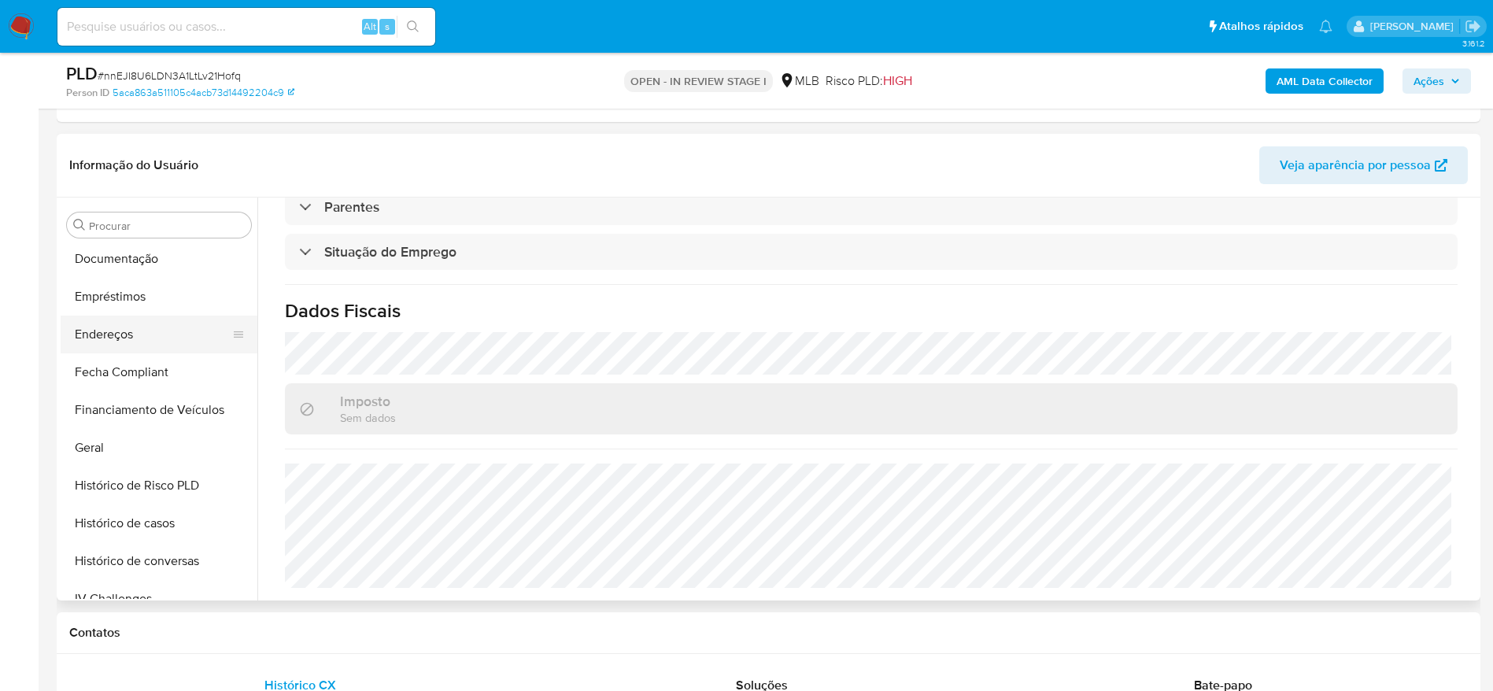
click at [144, 332] on button "Endereços" at bounding box center [153, 335] width 184 height 38
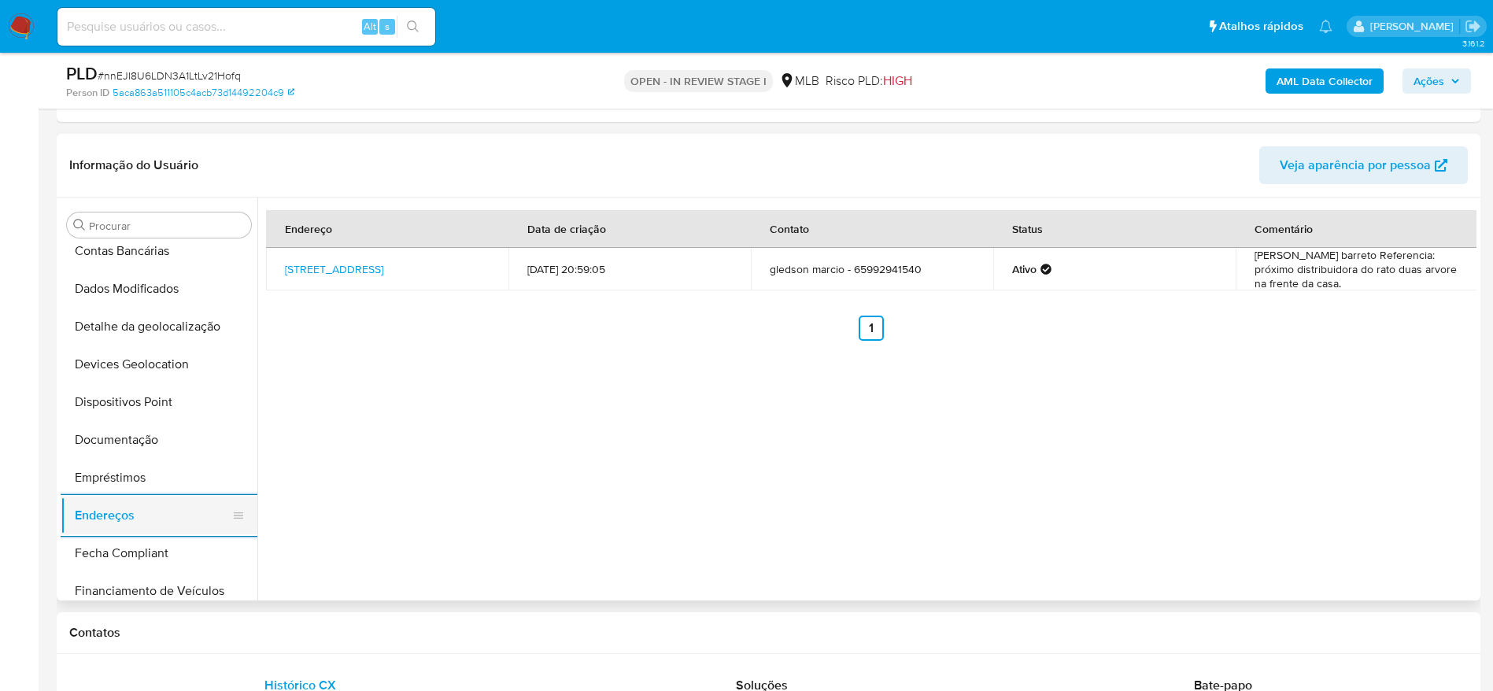
scroll to position [108, 0]
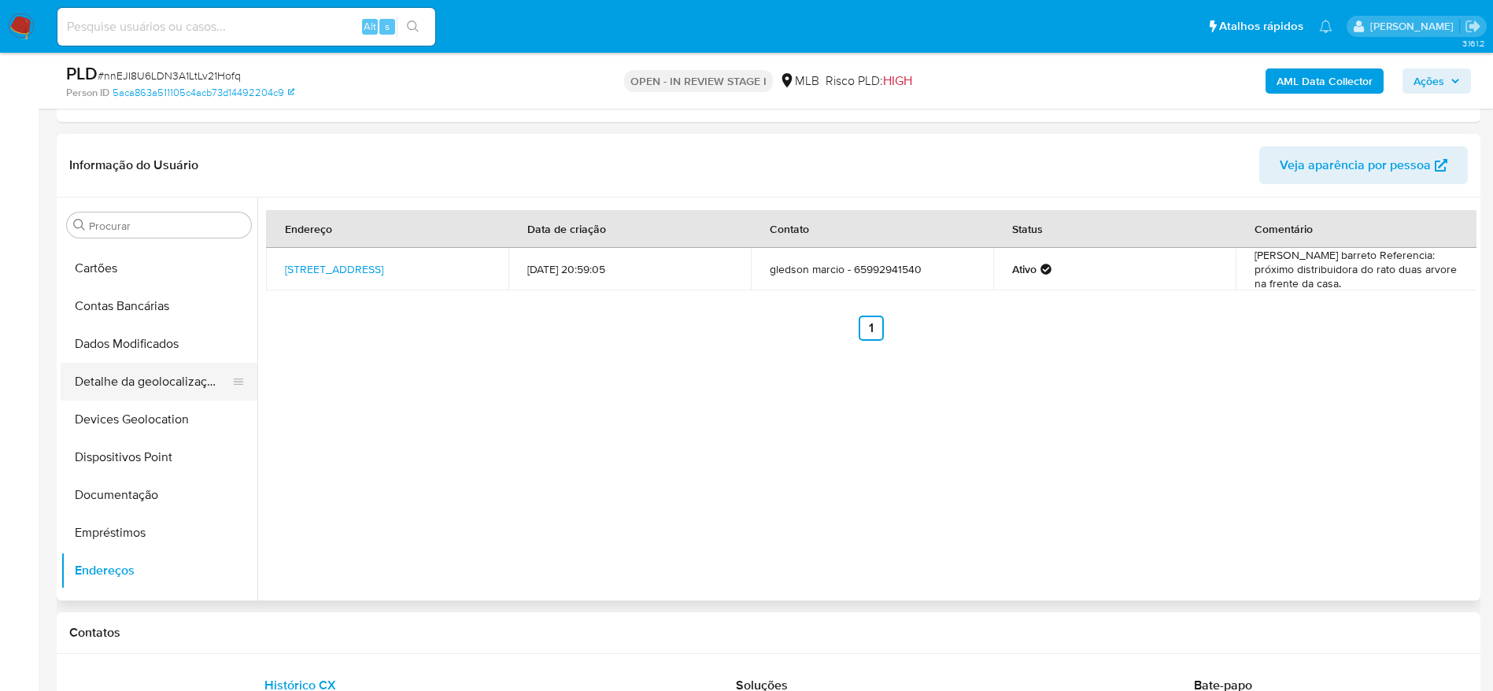
click at [149, 373] on button "Detalhe da geolocalização" at bounding box center [153, 382] width 184 height 38
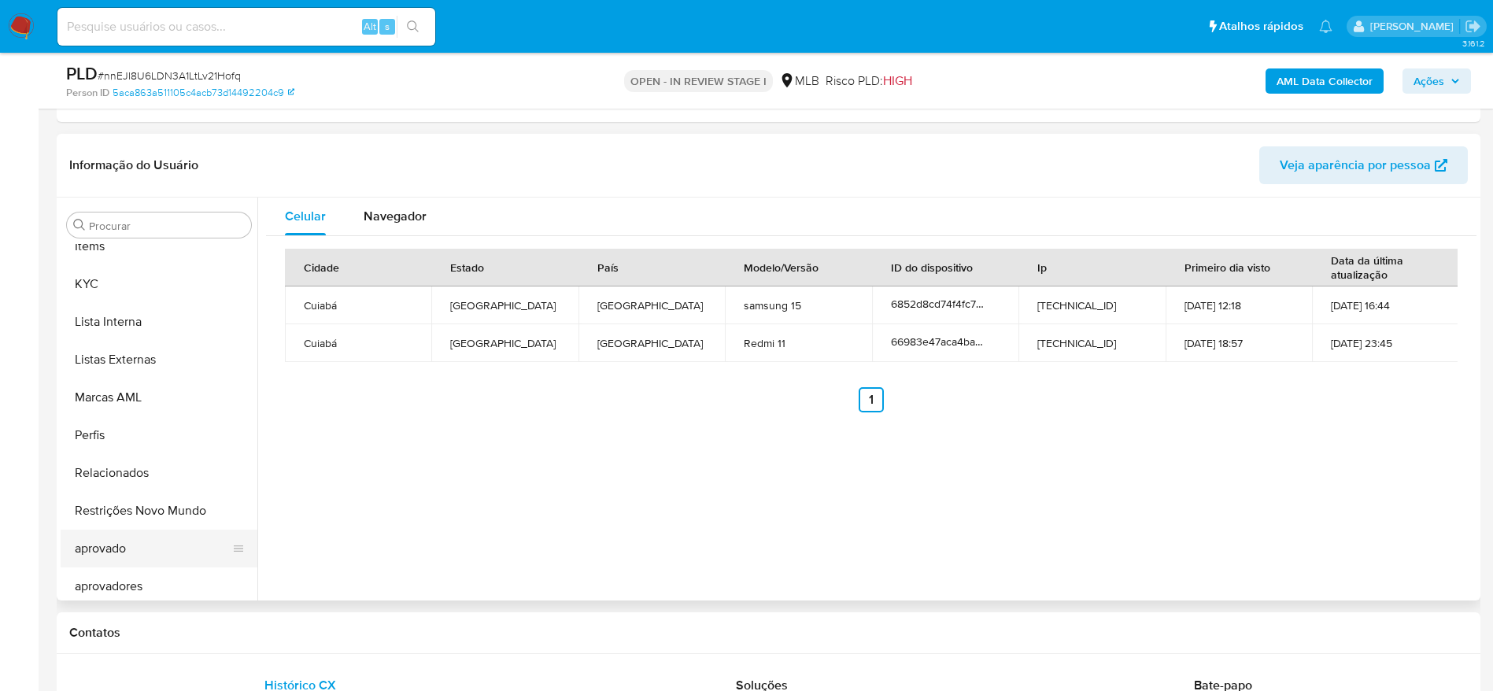
scroll to position [816, 0]
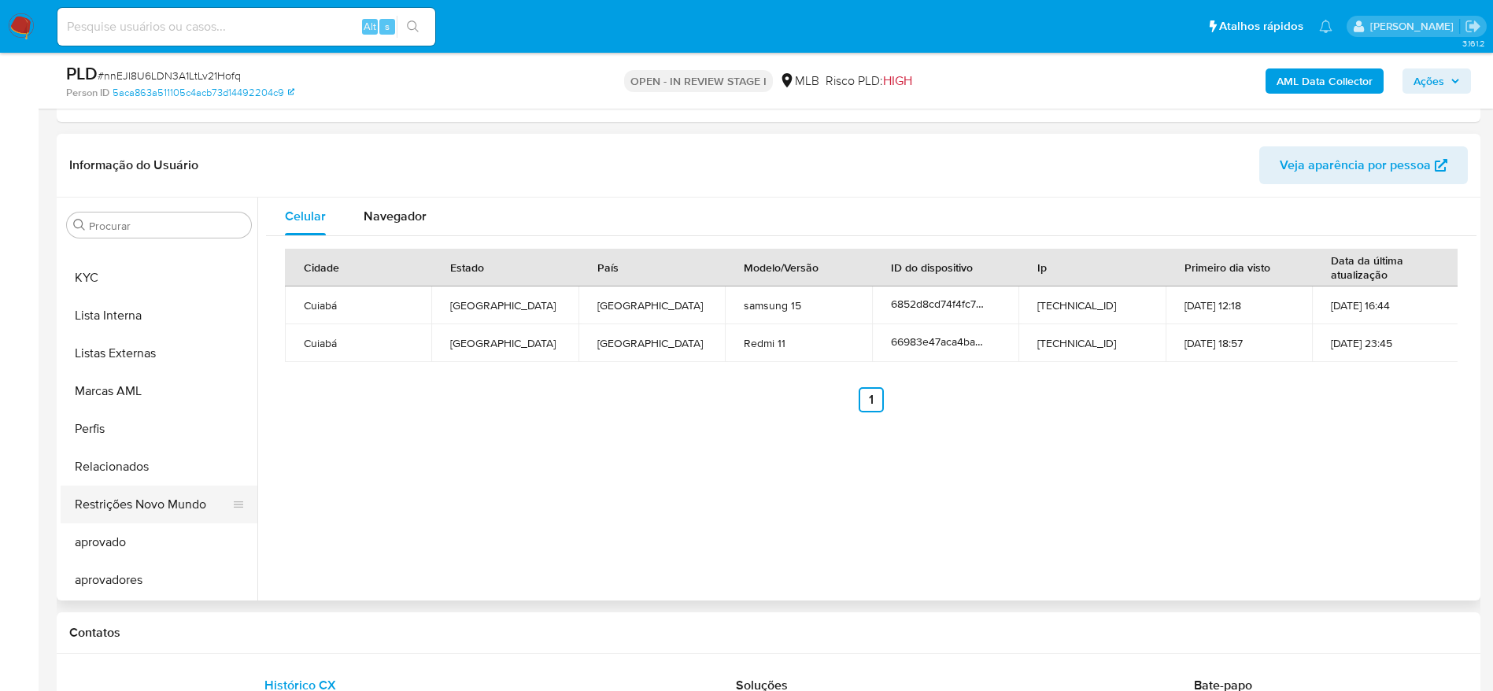
click at [130, 513] on button "Restrições Novo Mundo" at bounding box center [153, 504] width 184 height 38
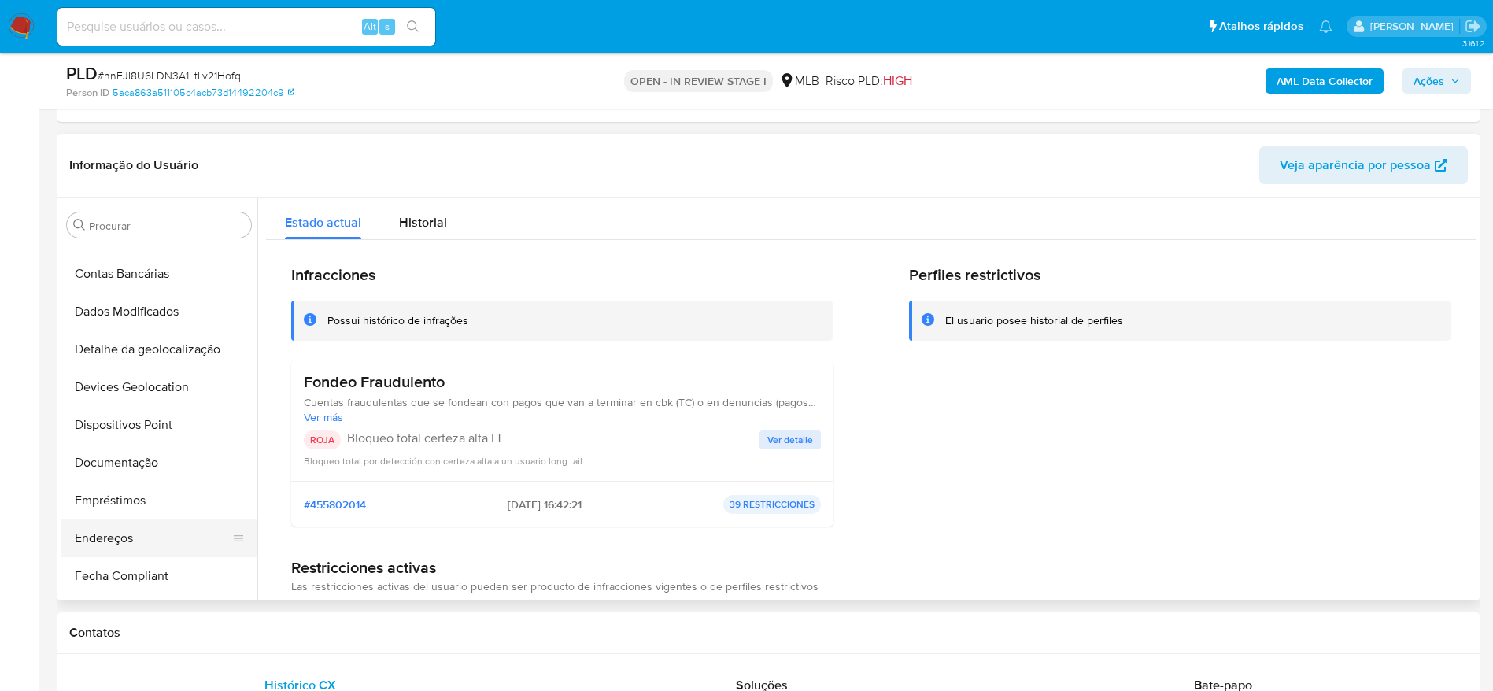
scroll to position [108, 0]
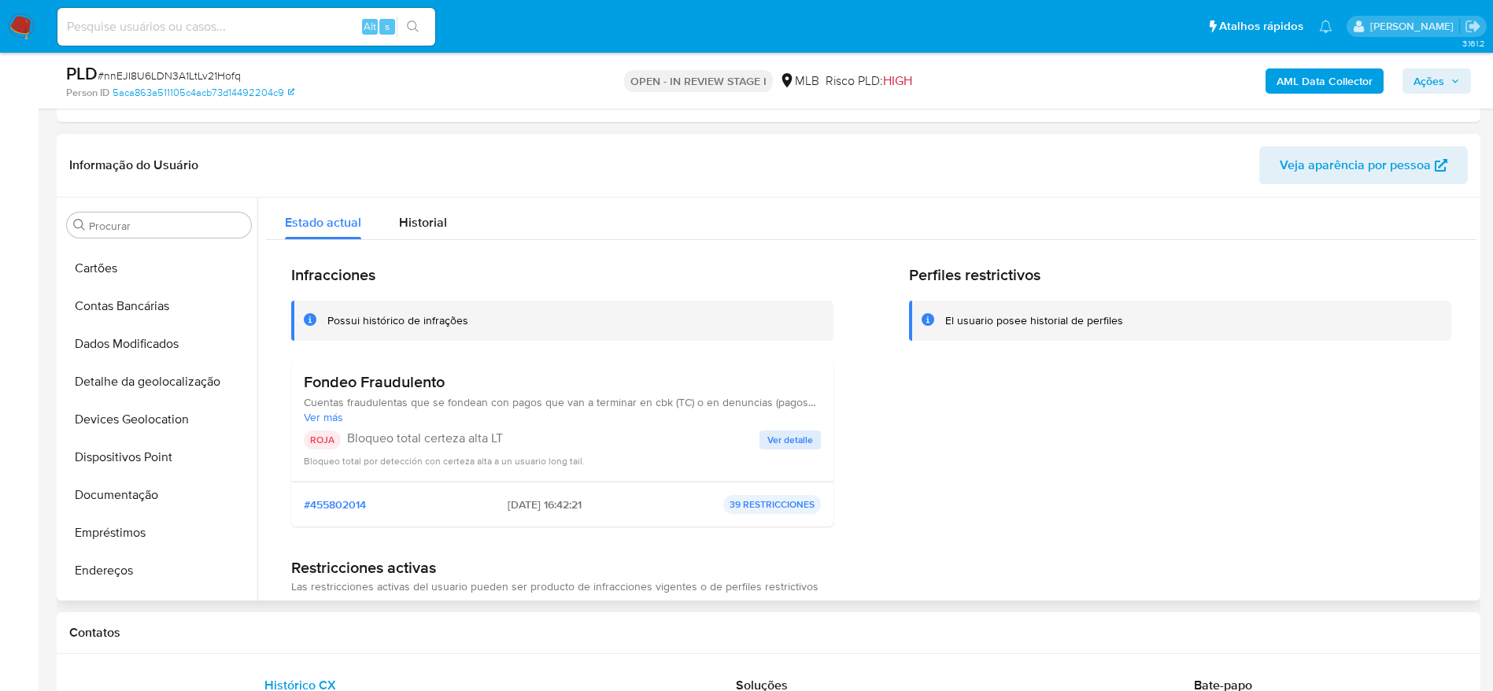
drag, startPoint x: 124, startPoint y: 456, endPoint x: 817, endPoint y: 486, distance: 693.8
click at [125, 459] on button "Dispositivos Point" at bounding box center [159, 457] width 197 height 38
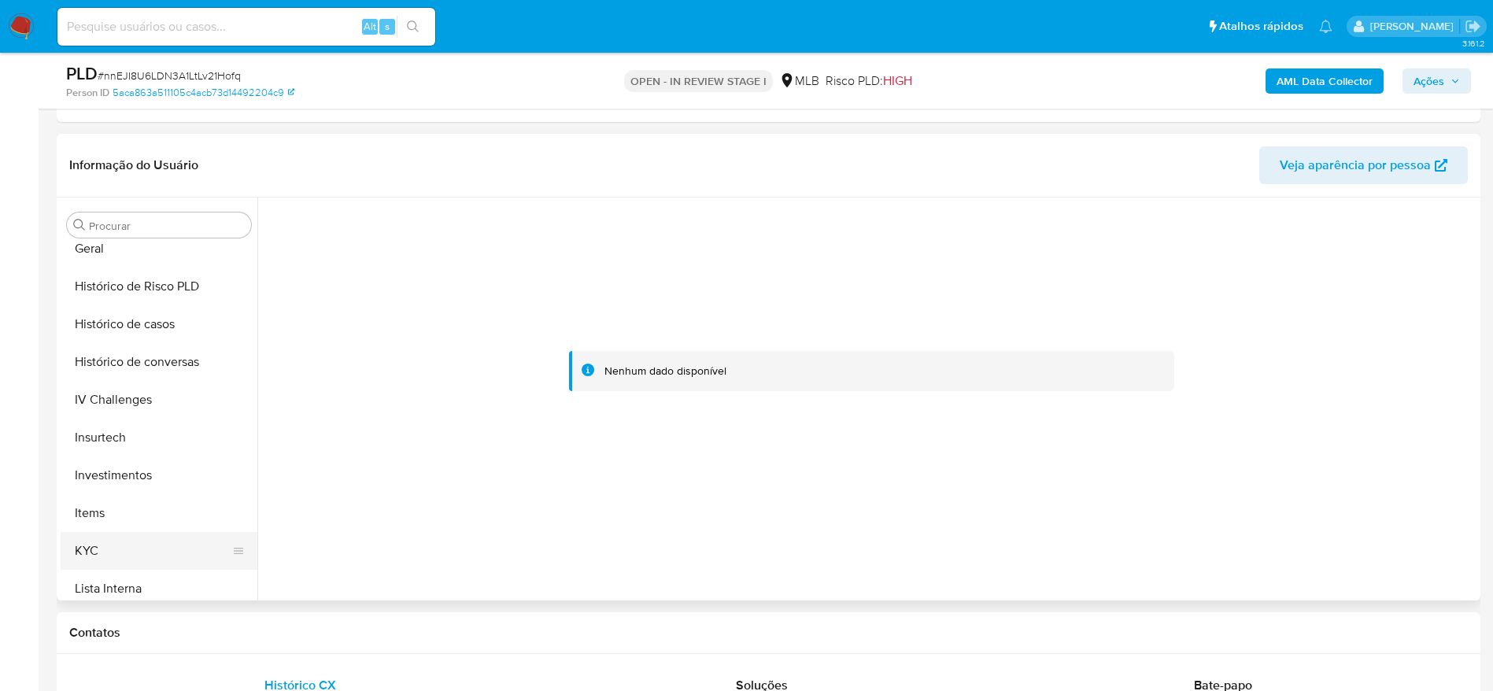
scroll to position [580, 0]
click at [128, 507] on button "KYC" at bounding box center [153, 514] width 184 height 38
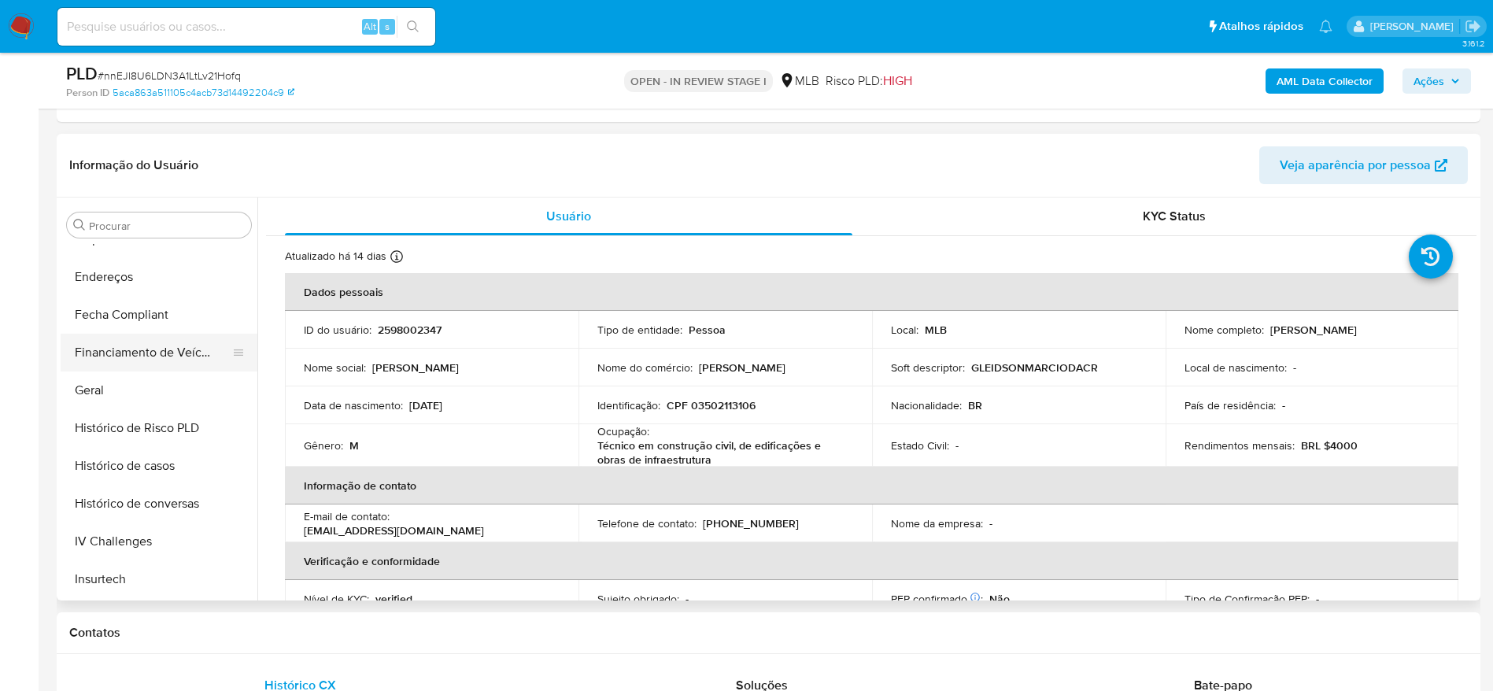
scroll to position [344, 0]
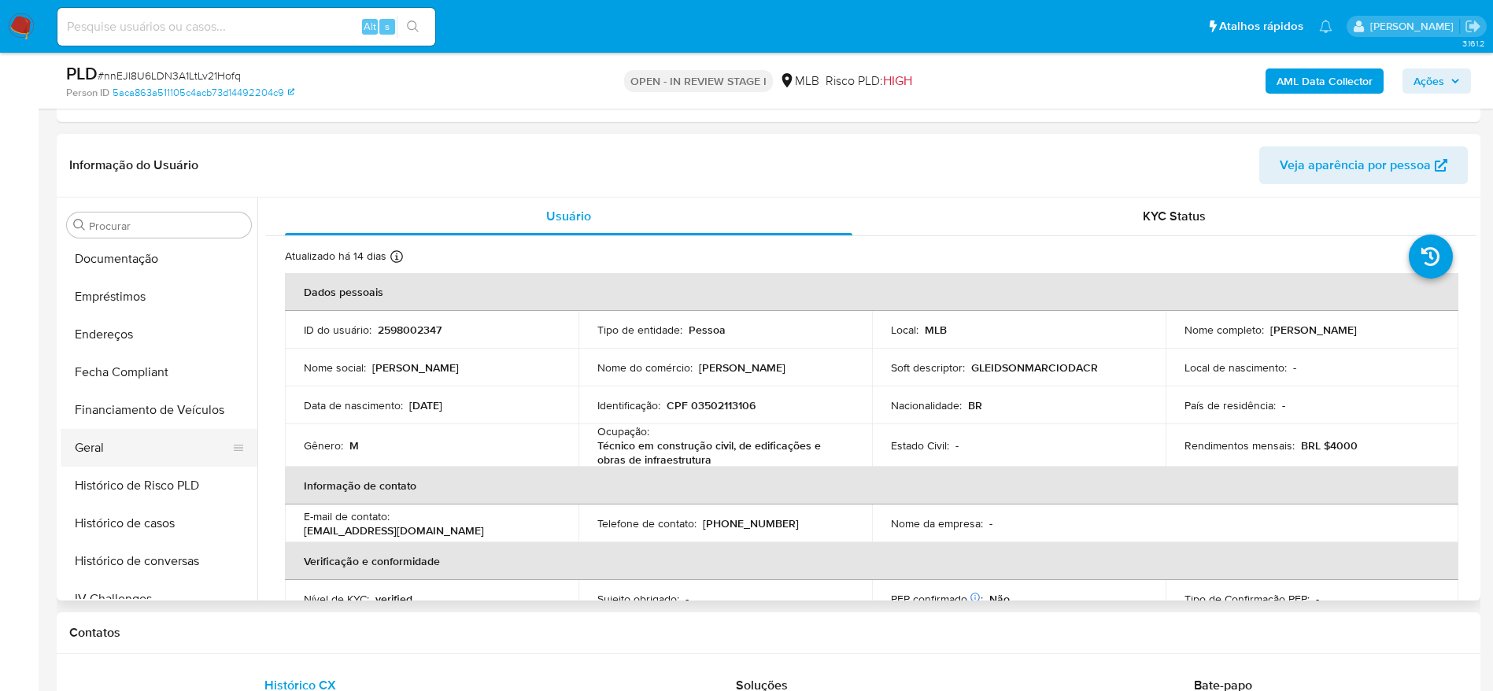
click at [106, 452] on button "Geral" at bounding box center [153, 448] width 184 height 38
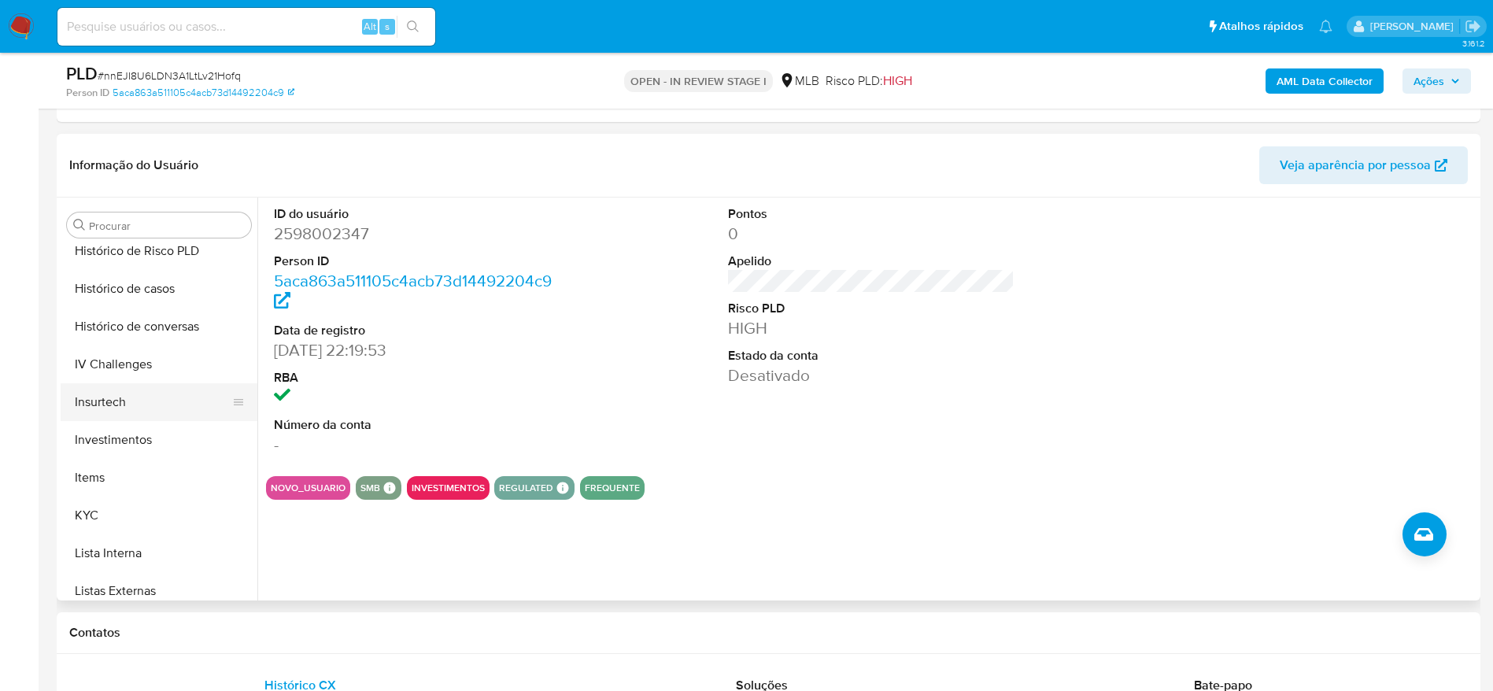
scroll to position [580, 0]
click at [117, 500] on button "KYC" at bounding box center [153, 514] width 184 height 38
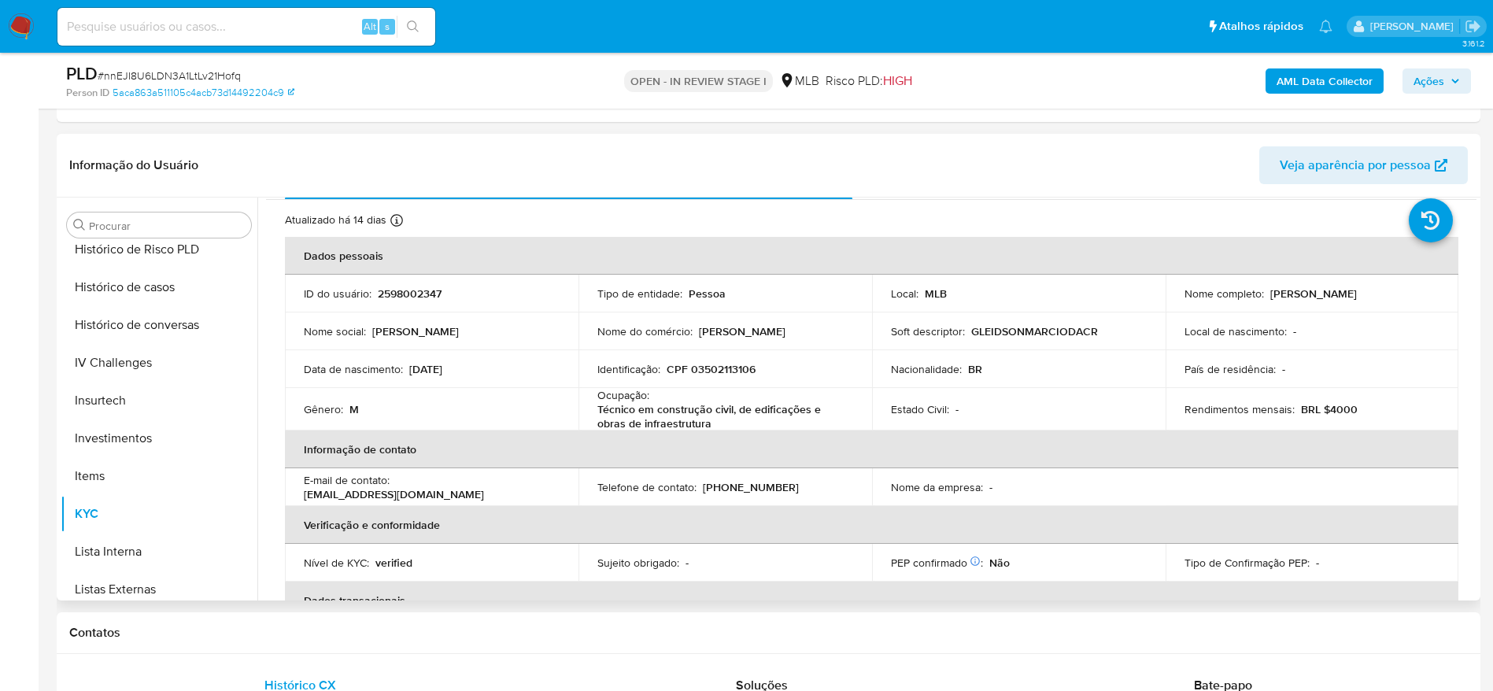
scroll to position [0, 0]
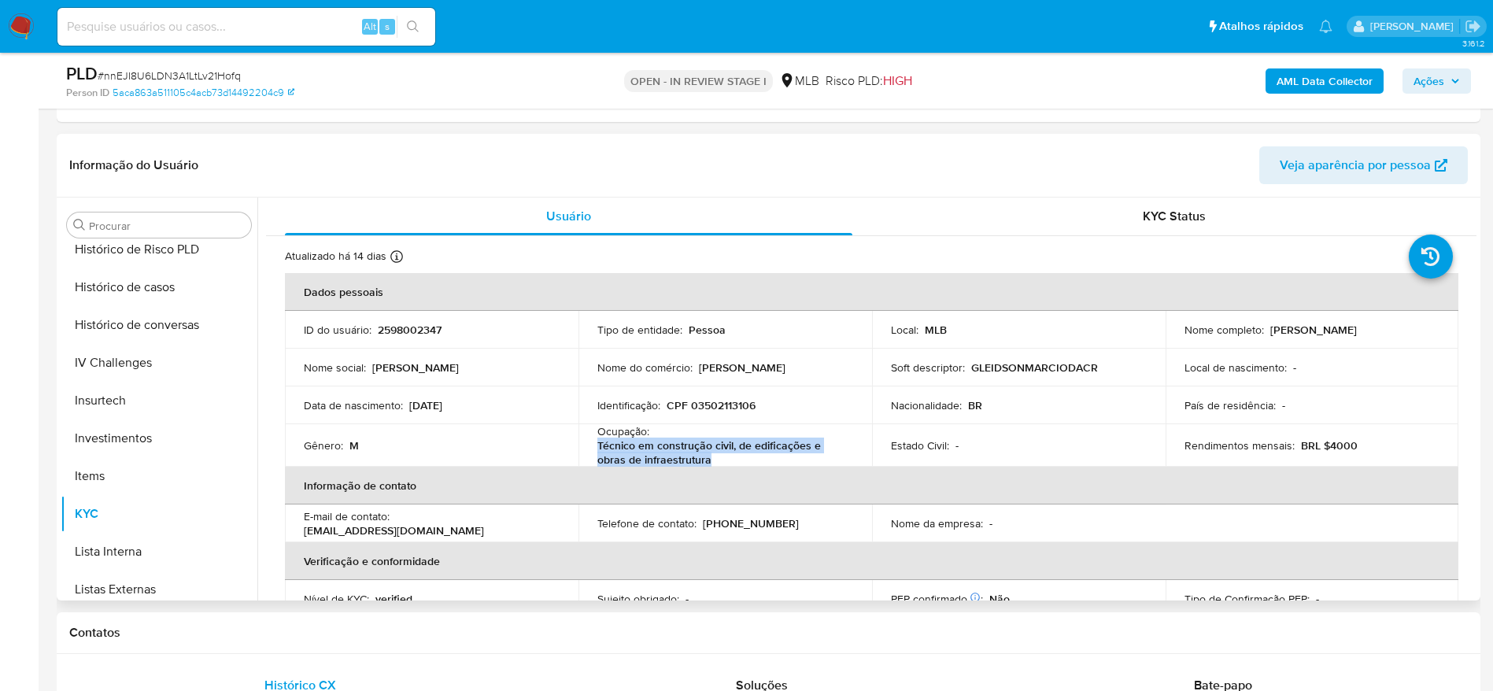
drag, startPoint x: 723, startPoint y: 459, endPoint x: 587, endPoint y: 451, distance: 136.4
click at [587, 451] on td "Ocupação : Técnico em construção civil, de edificações e obras de infraestrutura" at bounding box center [724, 445] width 293 height 42
copy p "Técnico em construção civil, de edificações e obras de infraestrutura"
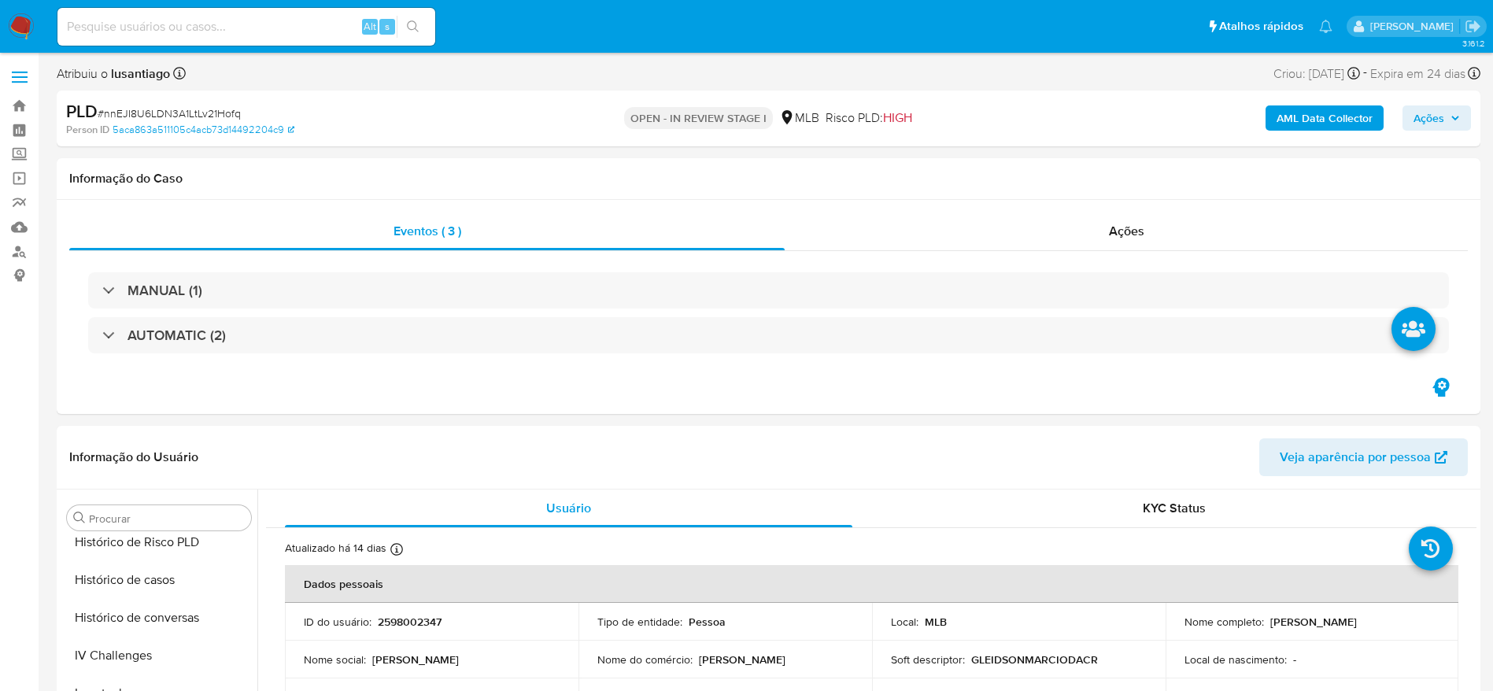
click at [1448, 113] on span "Ações" at bounding box center [1436, 118] width 46 height 22
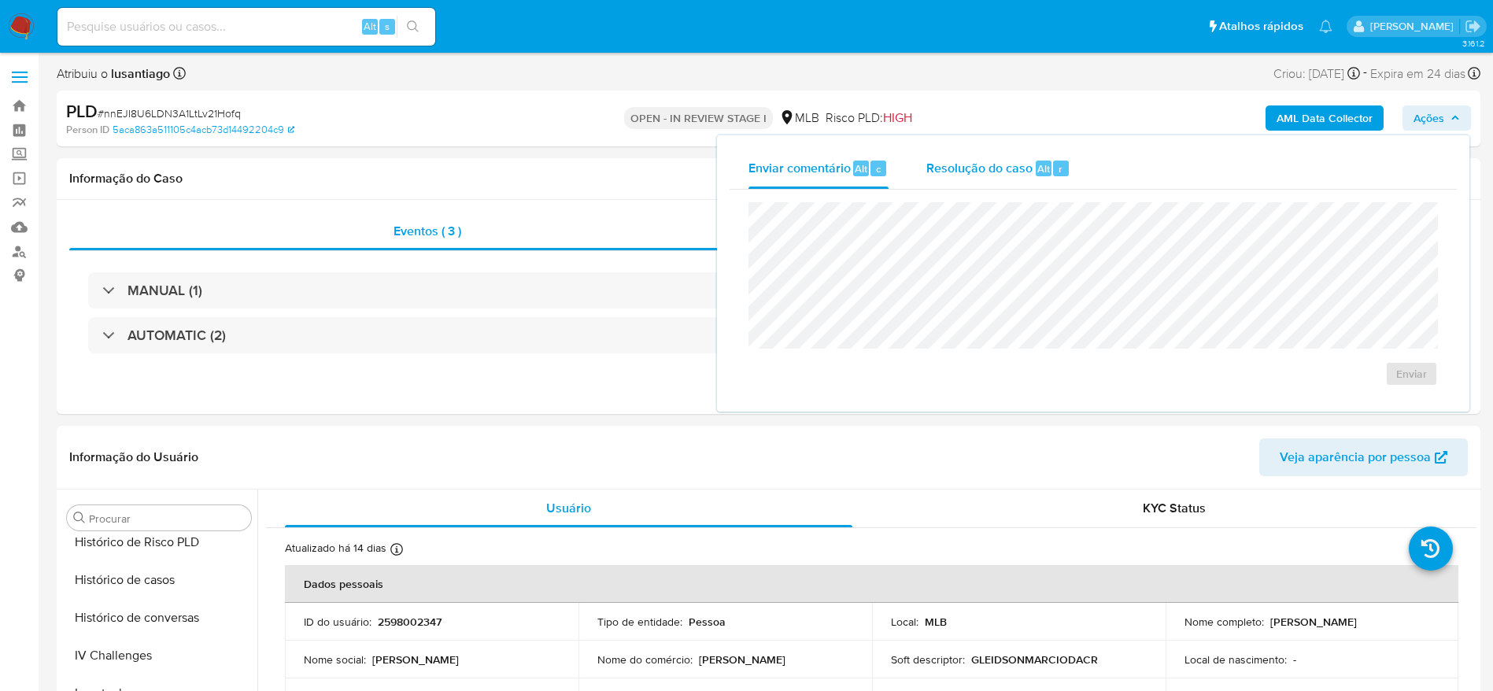
drag, startPoint x: 955, startPoint y: 161, endPoint x: 969, endPoint y: 188, distance: 30.3
click at [958, 167] on span "Resolução do caso" at bounding box center [979, 168] width 106 height 18
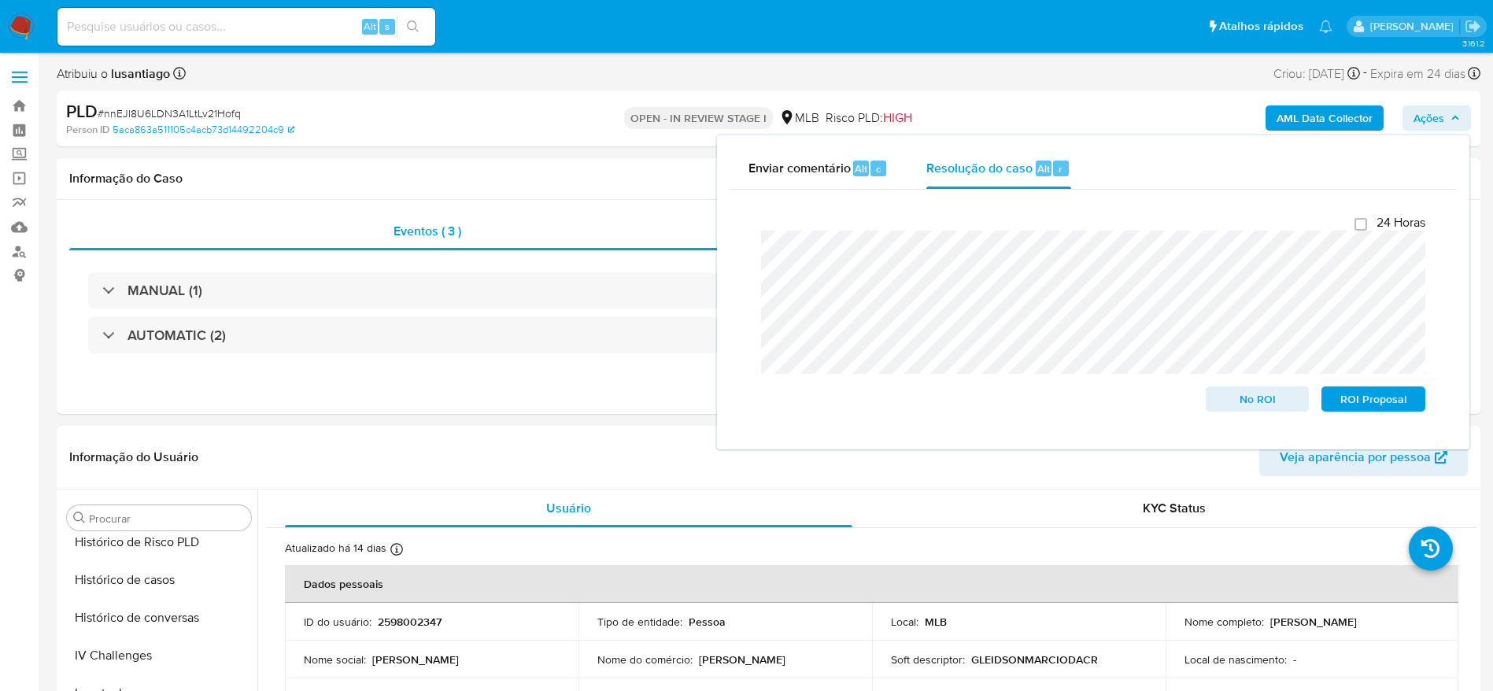
click at [1315, 119] on b "AML Data Collector" at bounding box center [1324, 117] width 96 height 25
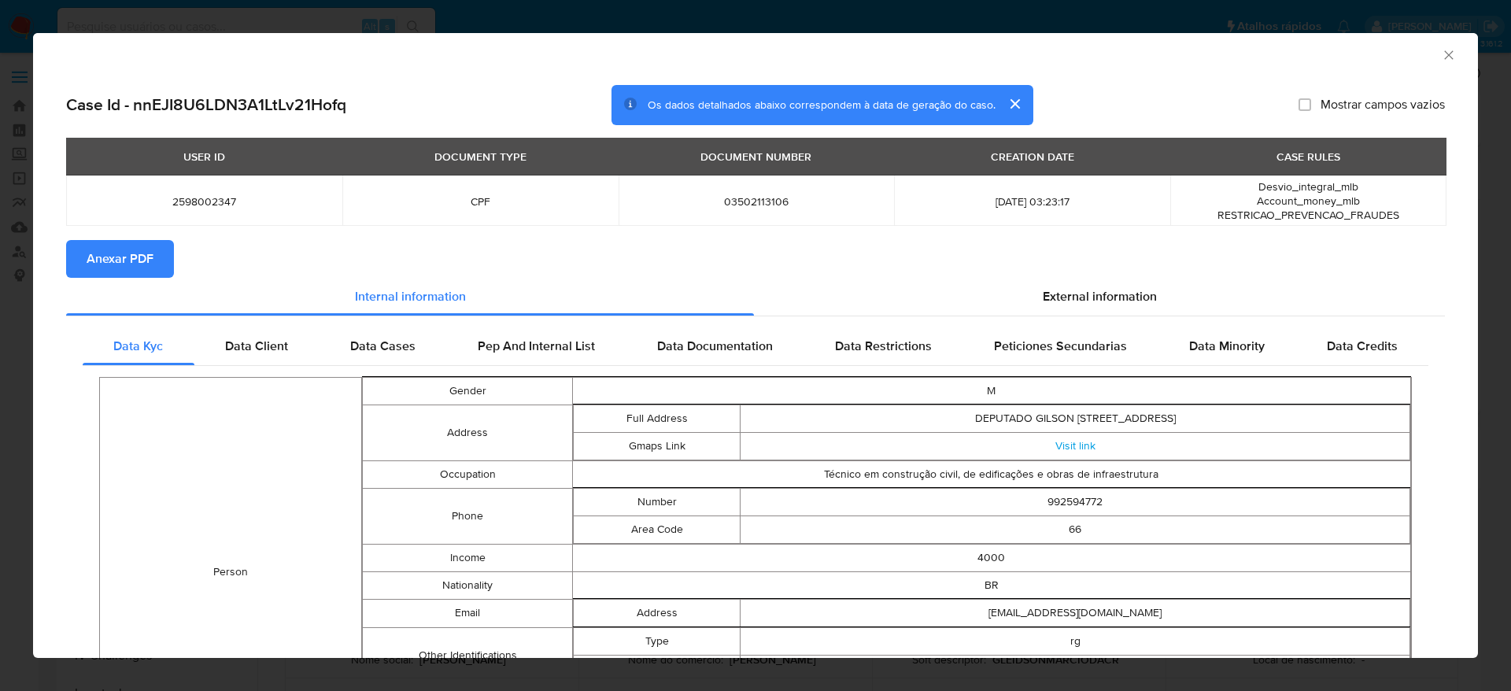
click at [1441, 51] on icon "Fechar a janela" at bounding box center [1449, 55] width 16 height 16
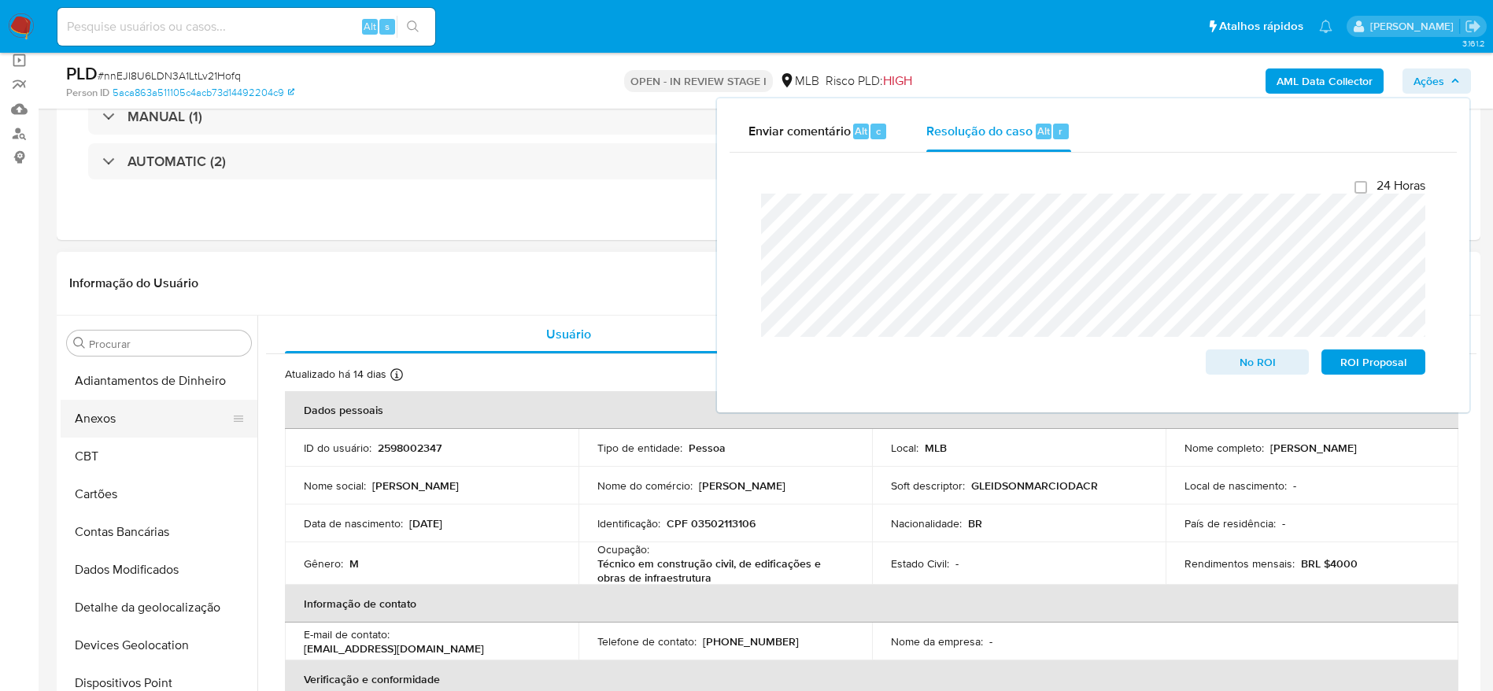
click at [139, 430] on button "Anexos" at bounding box center [153, 419] width 184 height 38
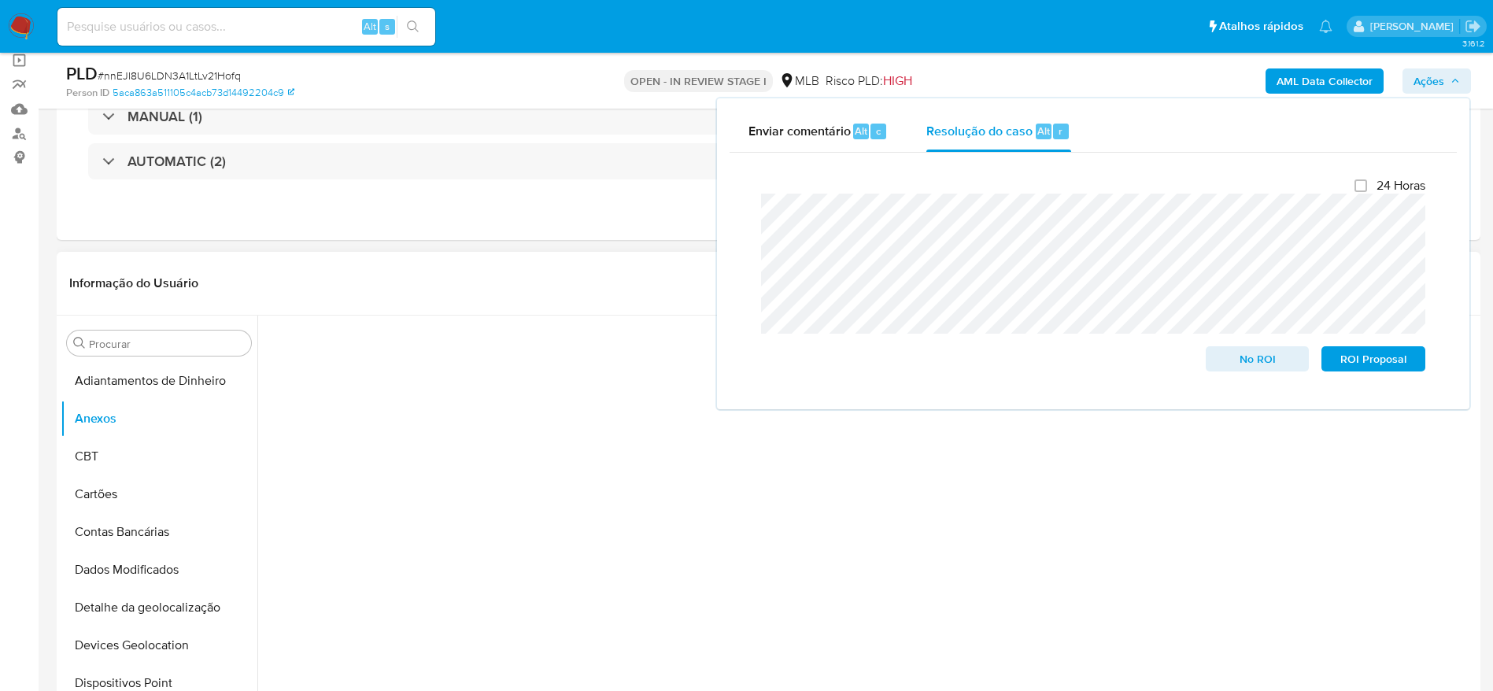
click at [613, 269] on header "Informação do Usuário Veja aparência por pessoa" at bounding box center [768, 283] width 1398 height 38
click at [1443, 78] on span "Ações" at bounding box center [1428, 80] width 31 height 25
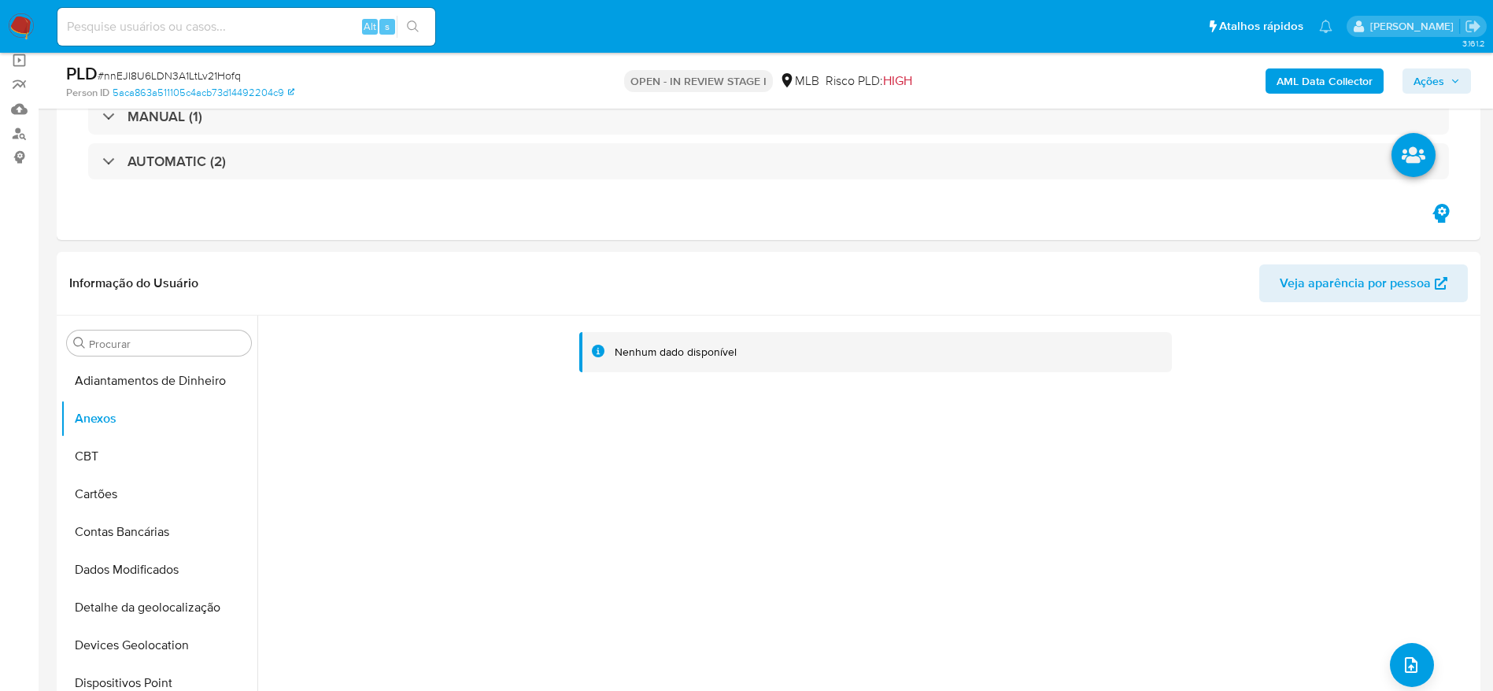
click at [1319, 77] on b "AML Data Collector" at bounding box center [1324, 80] width 96 height 25
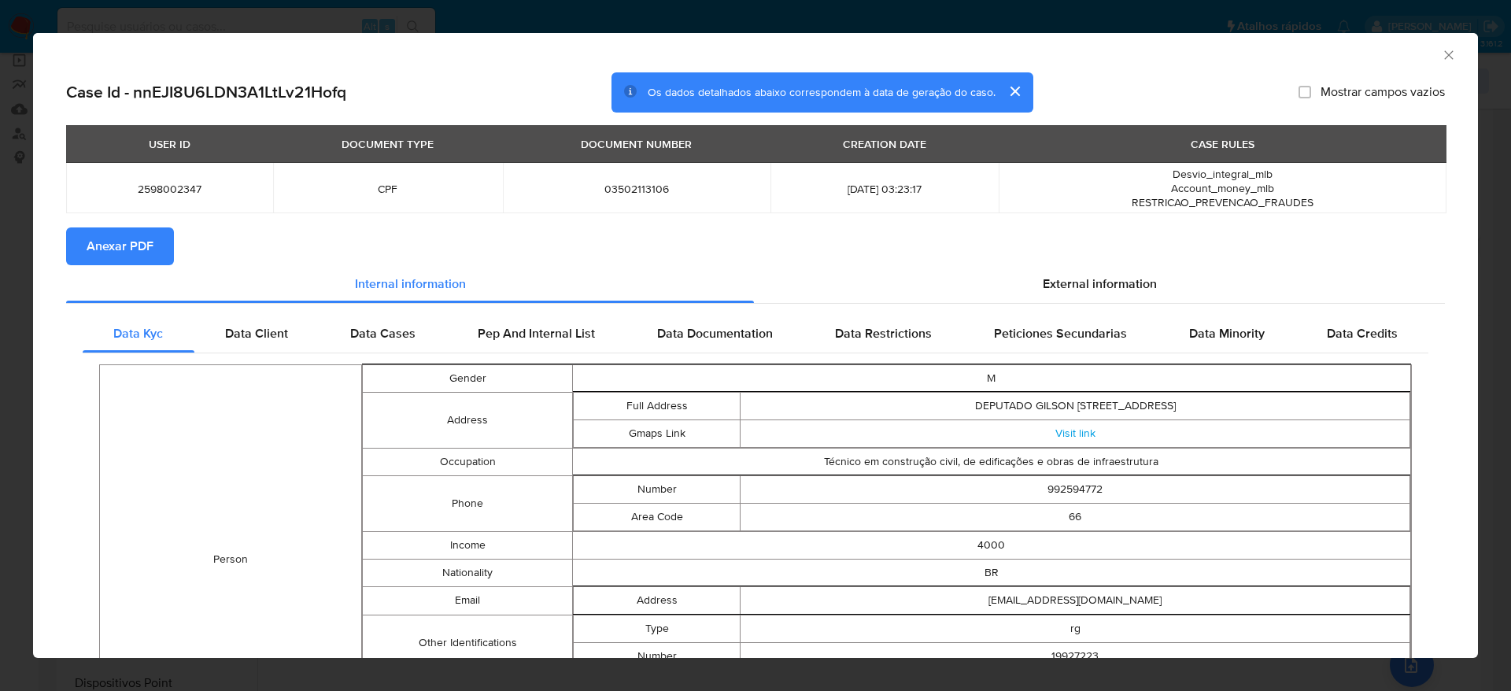
click at [113, 248] on span "Anexar PDF" at bounding box center [120, 246] width 67 height 35
click at [1441, 51] on icon "Fechar a janela" at bounding box center [1449, 55] width 16 height 16
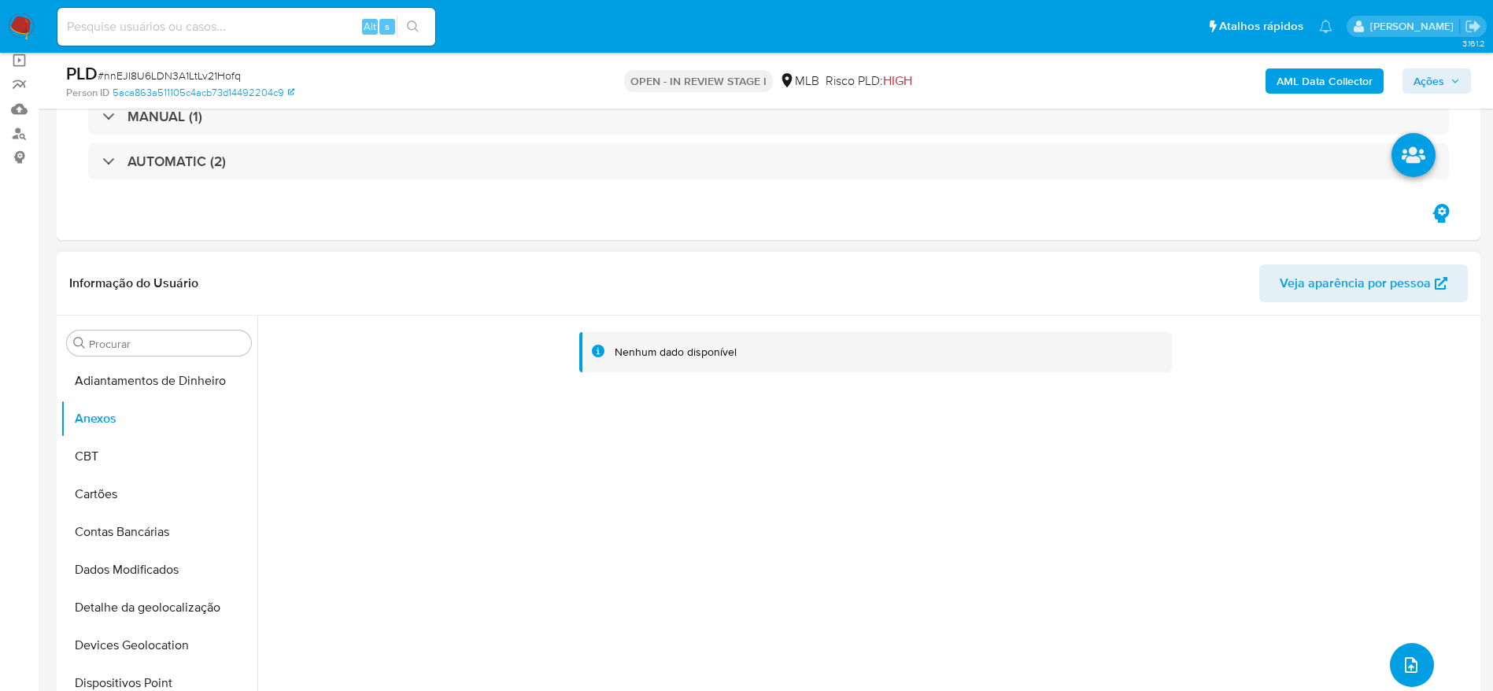
click at [1416, 656] on button "upload-file" at bounding box center [1412, 665] width 44 height 44
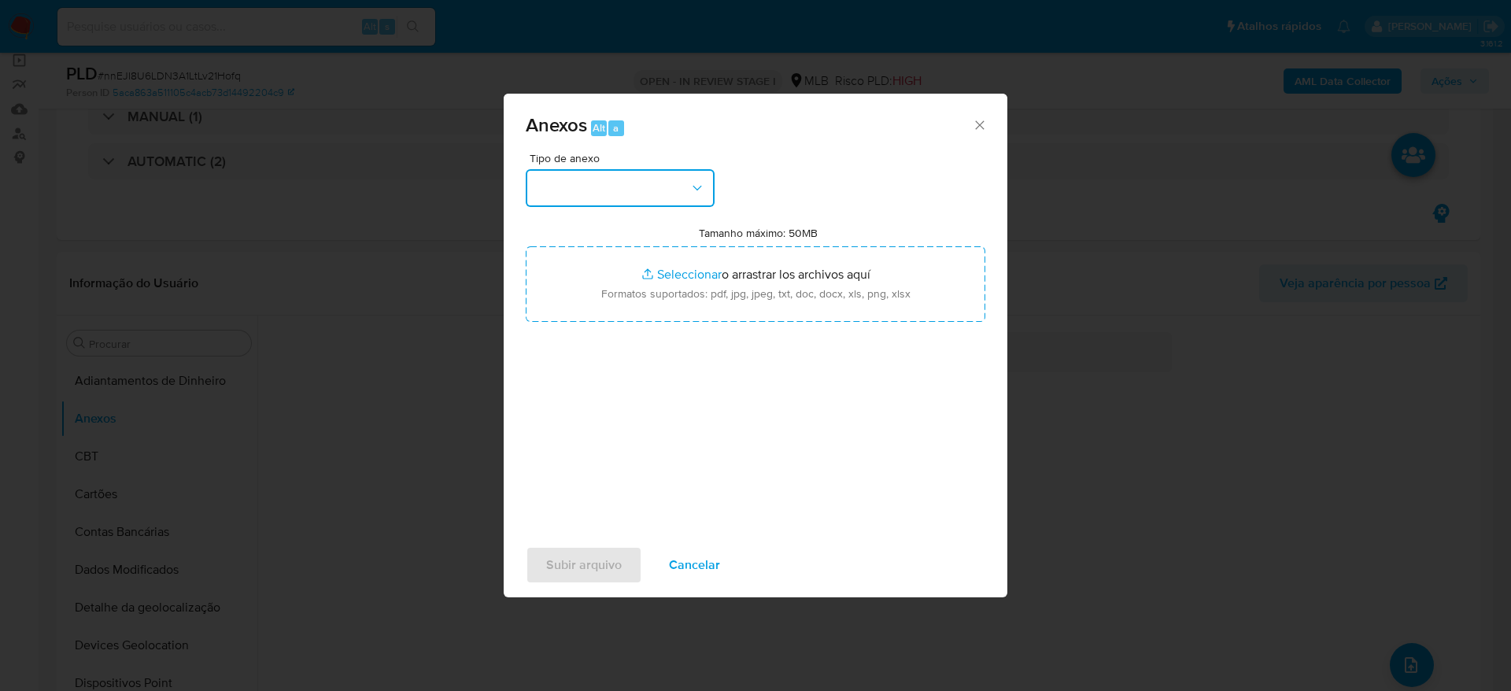
click at [633, 185] on button "button" at bounding box center [620, 188] width 189 height 38
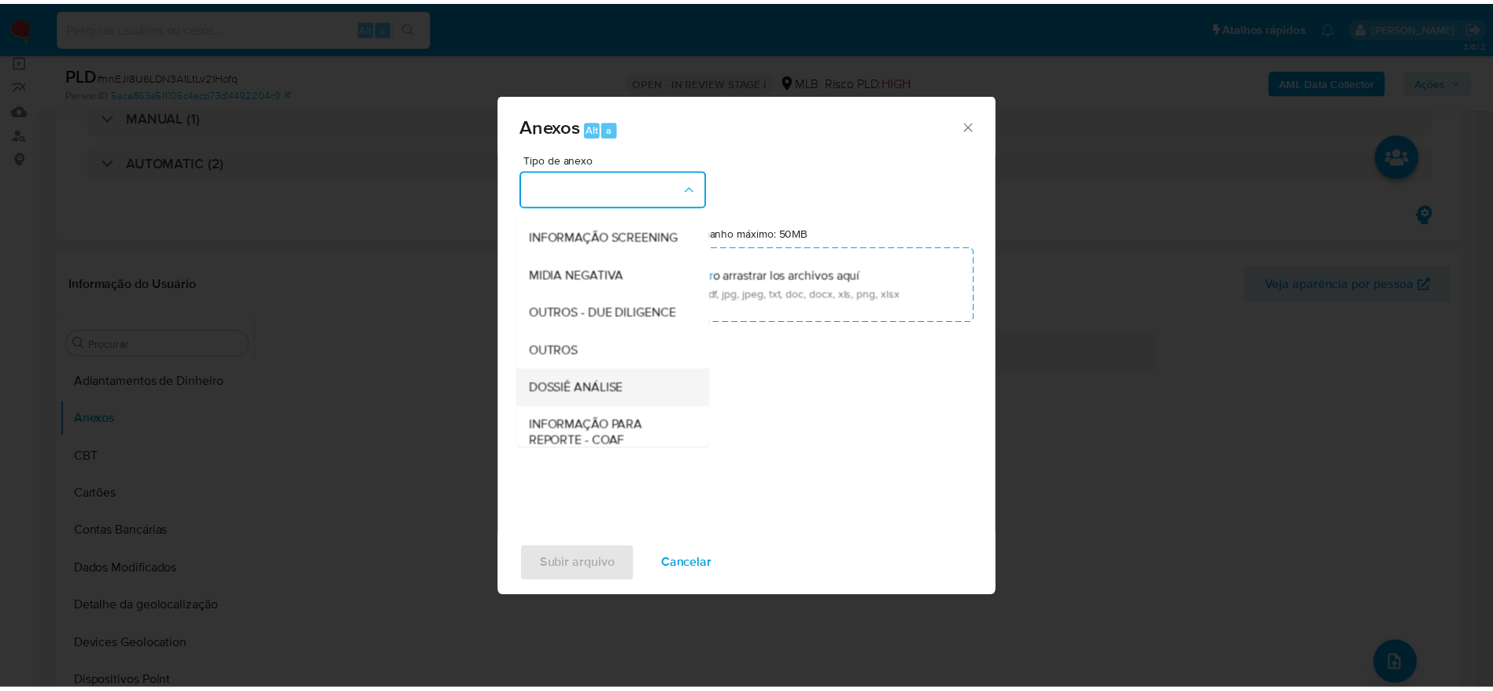
scroll to position [242, 0]
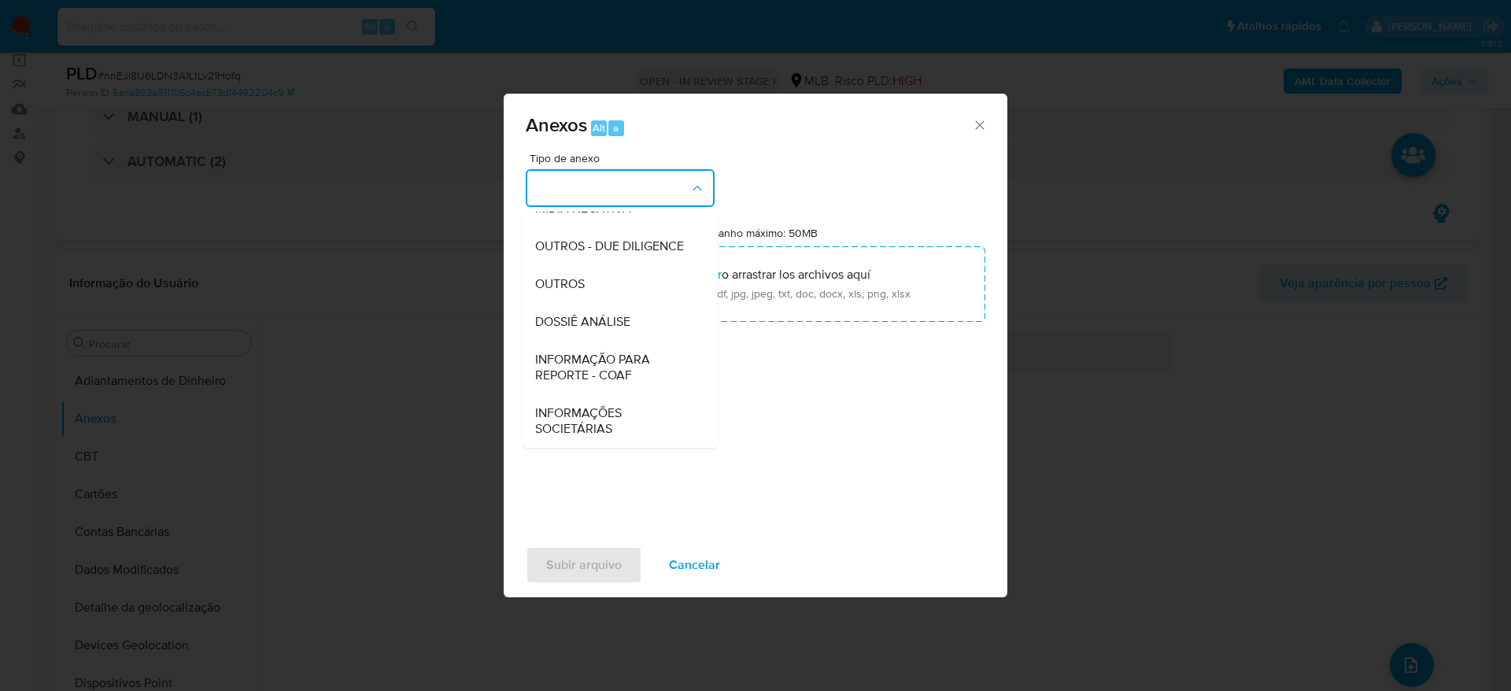
click at [606, 333] on div "DOSSIÊ ANÁLISE" at bounding box center [615, 322] width 161 height 38
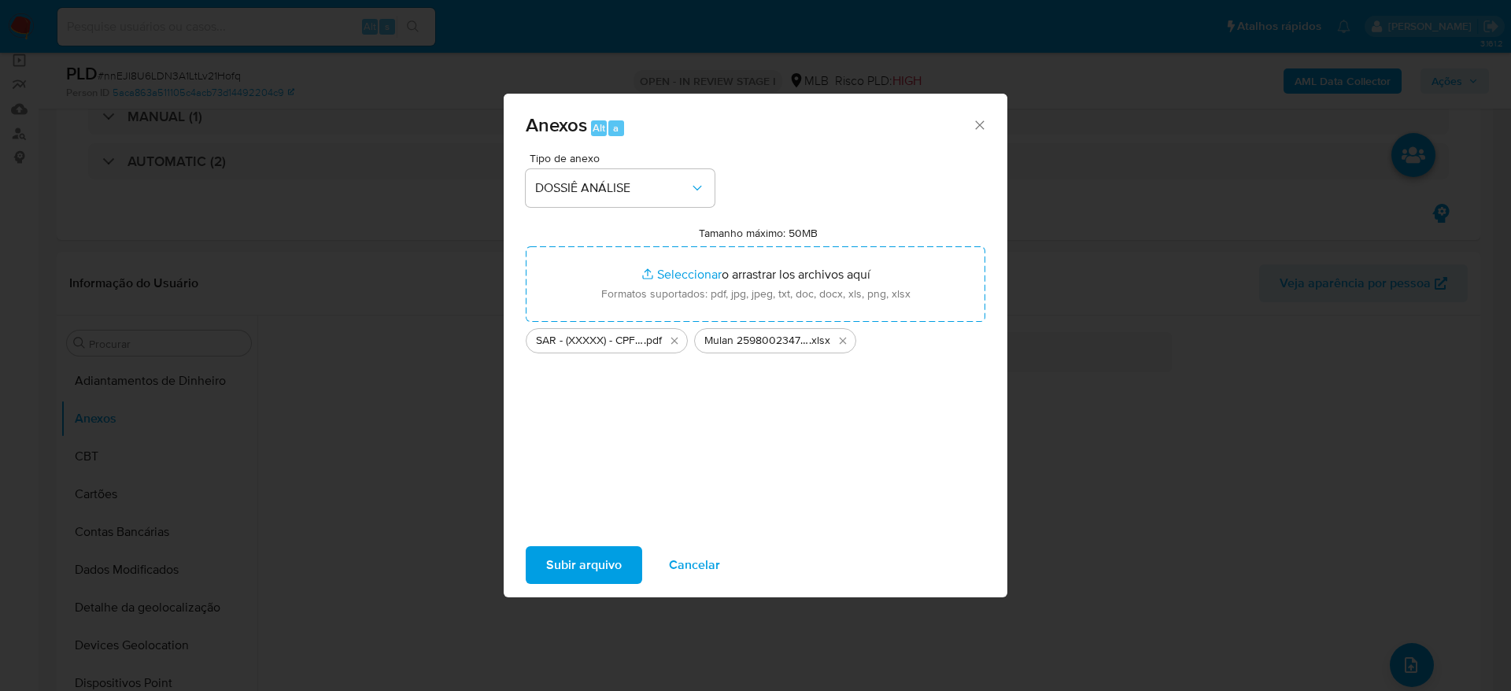
click at [572, 567] on span "Subir arquivo" at bounding box center [584, 565] width 76 height 35
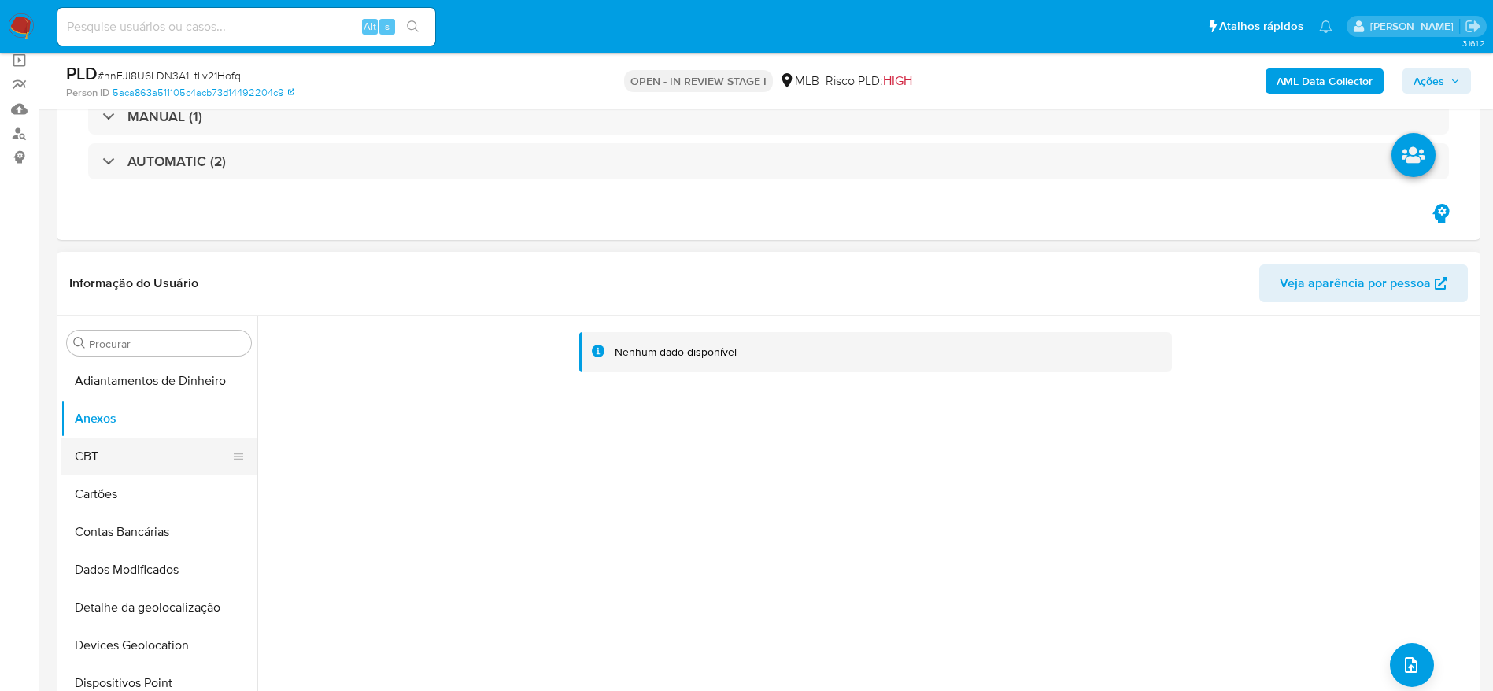
click at [125, 456] on button "CBT" at bounding box center [153, 456] width 184 height 38
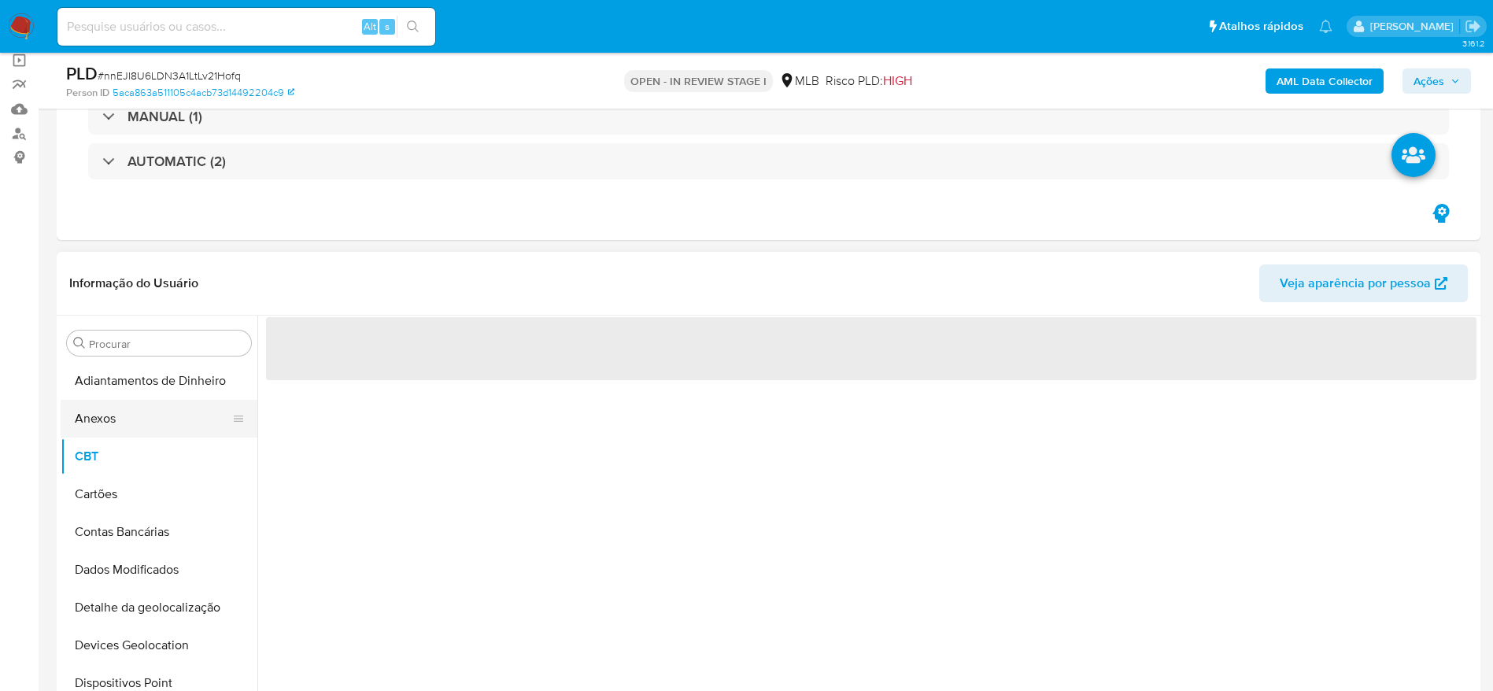
click at [136, 419] on button "Anexos" at bounding box center [153, 419] width 184 height 38
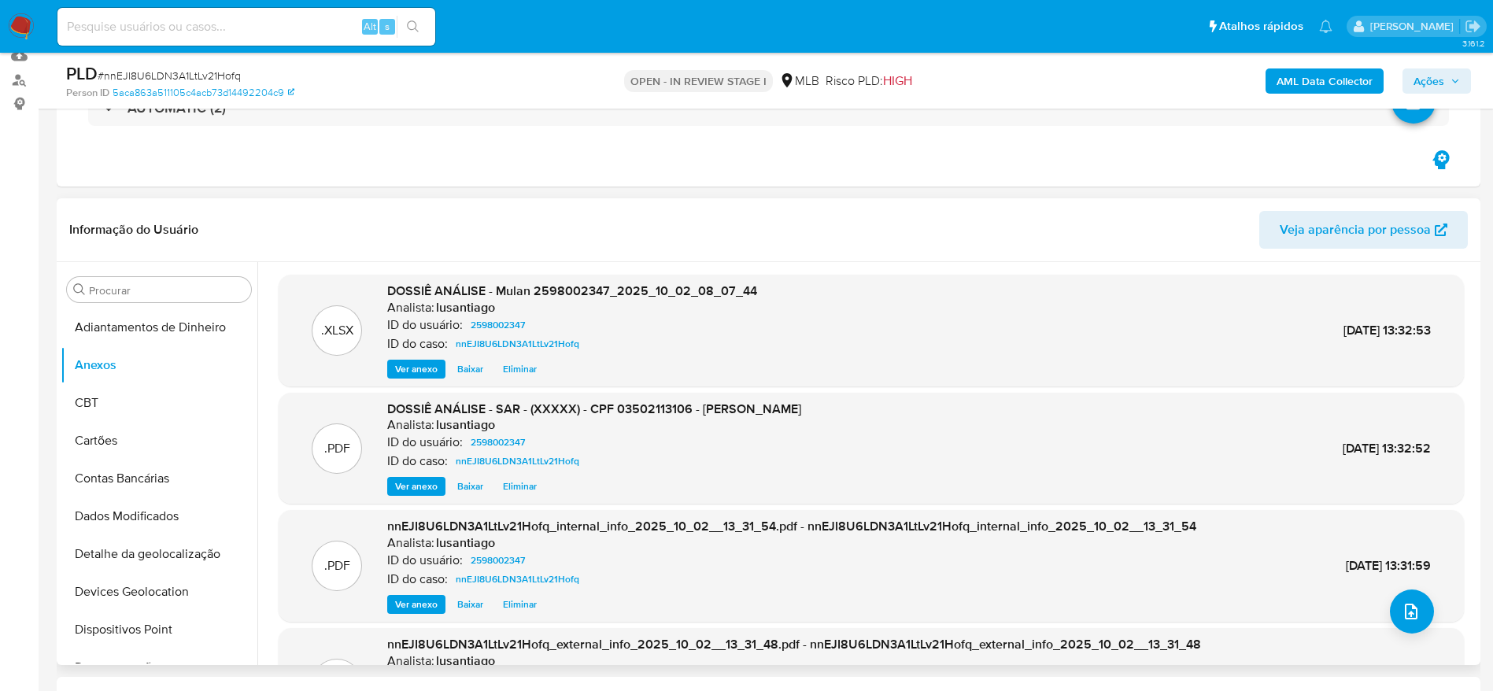
scroll to position [118, 0]
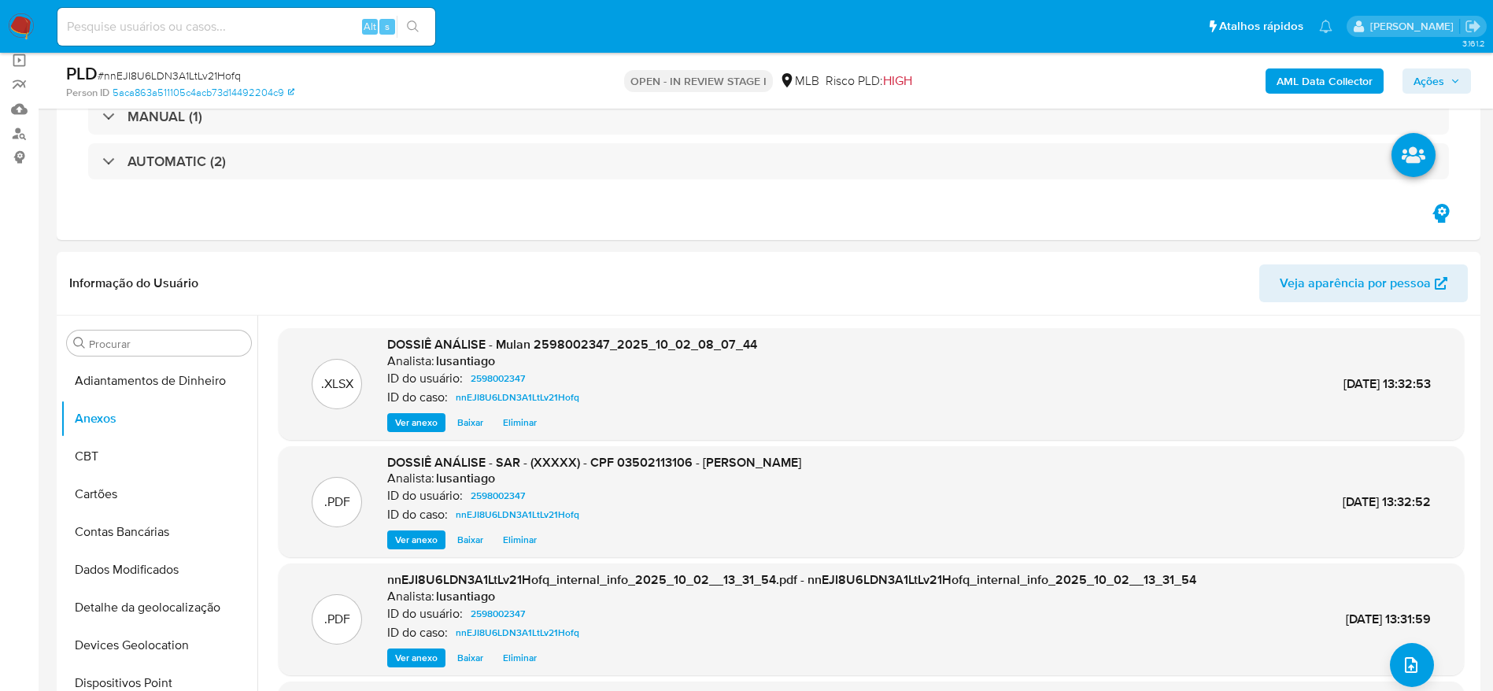
click at [1449, 76] on span "Ações" at bounding box center [1436, 81] width 46 height 22
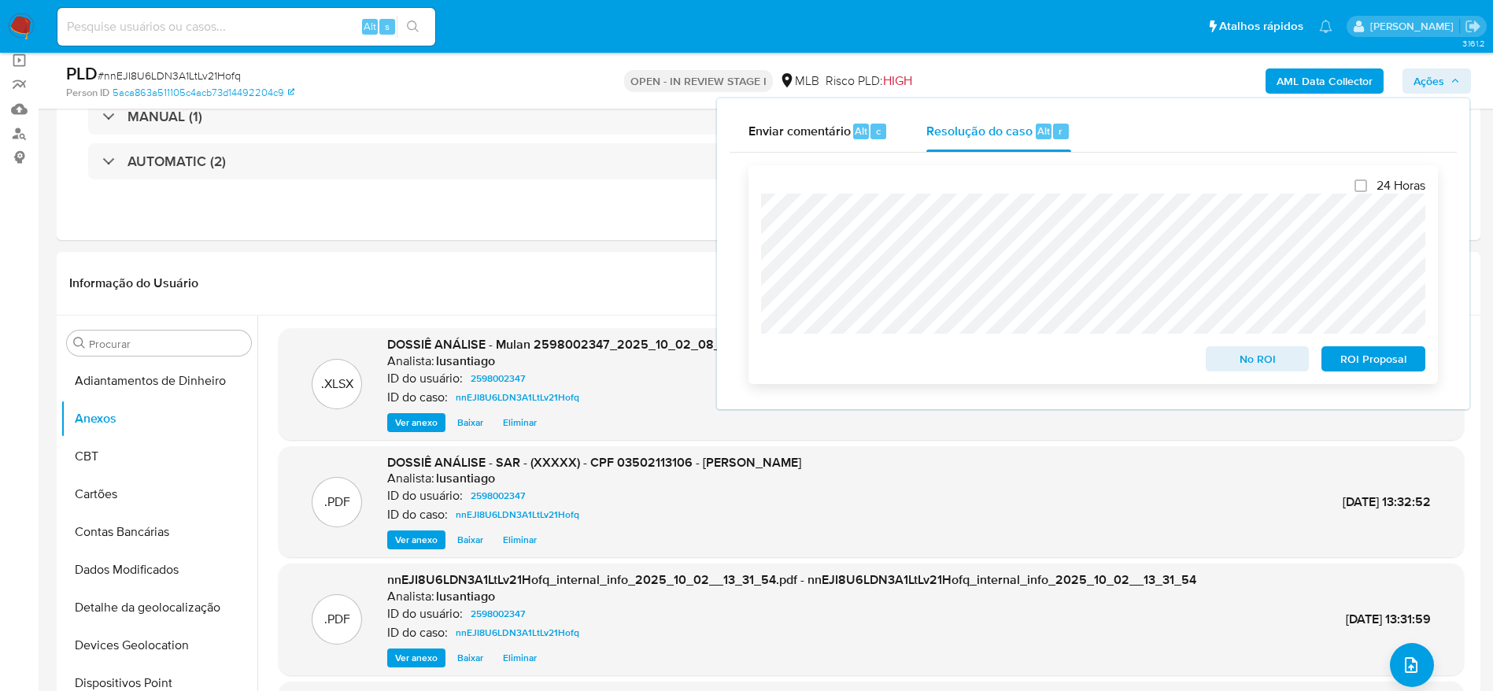
click at [1374, 359] on span "ROI Proposal" at bounding box center [1373, 359] width 82 height 22
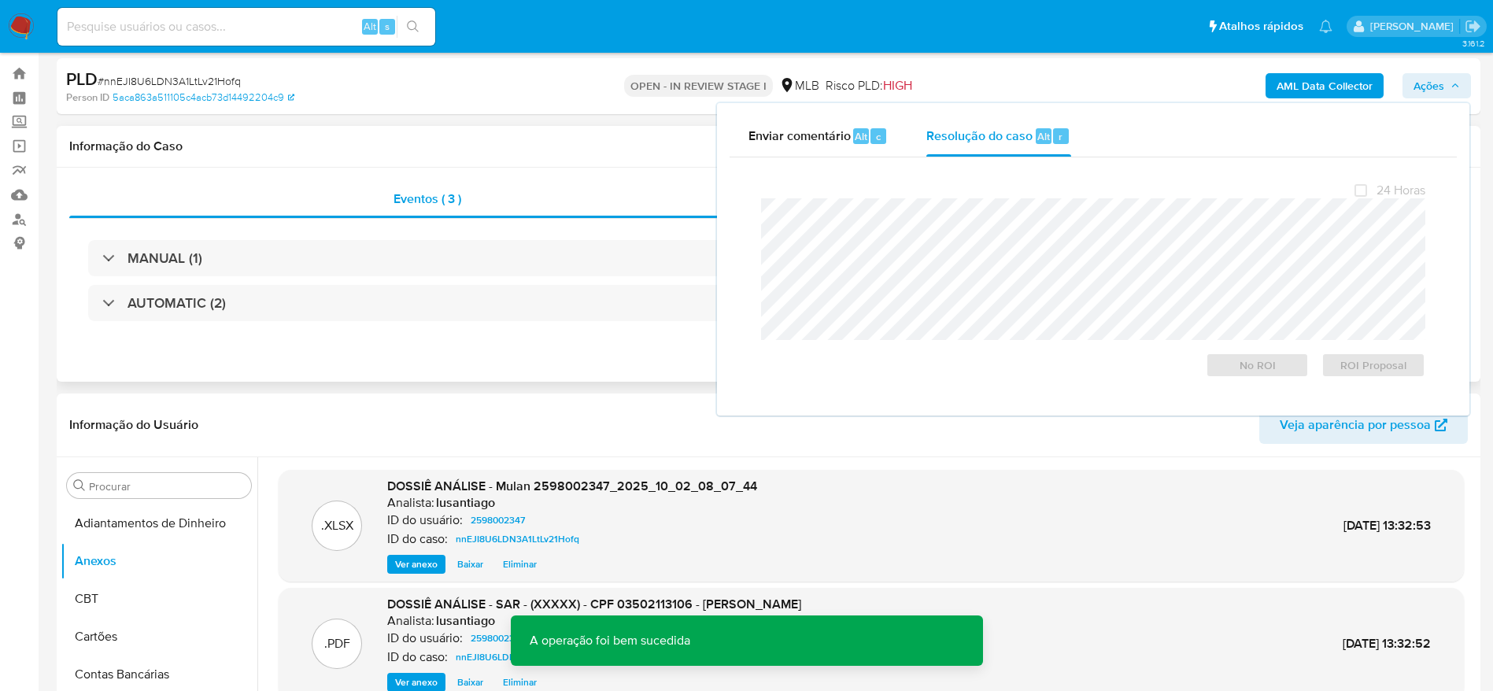
scroll to position [0, 0]
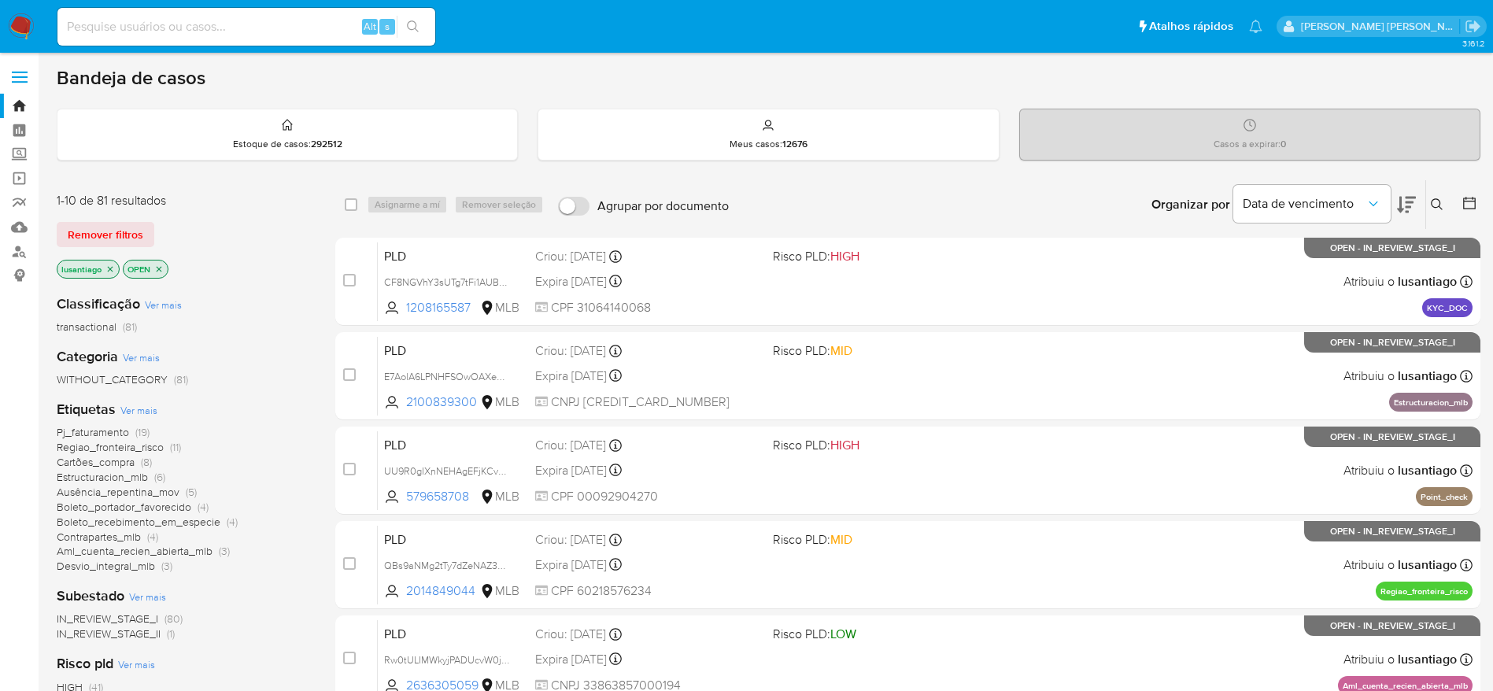
click at [154, 21] on input at bounding box center [246, 27] width 378 height 20
paste input "2575333898"
type input "2575333898"
click at [413, 20] on icon "search-icon" at bounding box center [413, 26] width 13 height 13
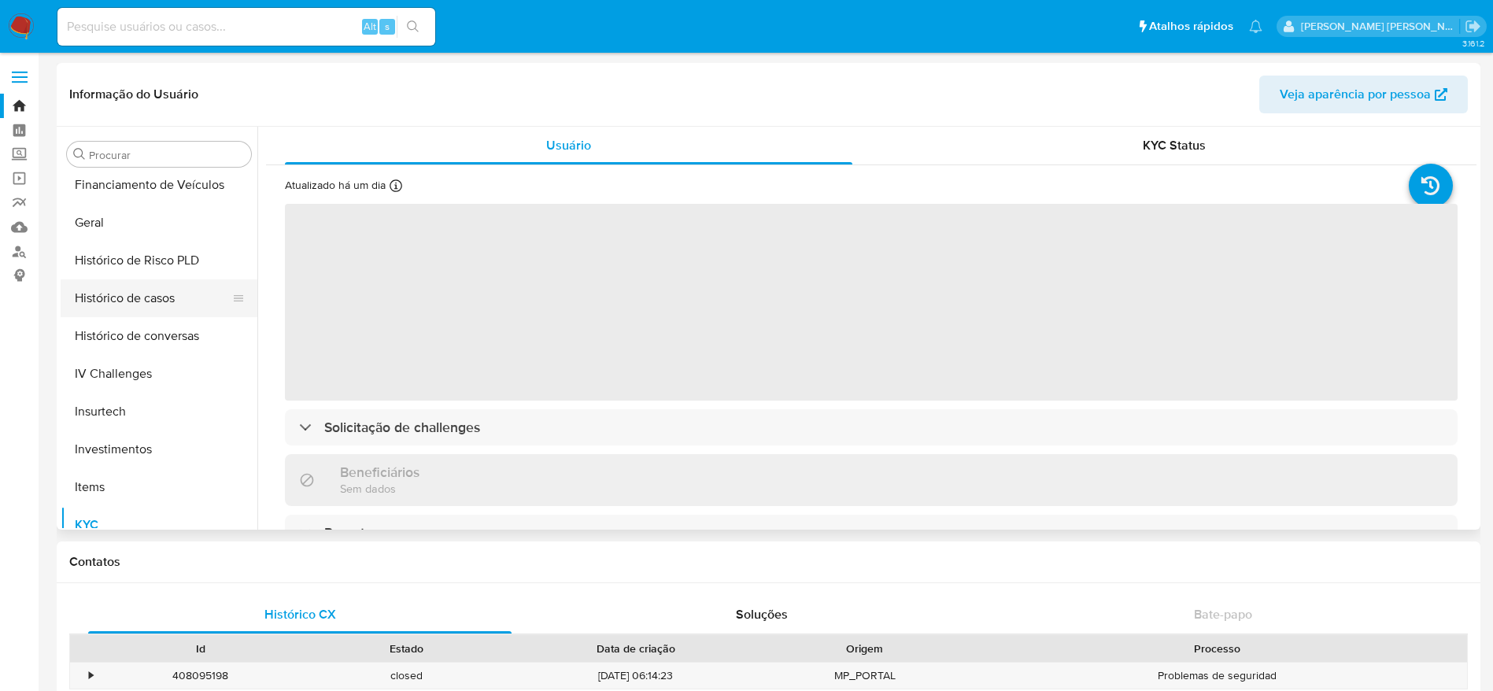
scroll to position [462, 0]
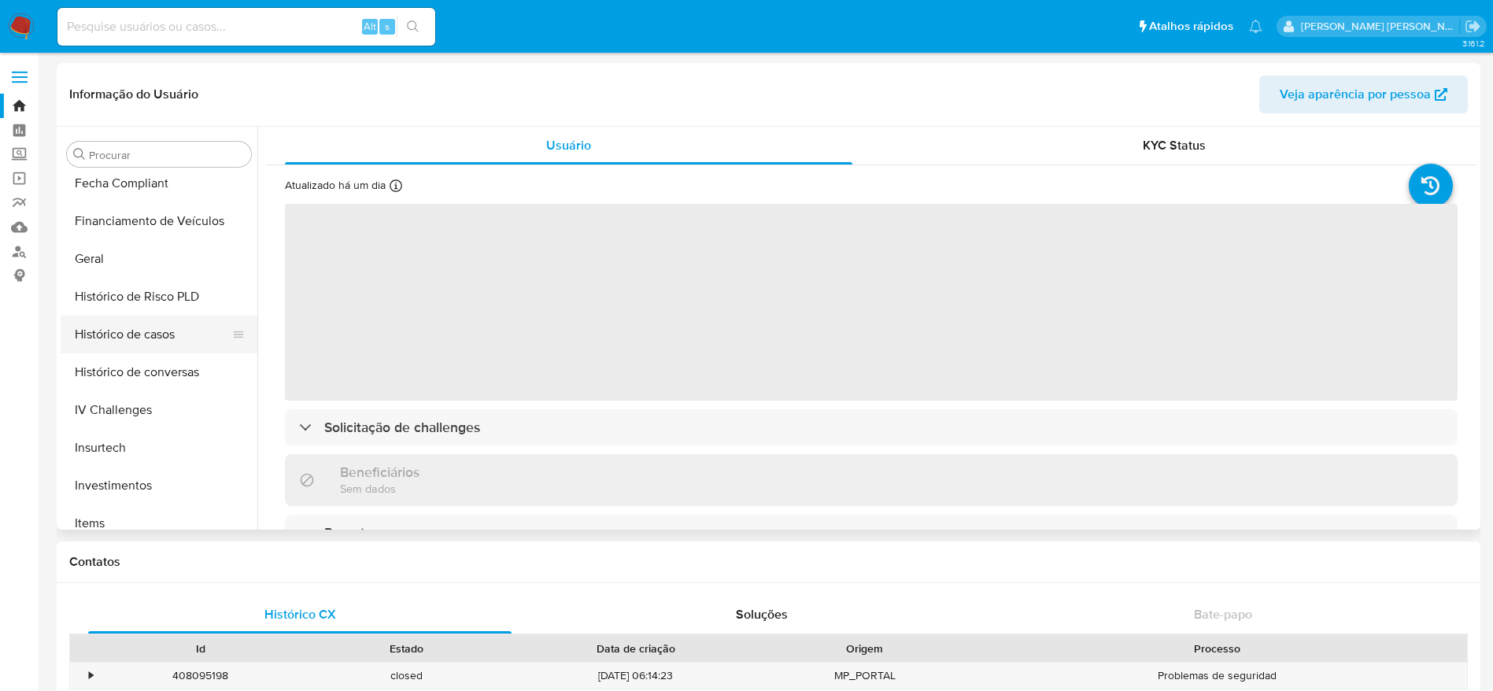
select select "10"
click at [153, 333] on button "Histórico de casos" at bounding box center [153, 335] width 184 height 38
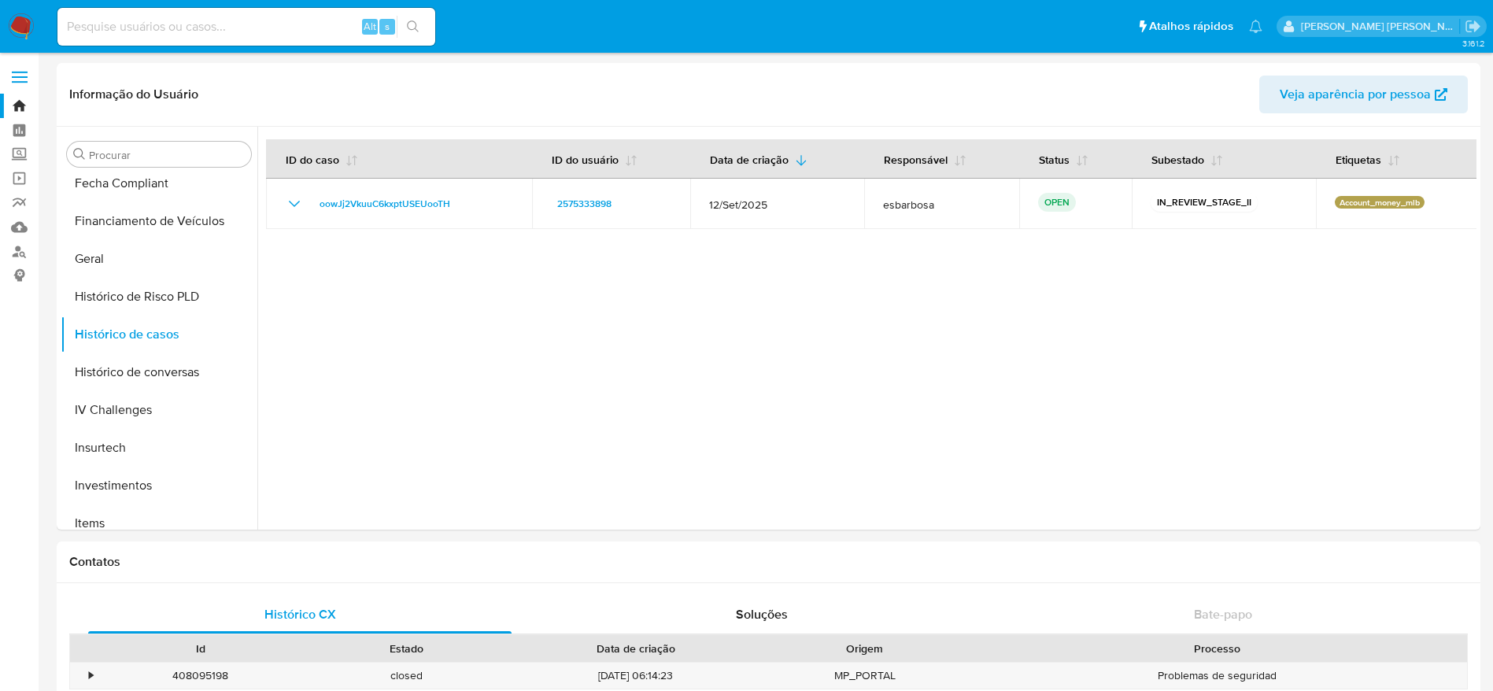
click at [285, 38] on div "Alt s" at bounding box center [246, 27] width 378 height 38
click at [277, 32] on input at bounding box center [246, 27] width 378 height 20
paste input "2478681572"
type input "2478681572"
click at [414, 28] on icon "search-icon" at bounding box center [413, 26] width 12 height 12
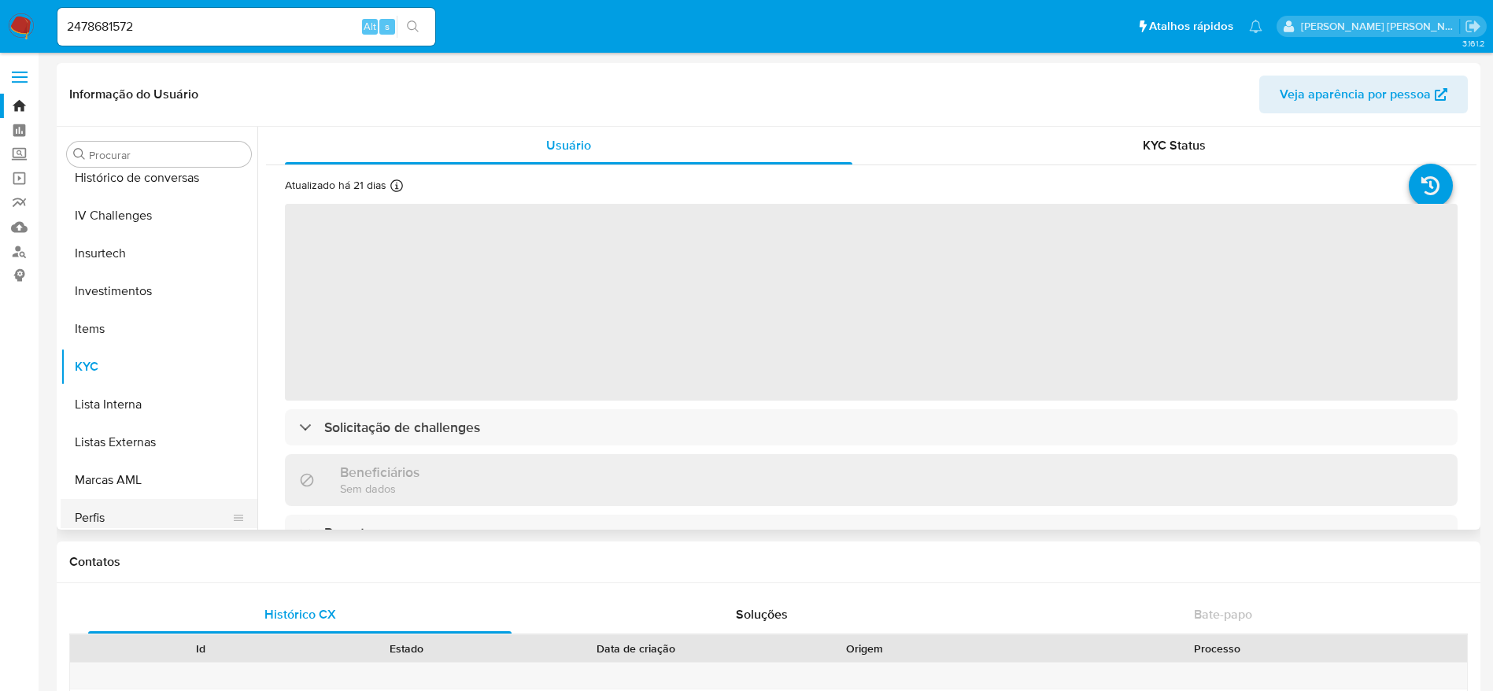
scroll to position [580, 0]
select select "10"
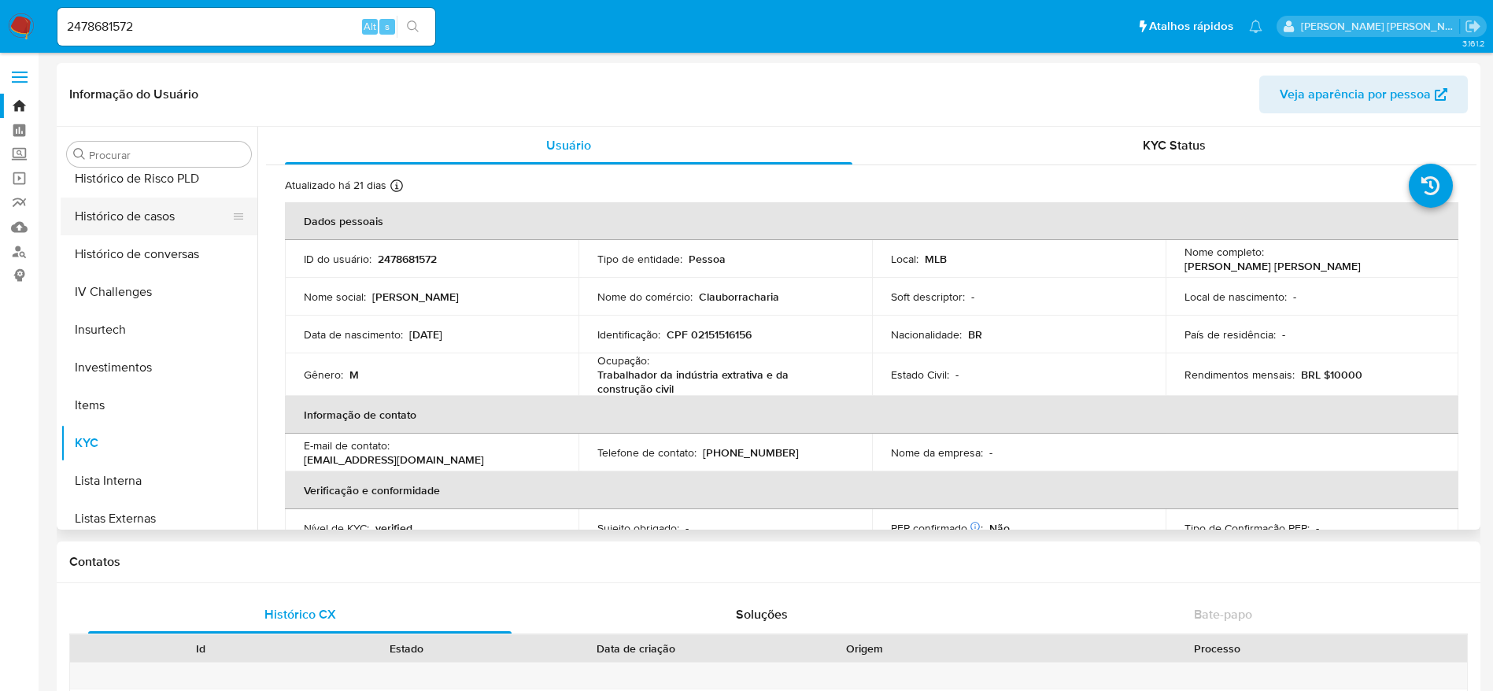
click at [143, 216] on button "Histórico de casos" at bounding box center [153, 216] width 184 height 38
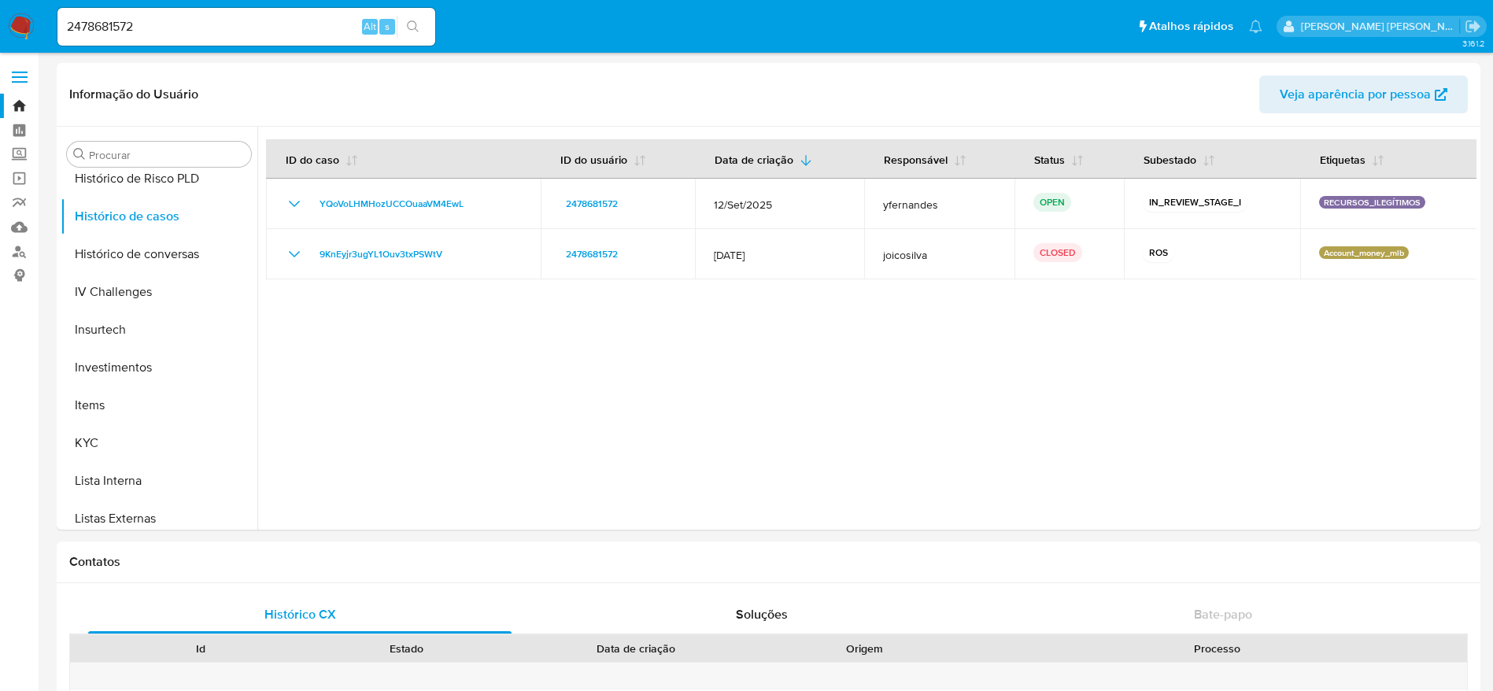
click at [258, 46] on div "2478681572 Alt s" at bounding box center [246, 27] width 378 height 44
click at [257, 32] on input "2478681572" at bounding box center [246, 27] width 378 height 20
paste input "333755458"
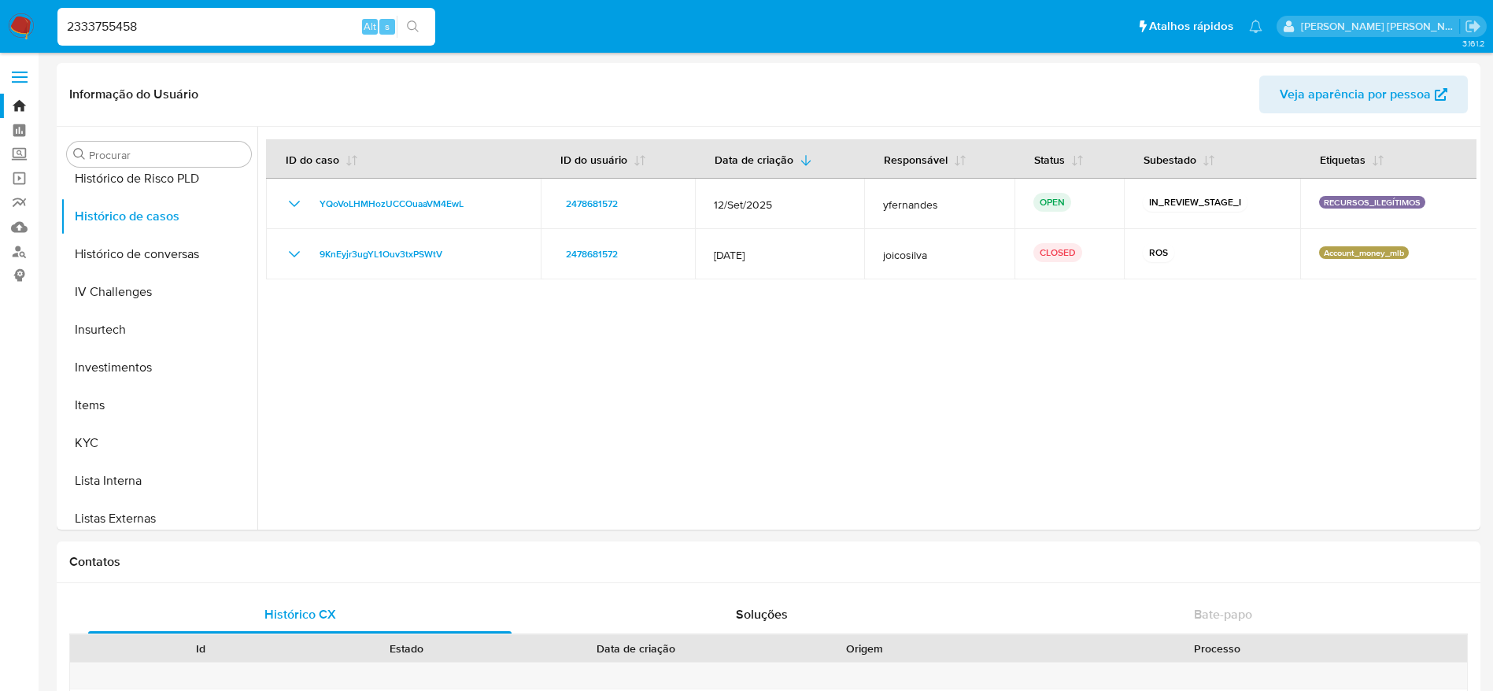
type input "2333755458"
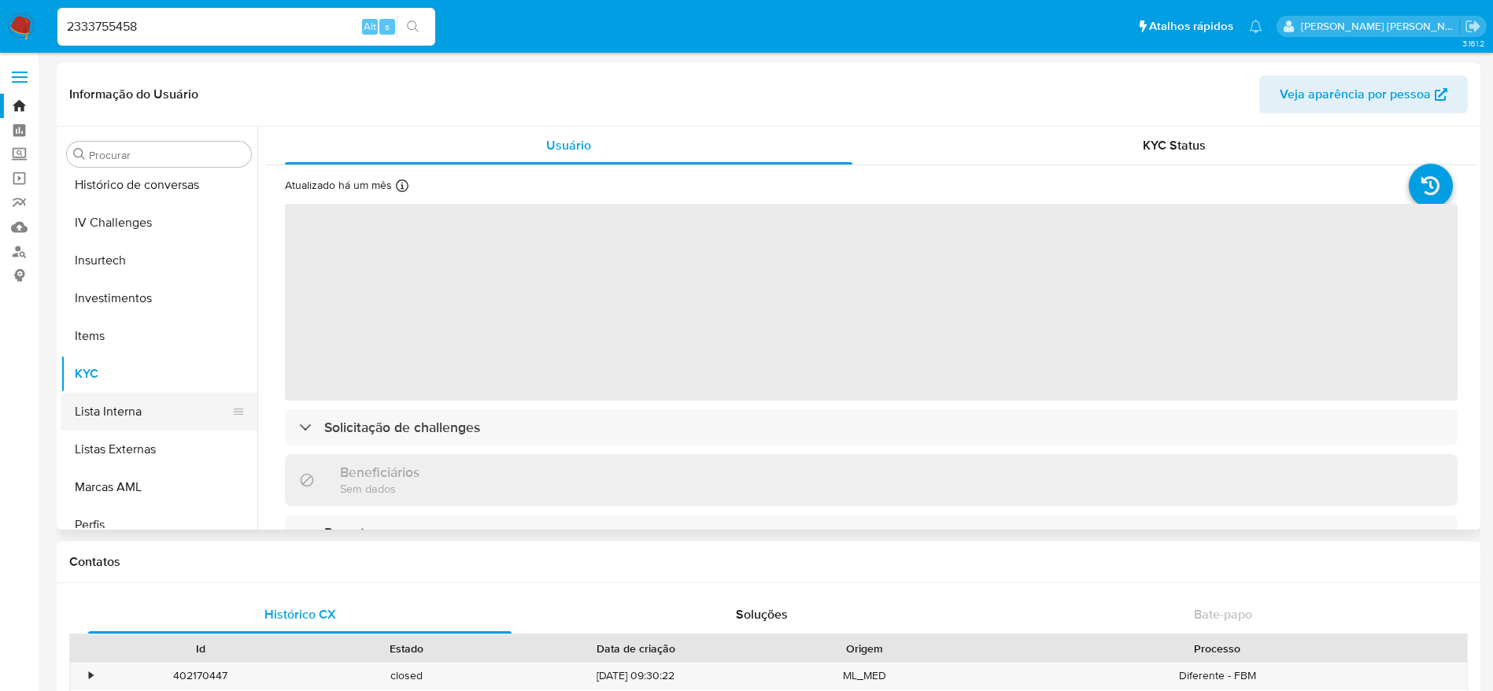
scroll to position [580, 0]
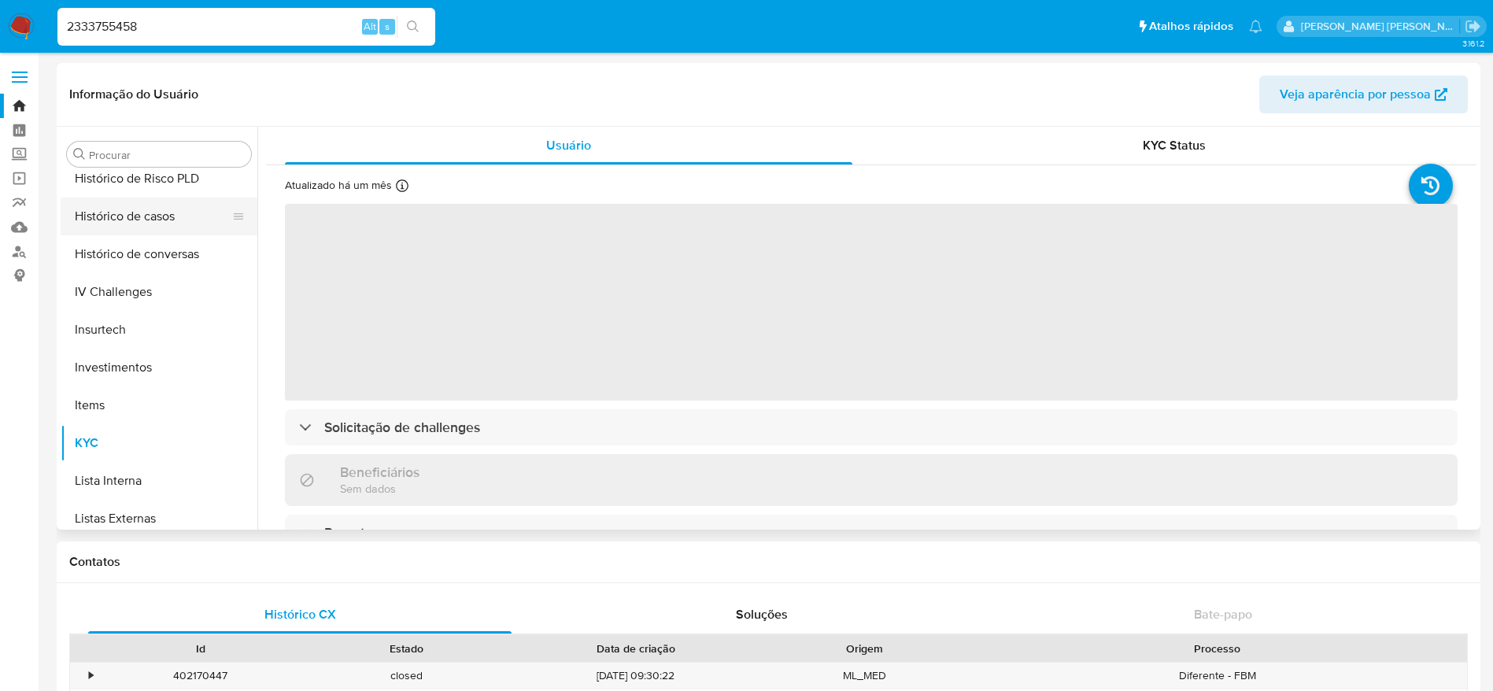
select select "10"
click at [148, 222] on button "Histórico de casos" at bounding box center [153, 216] width 184 height 38
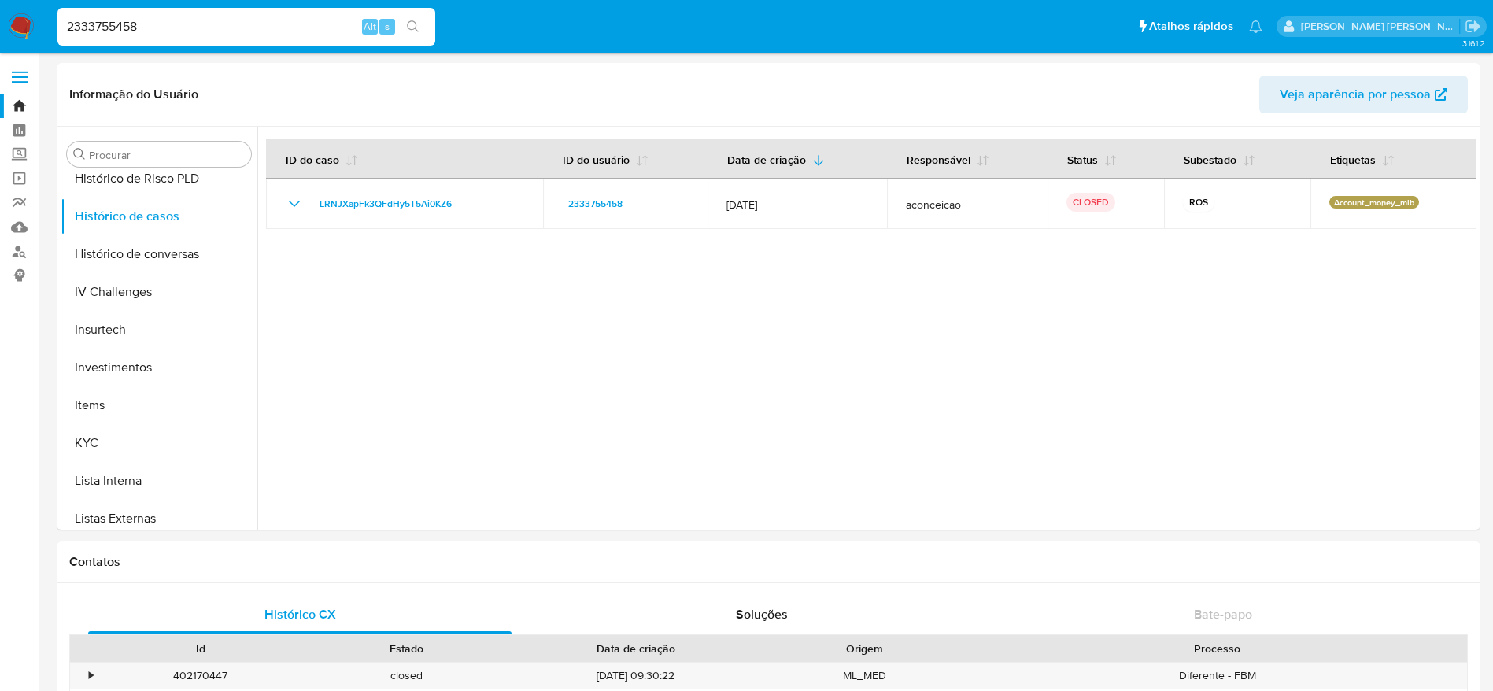
click at [278, 19] on input "2333755458" at bounding box center [246, 27] width 378 height 20
paste input "587062527"
type input "2587062527"
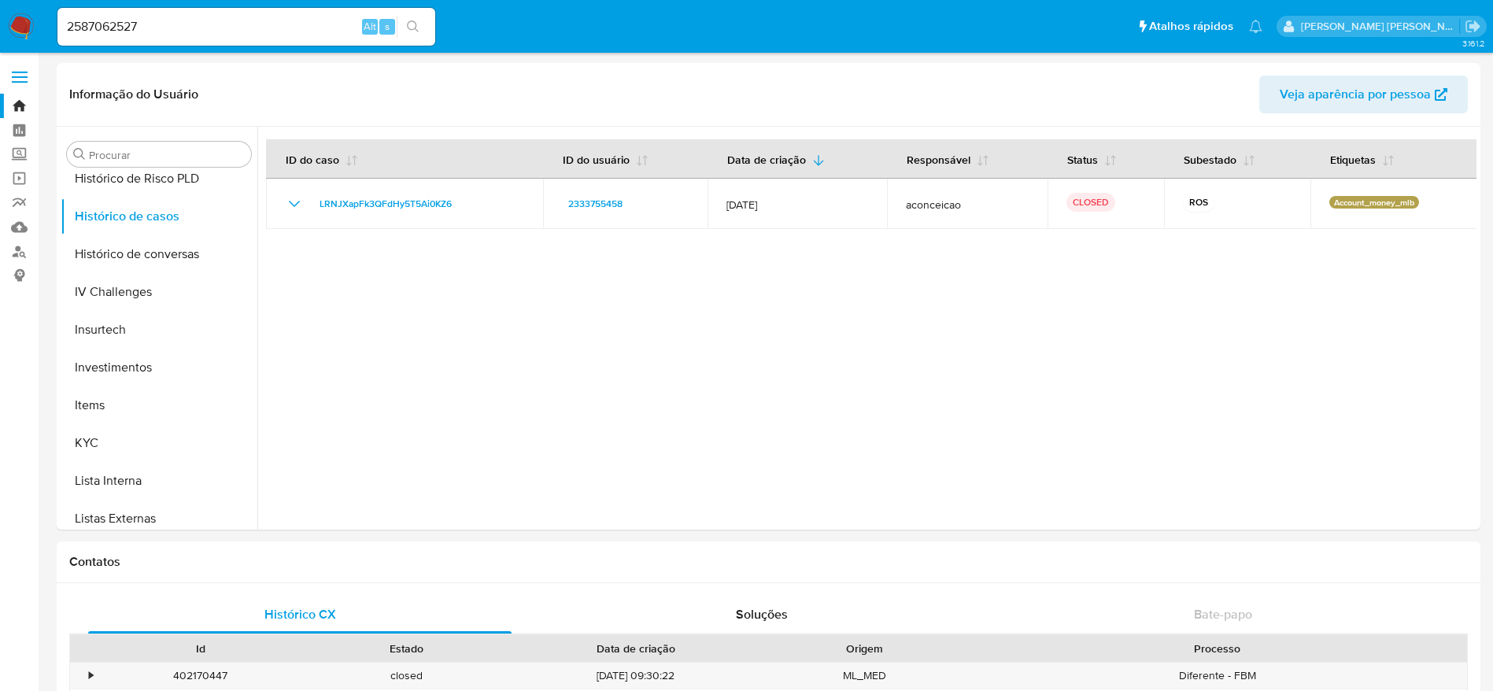
click at [409, 28] on icon "search-icon" at bounding box center [413, 26] width 12 height 12
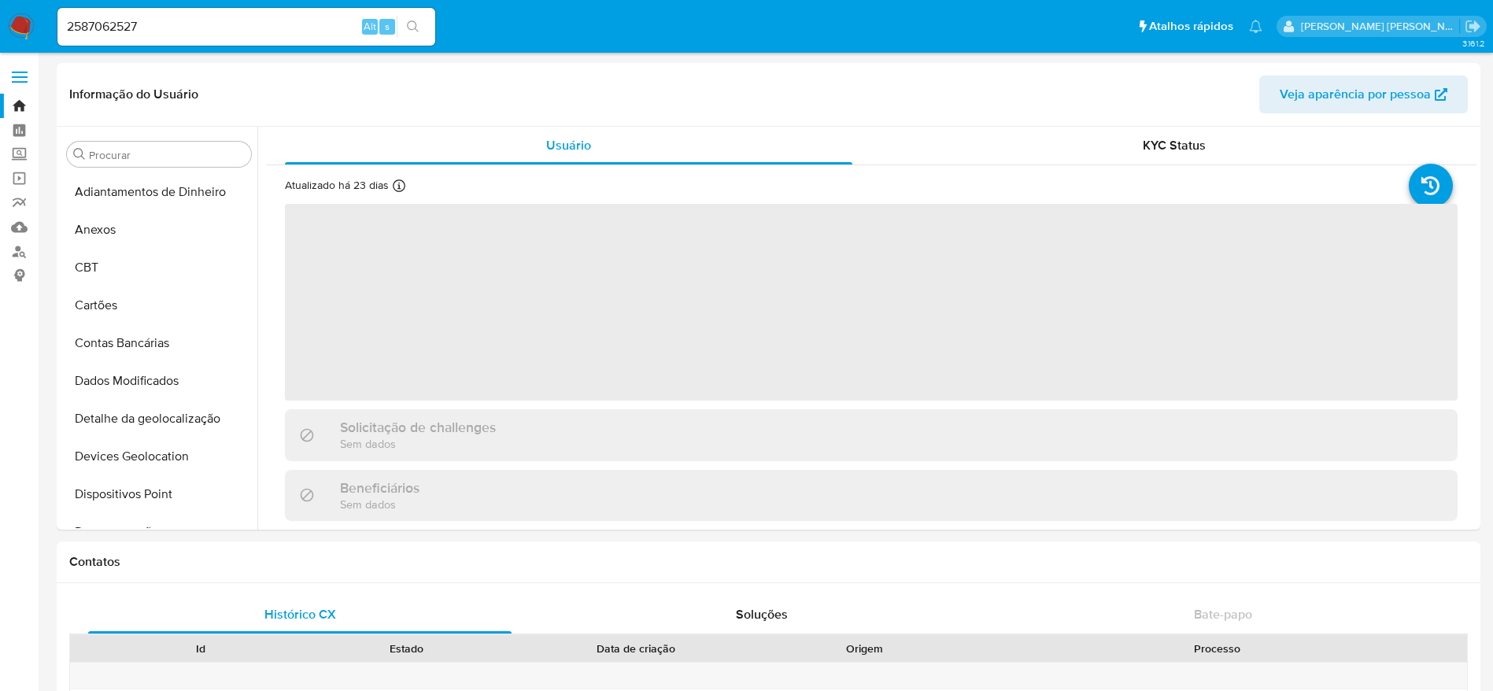
select select "10"
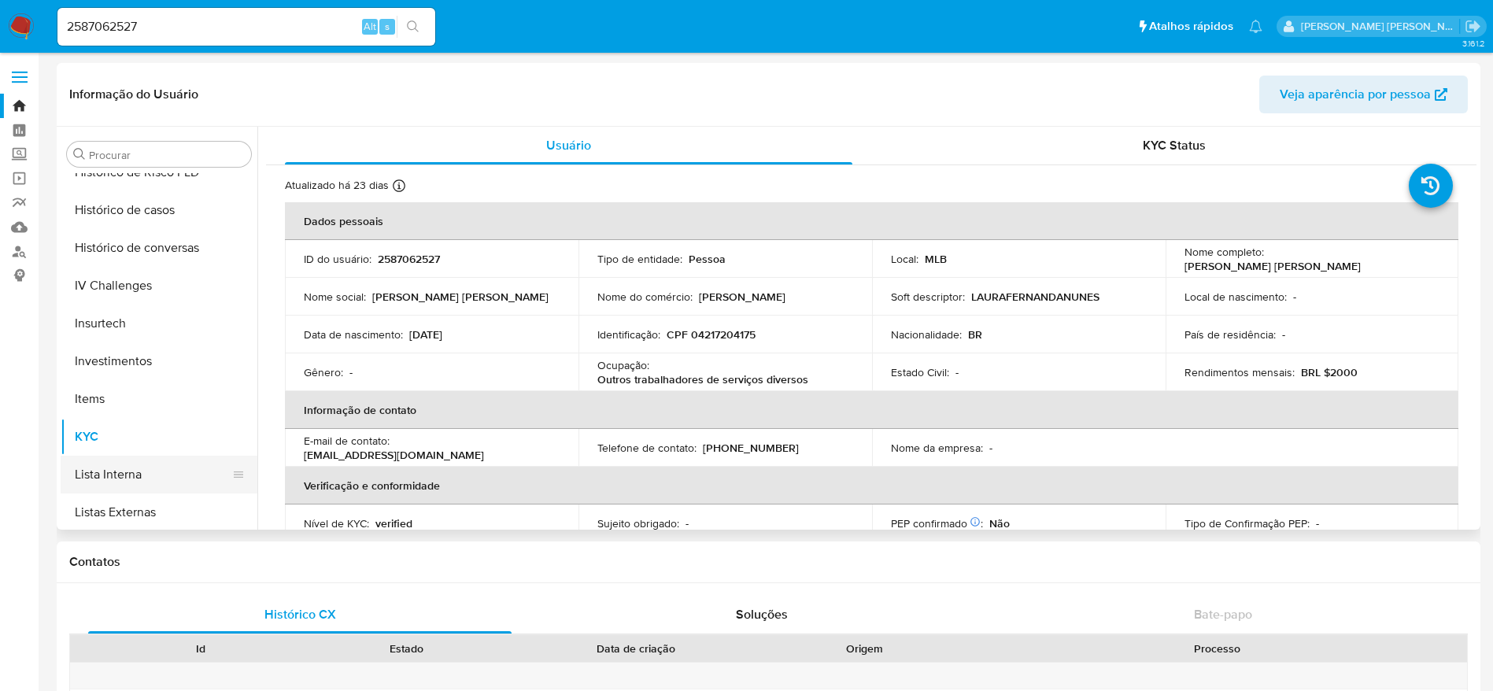
scroll to position [580, 0]
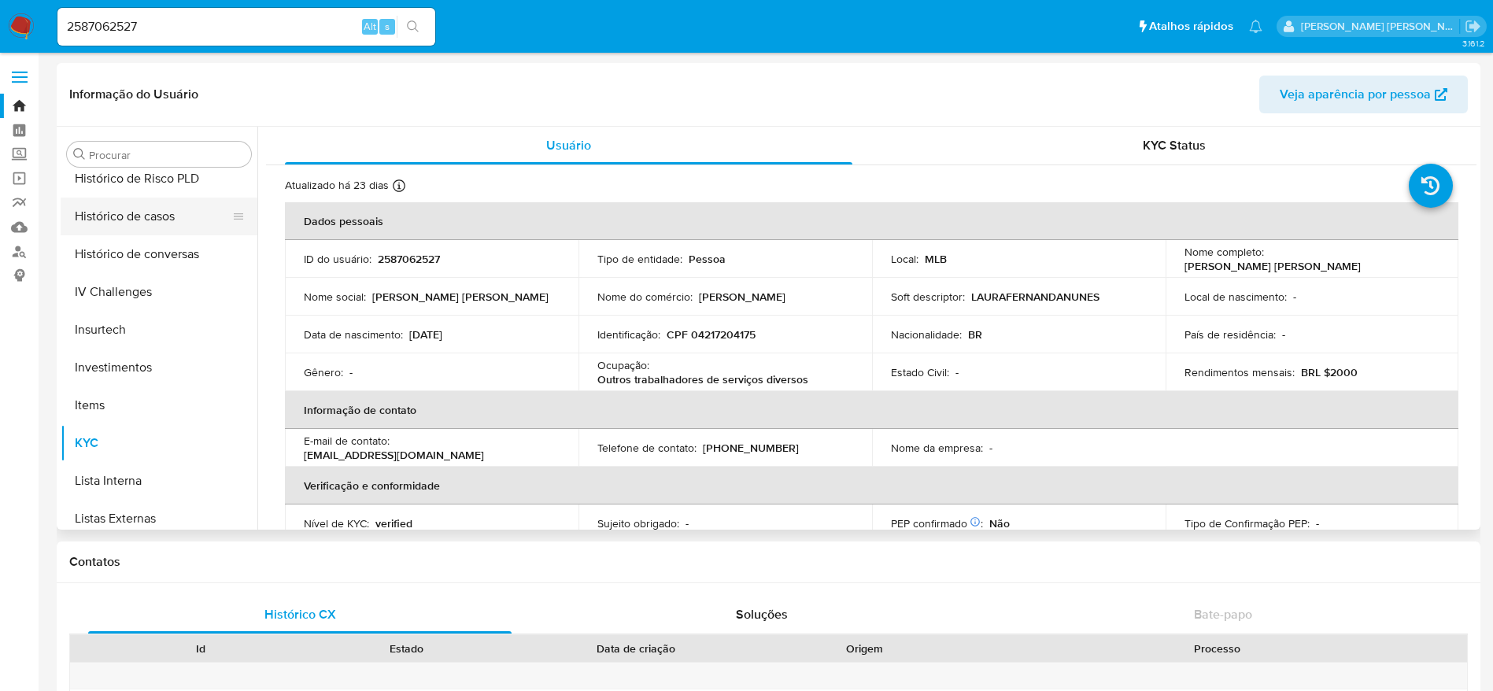
click at [157, 218] on button "Histórico de casos" at bounding box center [153, 216] width 184 height 38
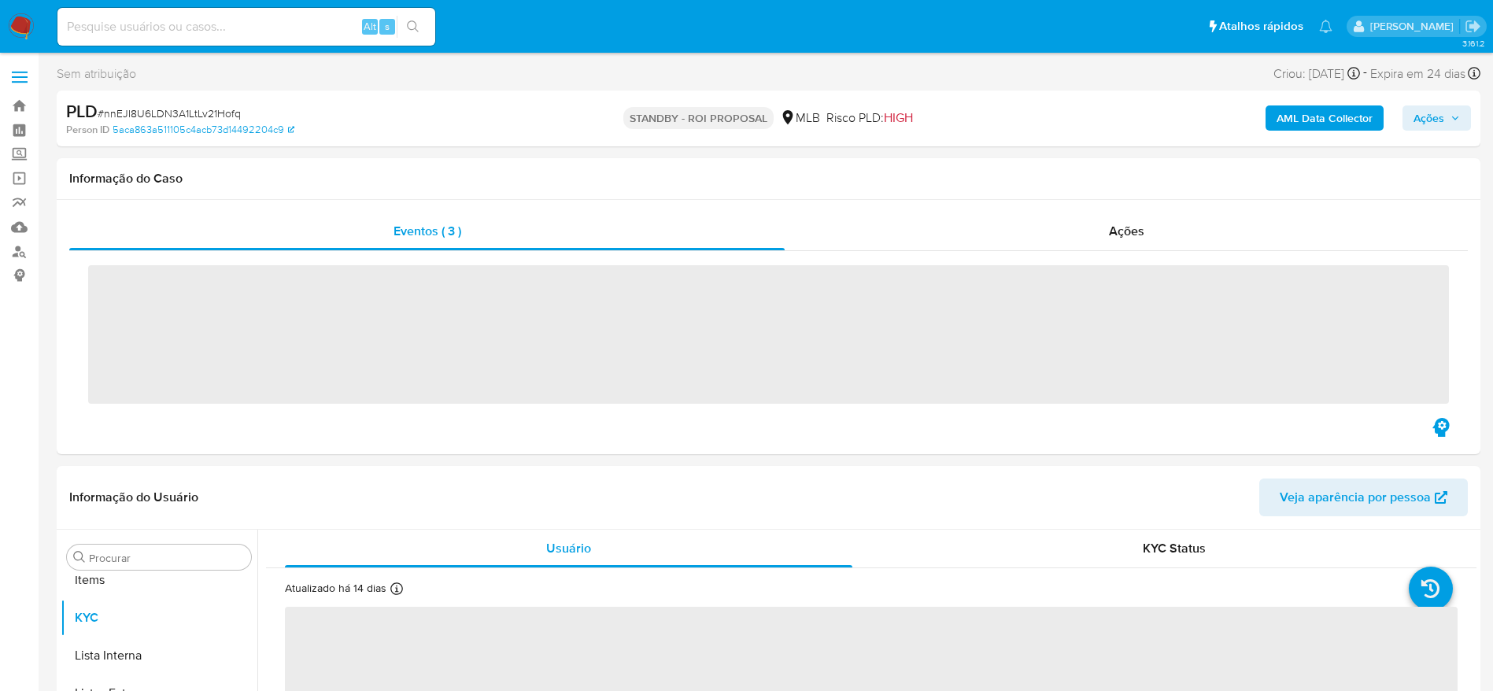
scroll to position [816, 0]
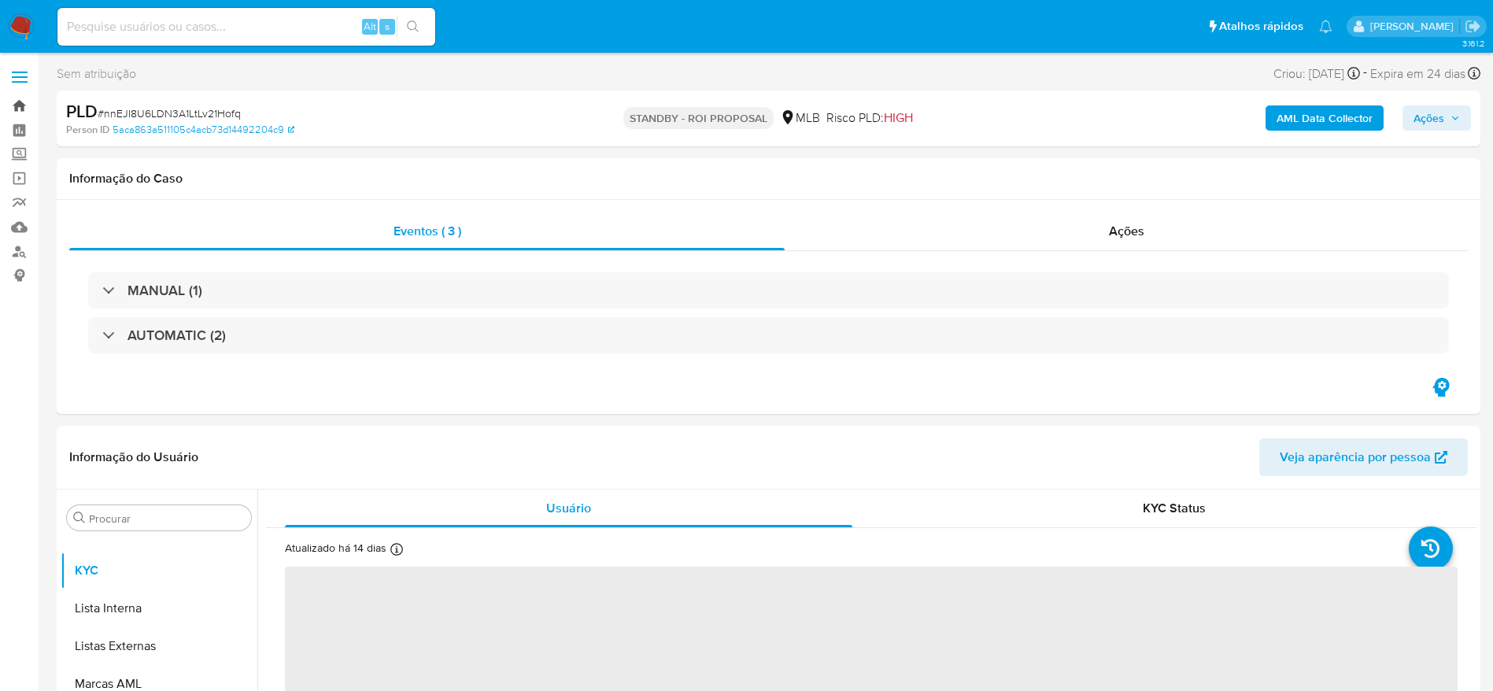
click at [9, 101] on link "Bandeja" at bounding box center [93, 106] width 187 height 24
select select "10"
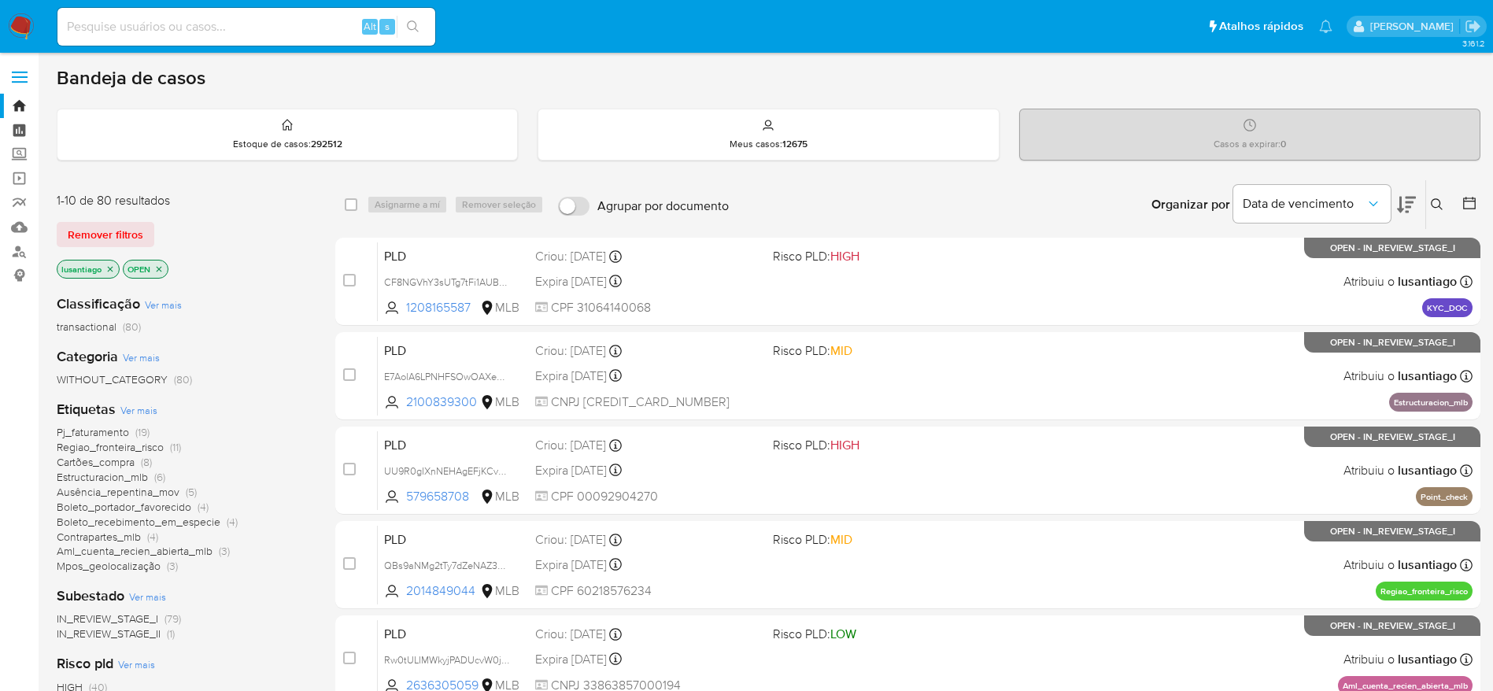
click at [18, 135] on link "Painel" at bounding box center [93, 130] width 187 height 24
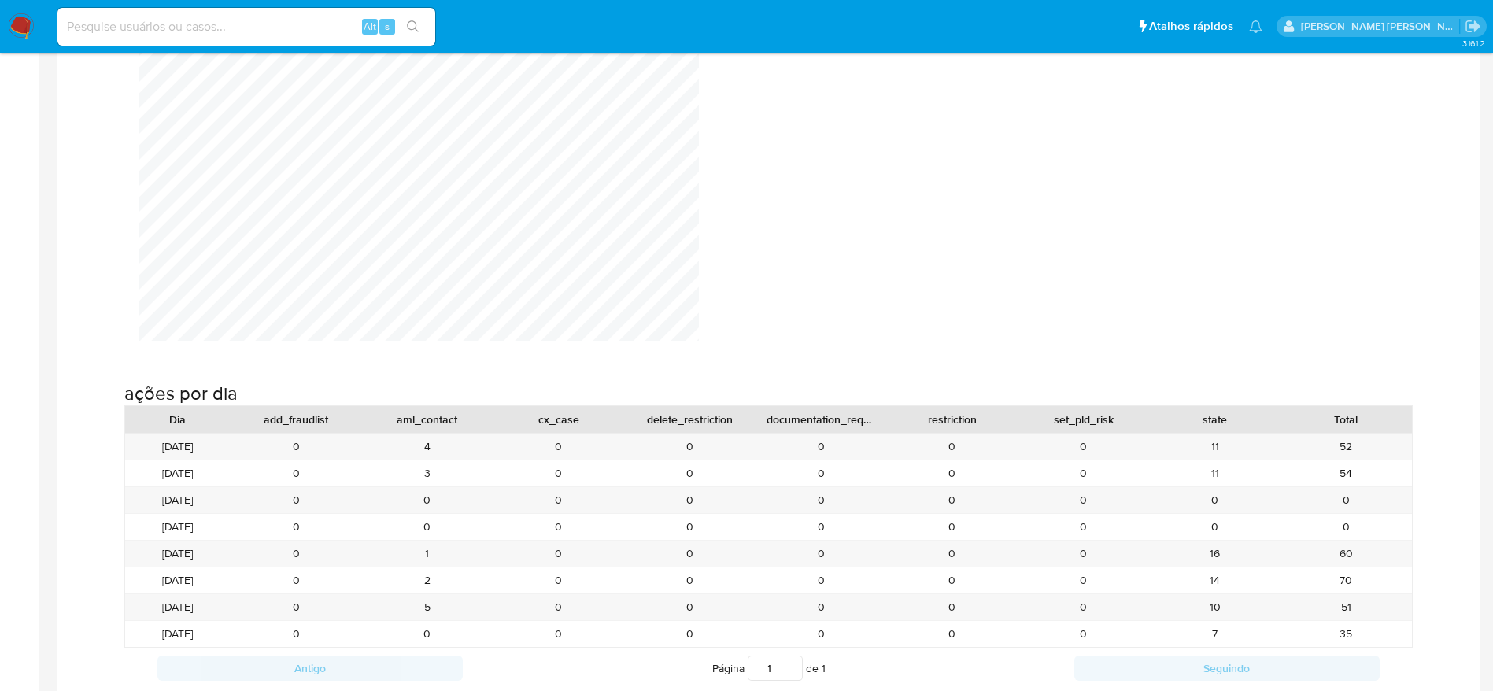
scroll to position [1688, 0]
